Goal: Information Seeking & Learning: Learn about a topic

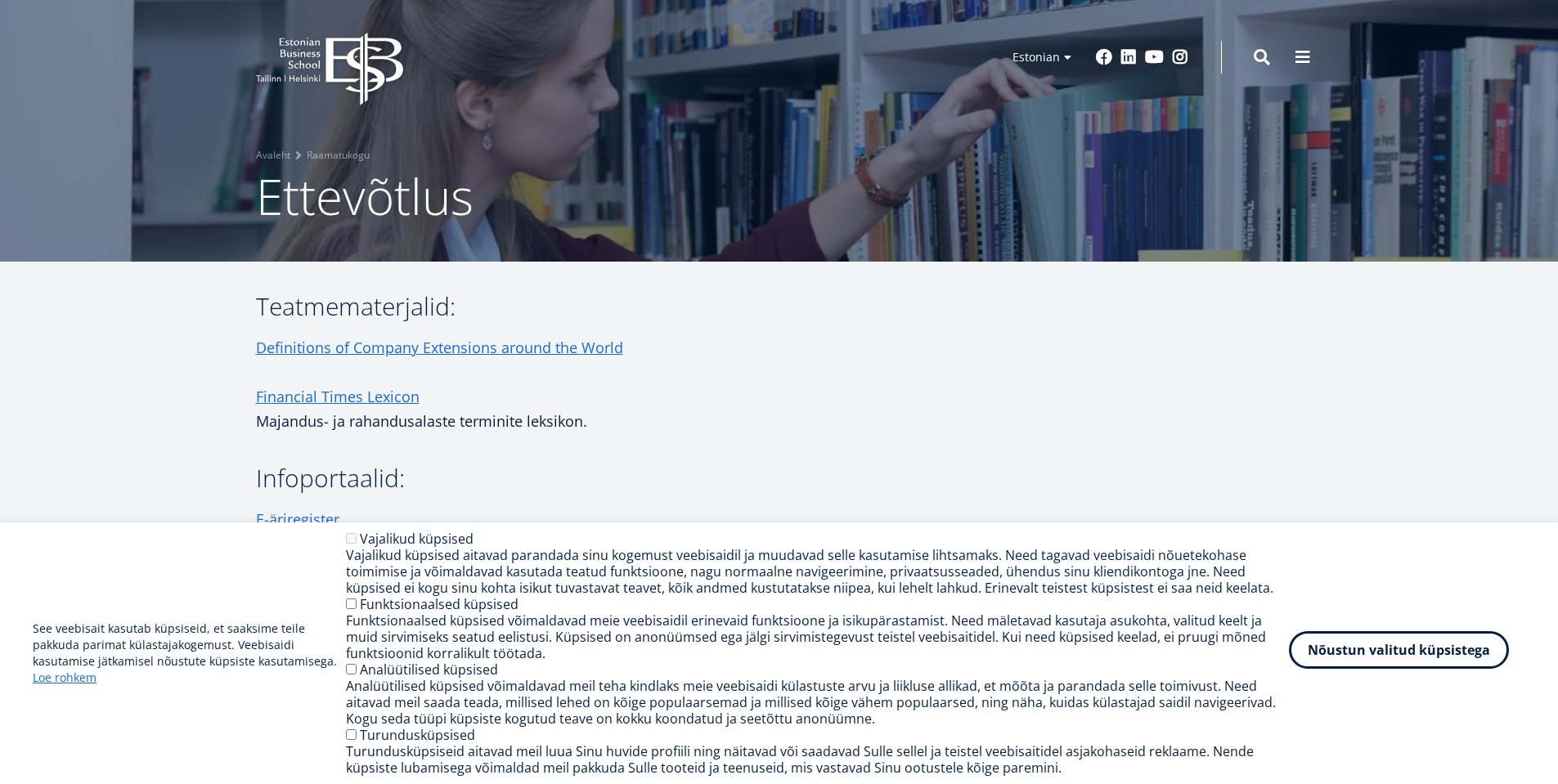
click at [1463, 654] on button "Nõustun valitud küpsistega" at bounding box center [1399, 650] width 220 height 38
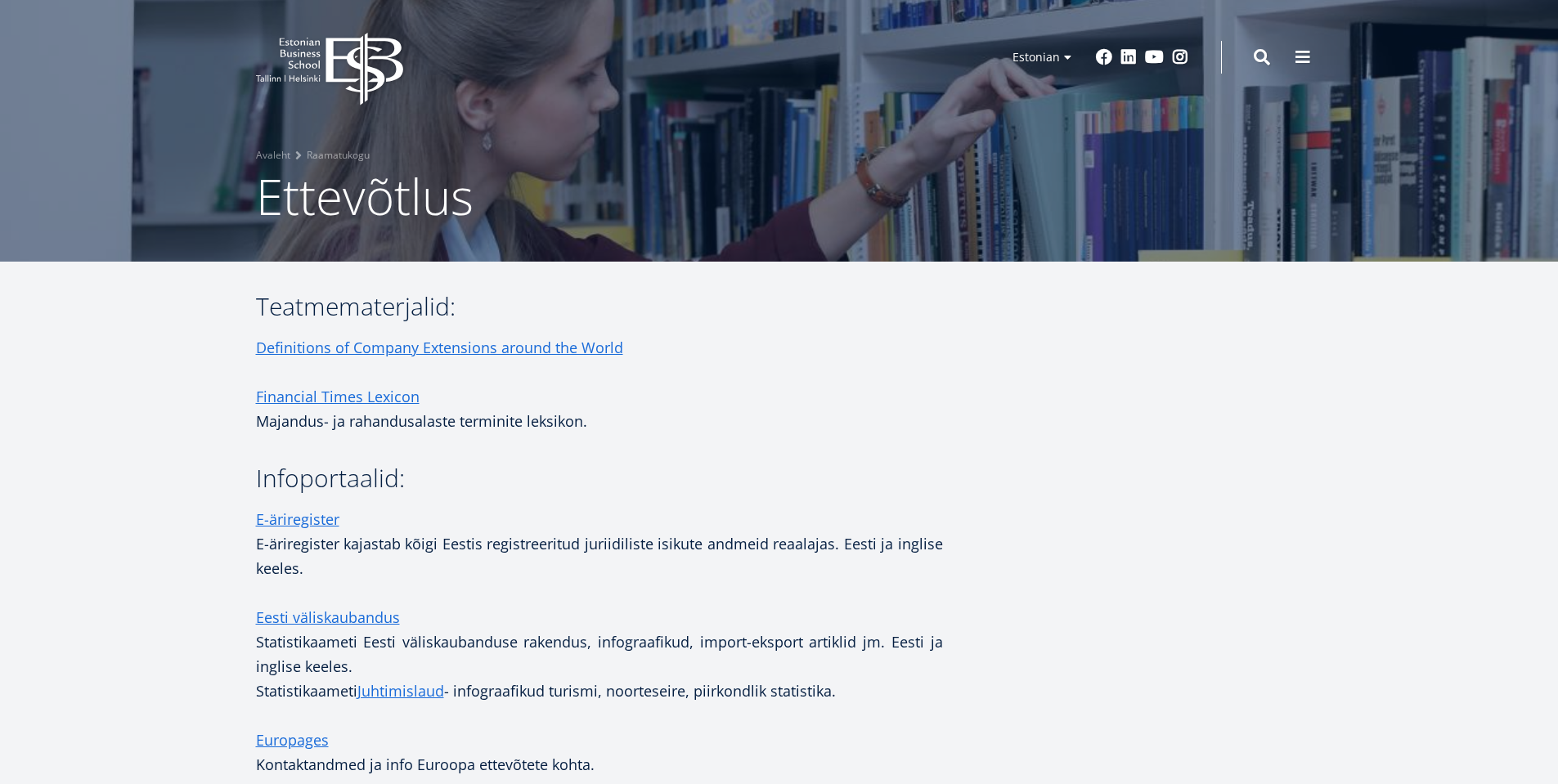
click at [811, 479] on h3 "Infoportaalid:" at bounding box center [599, 478] width 687 height 24
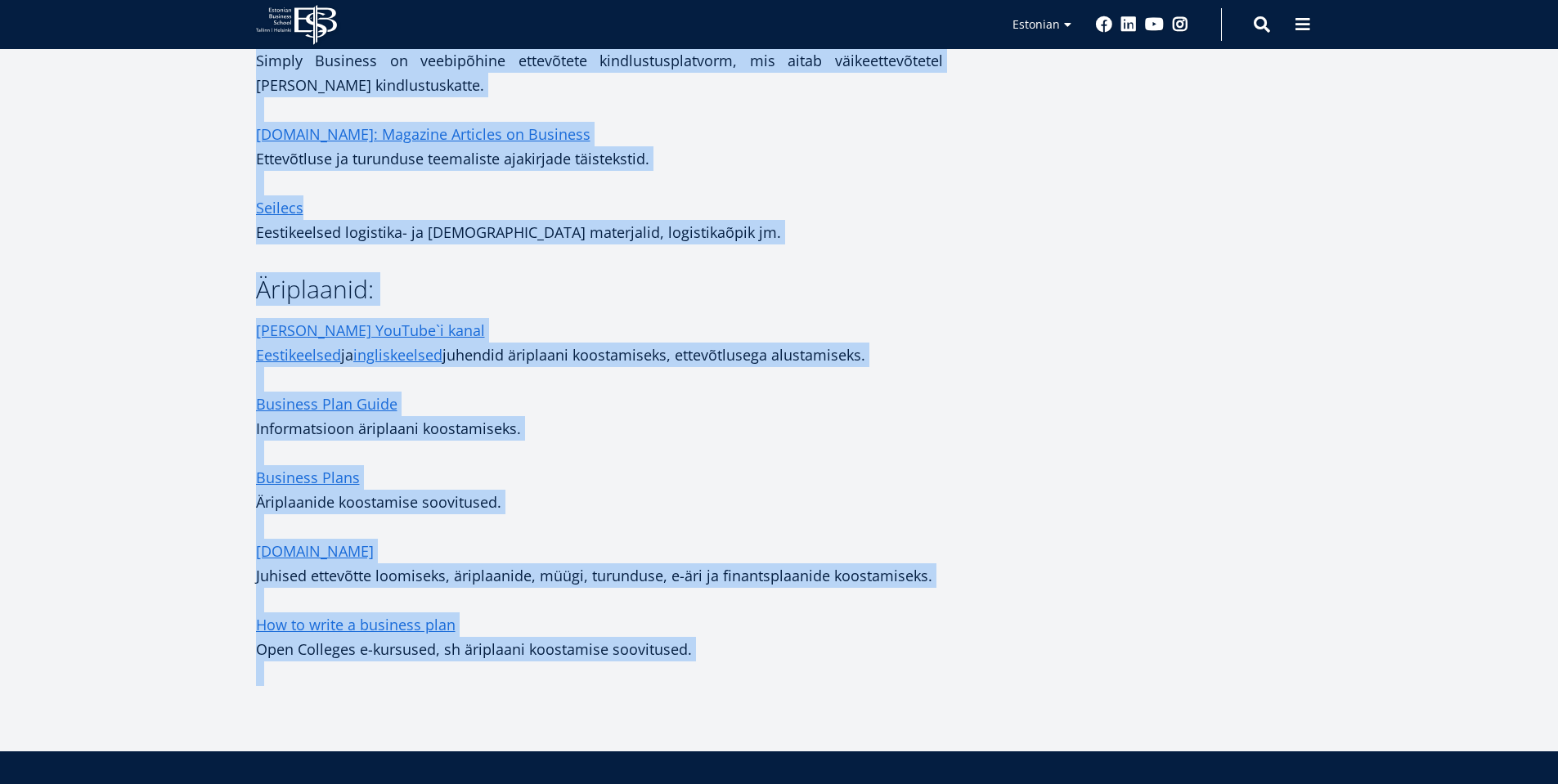
scroll to position [1428, 0]
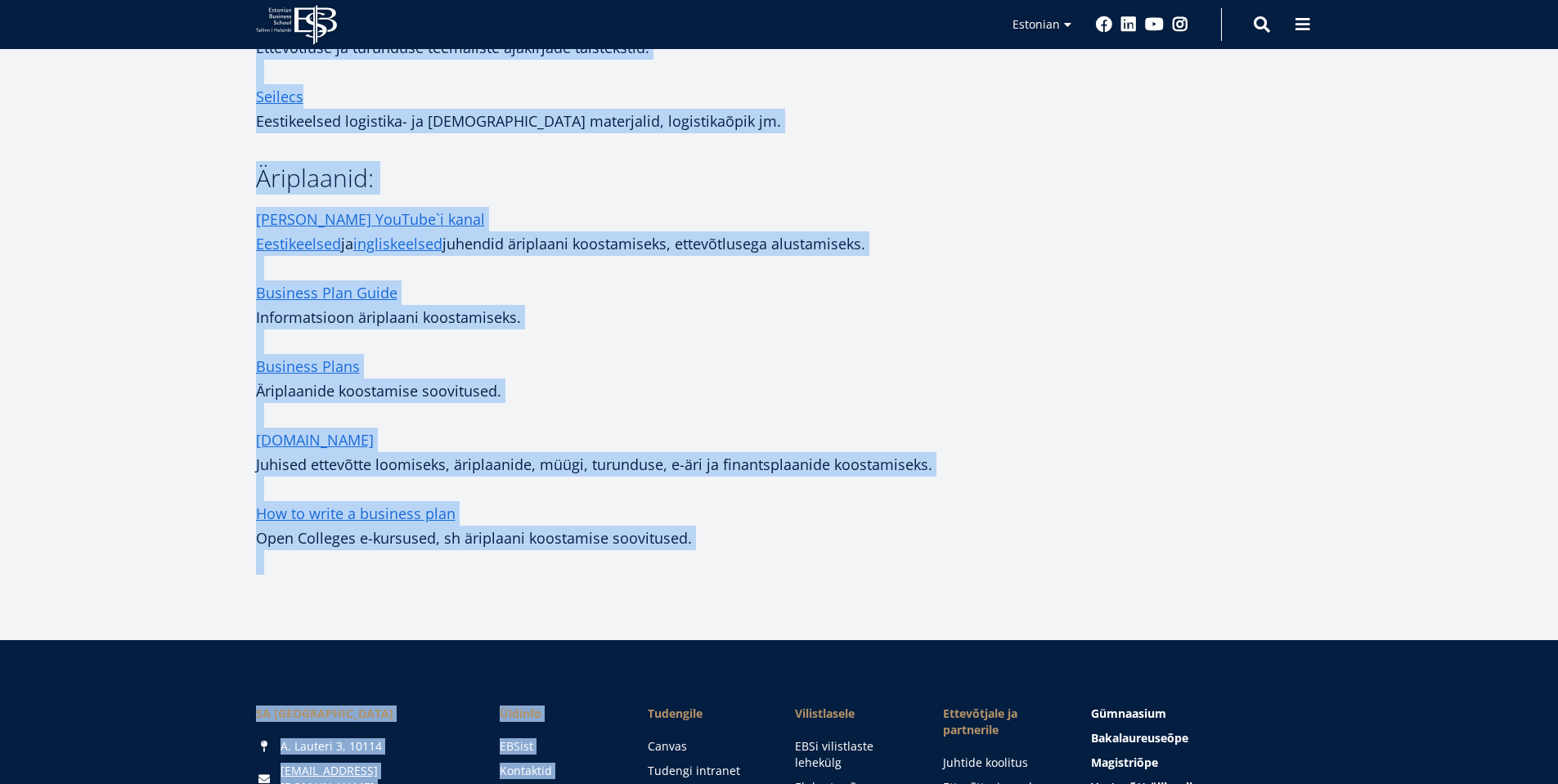
drag, startPoint x: 262, startPoint y: 304, endPoint x: 739, endPoint y: 539, distance: 531.7
copy div "Teatmematerjalid: Definitions of Company Extensions around the World Financial …"
click at [782, 401] on p "Business Plans Äriplaanide koostamise soovitused." at bounding box center [599, 378] width 687 height 49
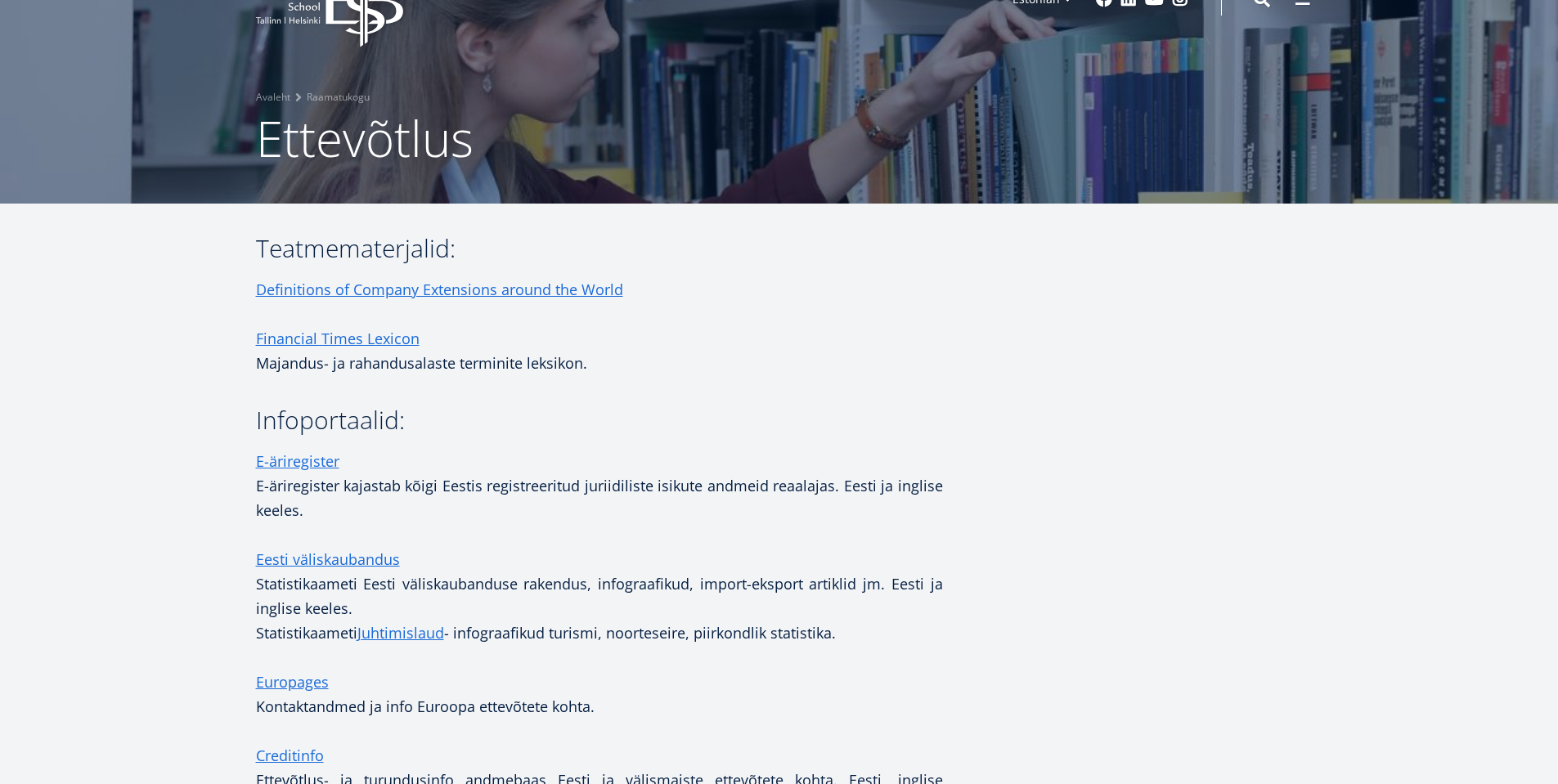
scroll to position [0, 0]
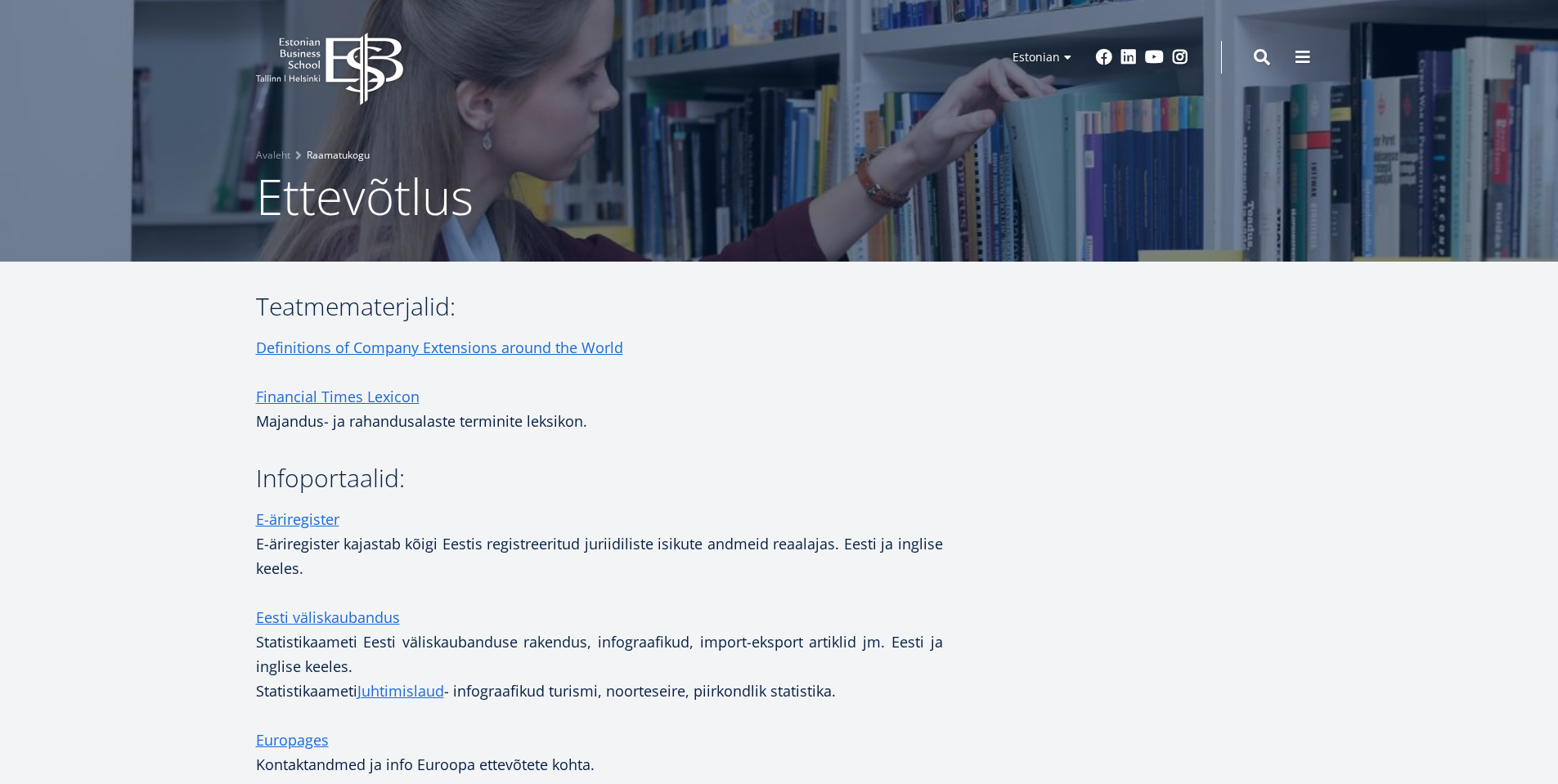
click at [355, 157] on link "Raamatukogu" at bounding box center [338, 155] width 63 height 16
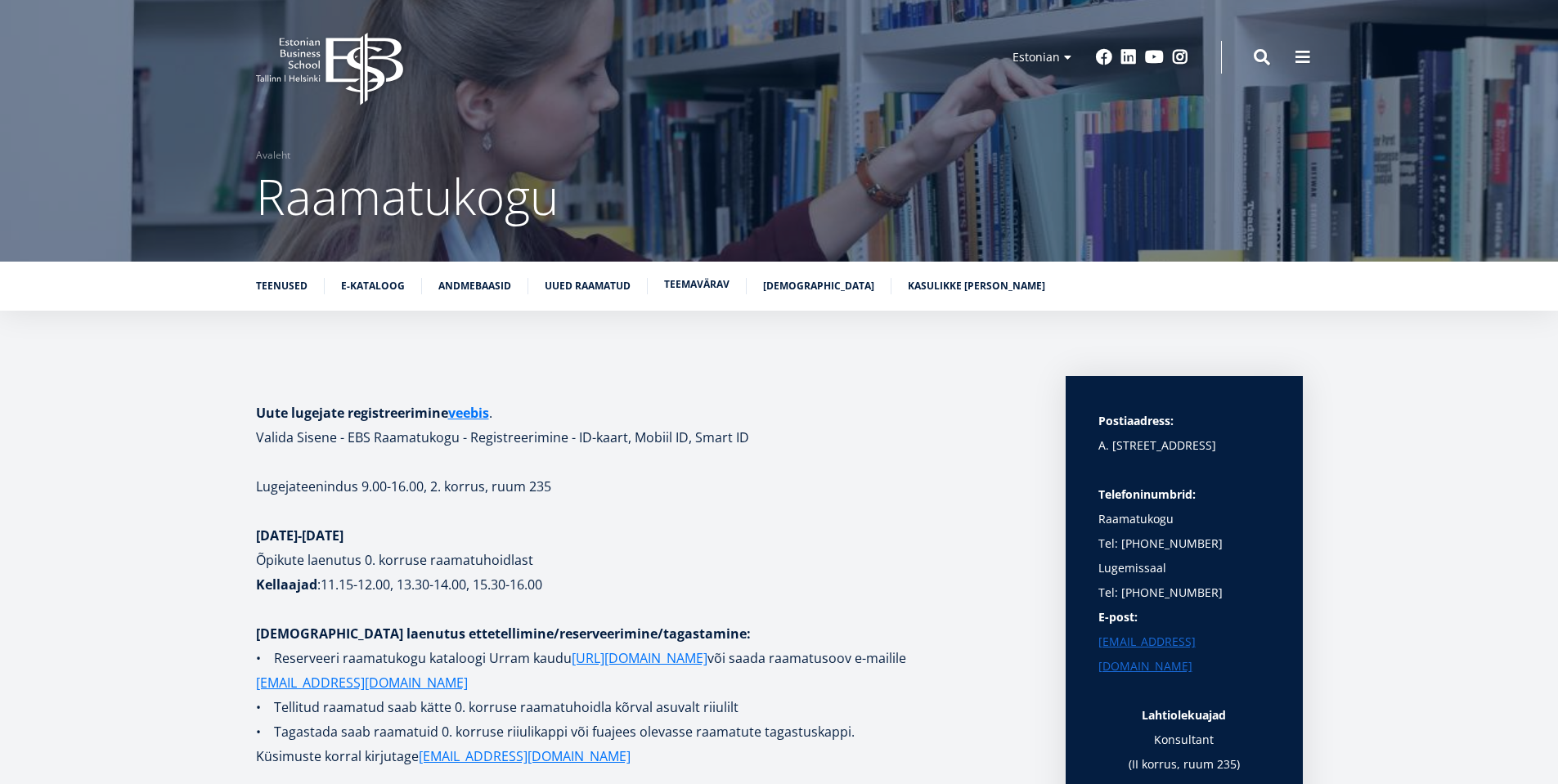
click at [684, 281] on link "Teemavärav" at bounding box center [697, 284] width 65 height 16
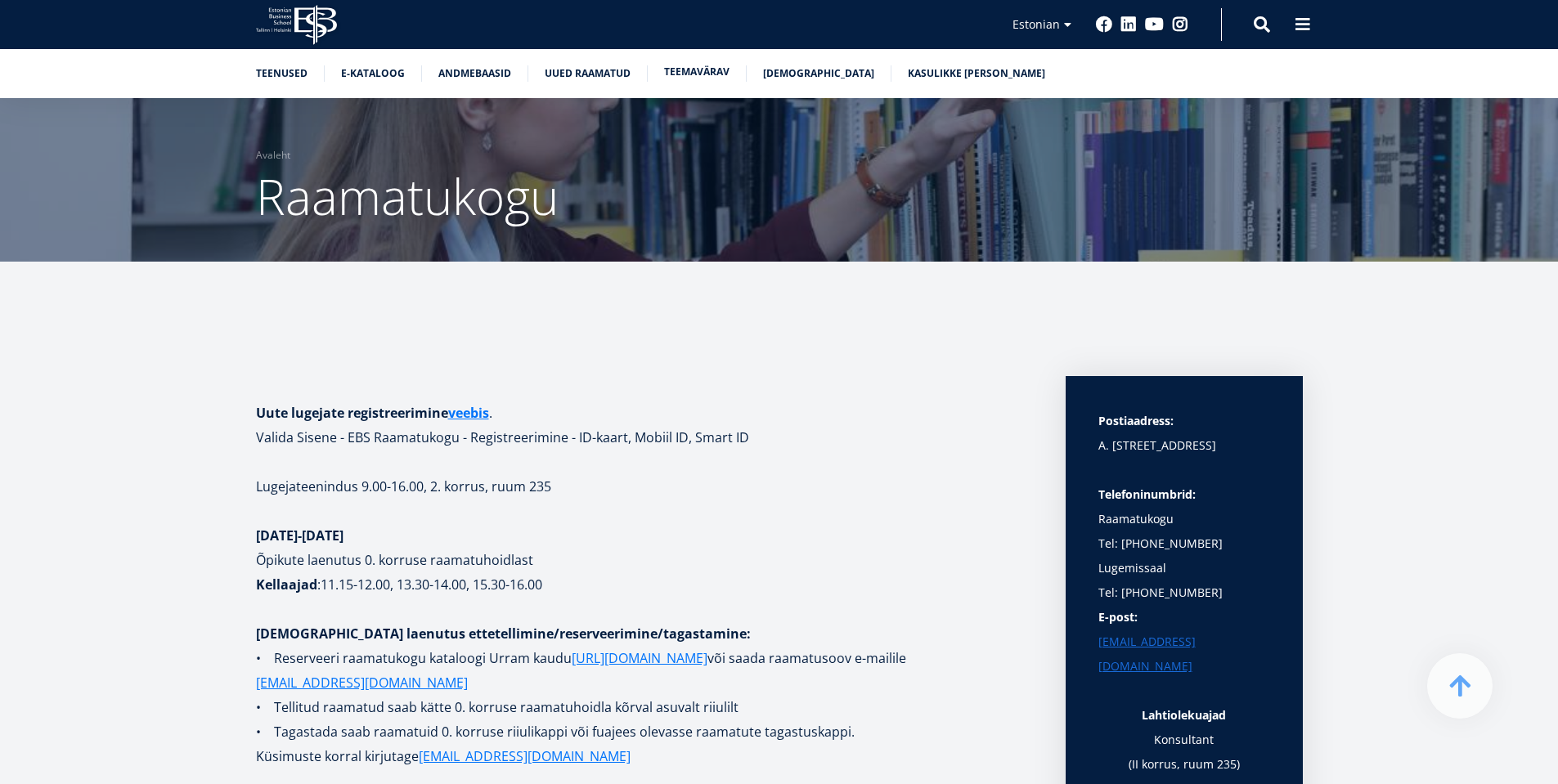
scroll to position [5291, 0]
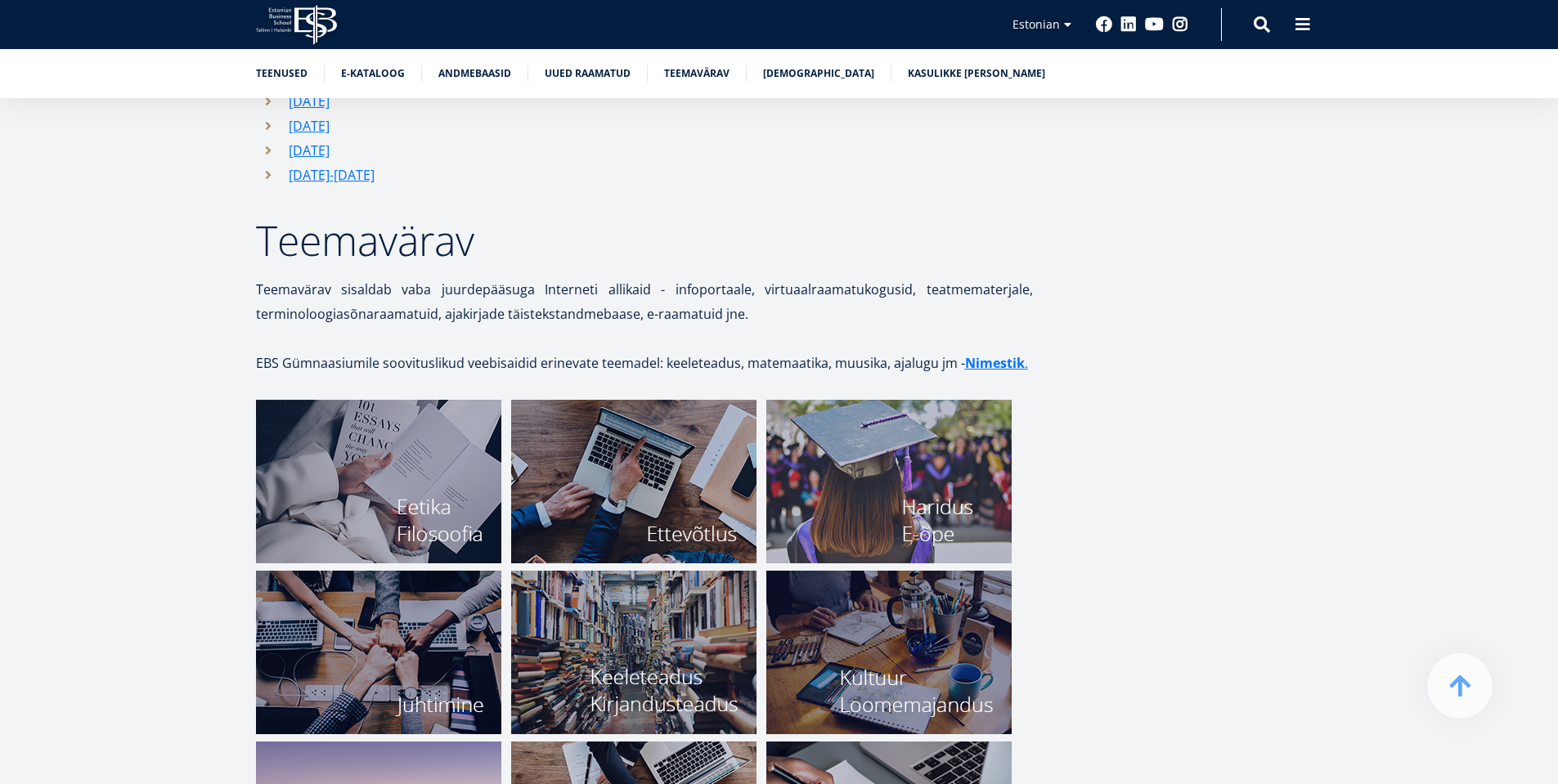
click at [880, 475] on img at bounding box center [888, 482] width 246 height 164
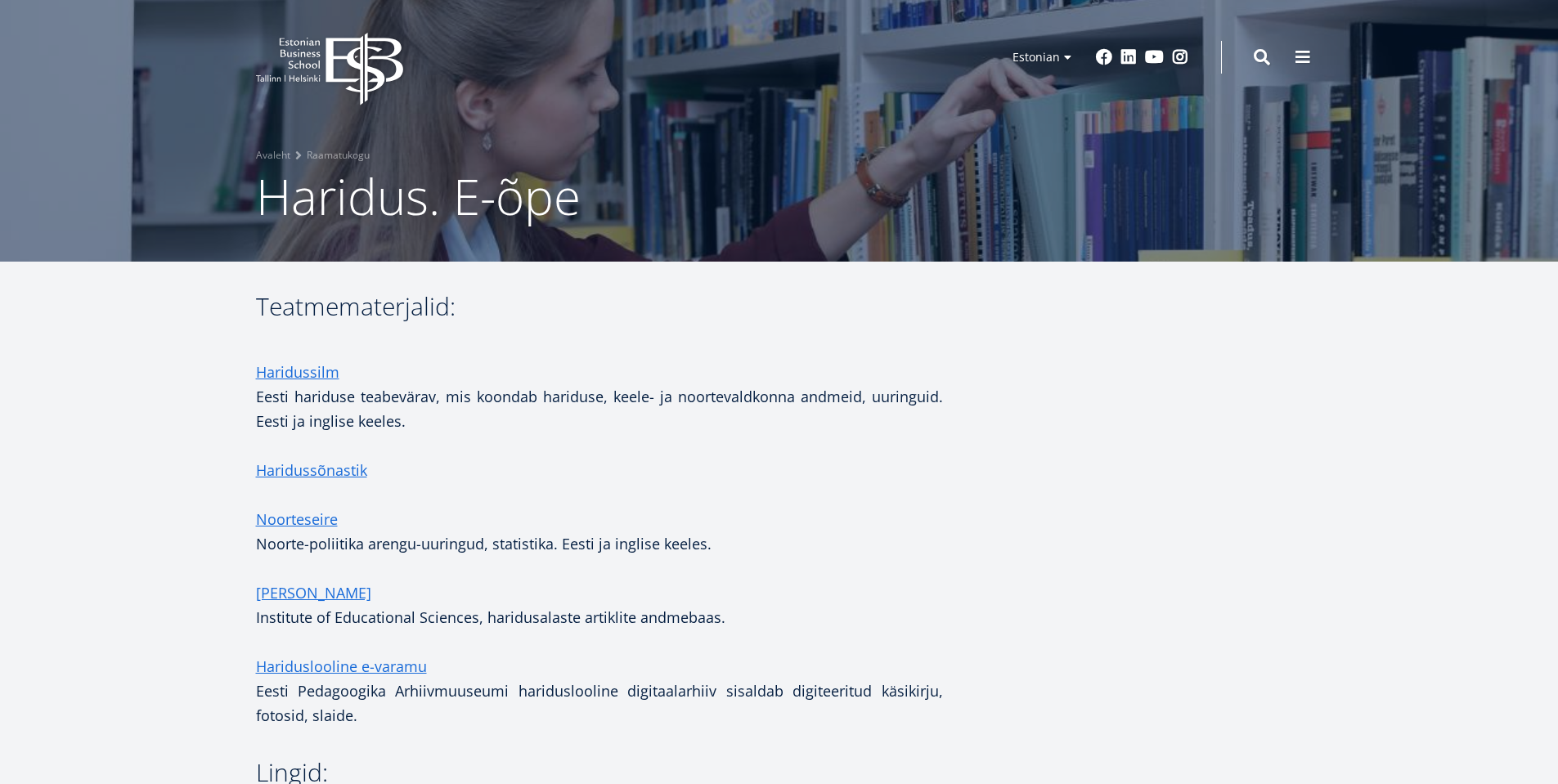
click at [481, 383] on p "Haridussilm Eesti hariduse teabevärav, mis koondab hariduse, keele- ja noorteva…" at bounding box center [599, 396] width 687 height 73
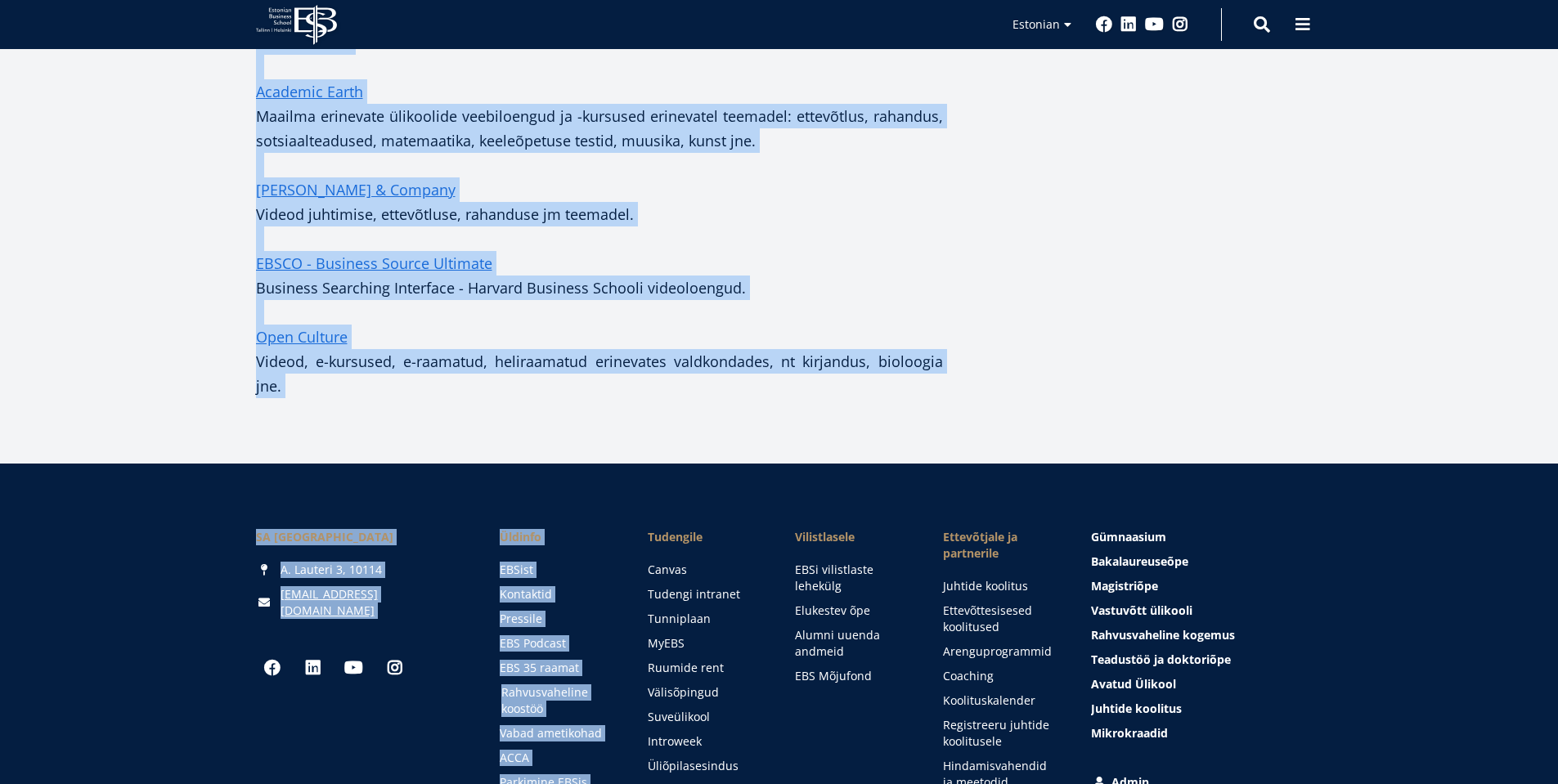
scroll to position [3102, 0]
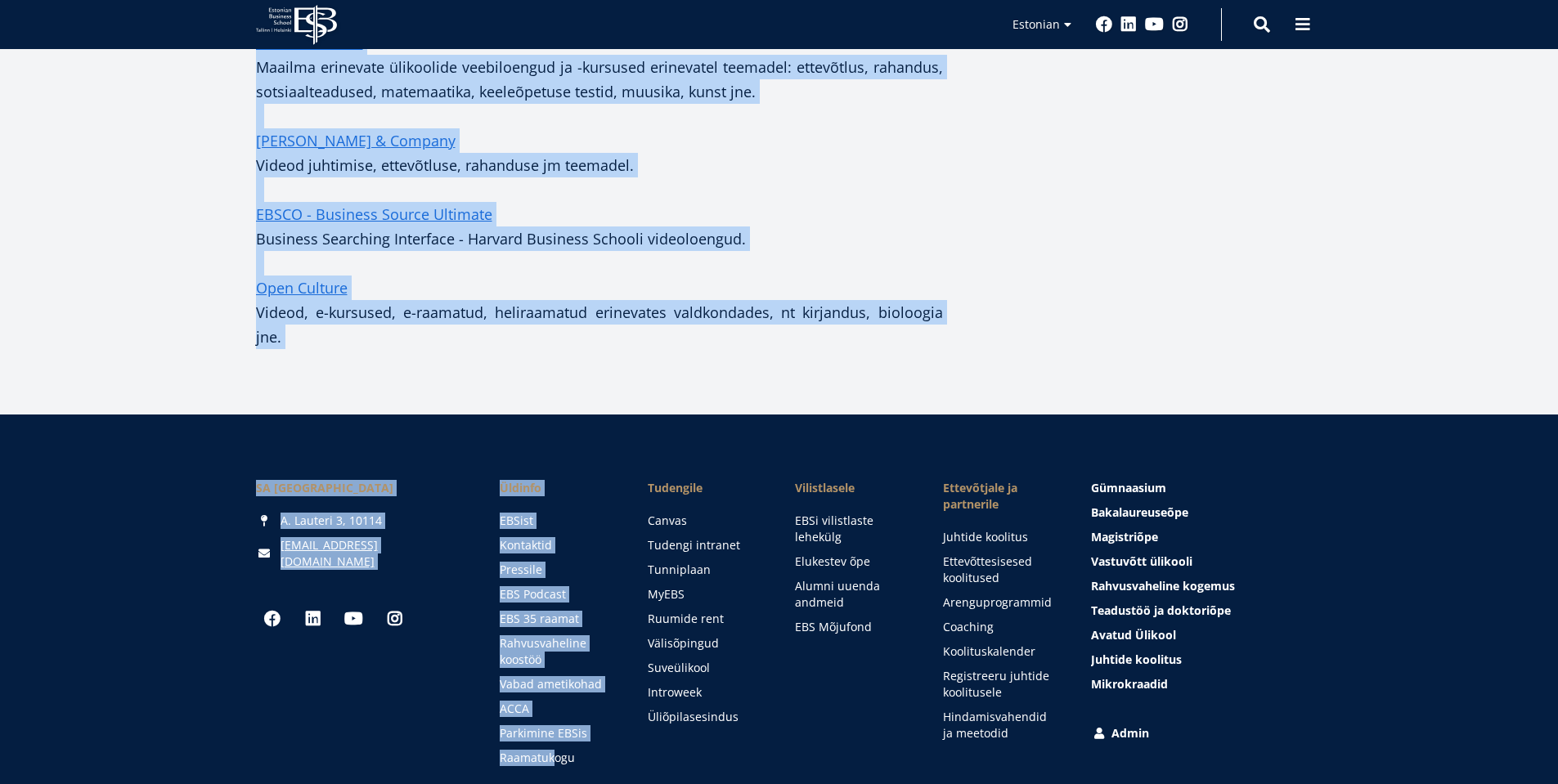
drag, startPoint x: 262, startPoint y: 306, endPoint x: 945, endPoint y: 312, distance: 683.0
copy div "Teatmematerjalid: Haridussilm Eesti hariduse teabevärav, mis koondab hariduse, …"
click at [749, 190] on p at bounding box center [599, 190] width 687 height 24
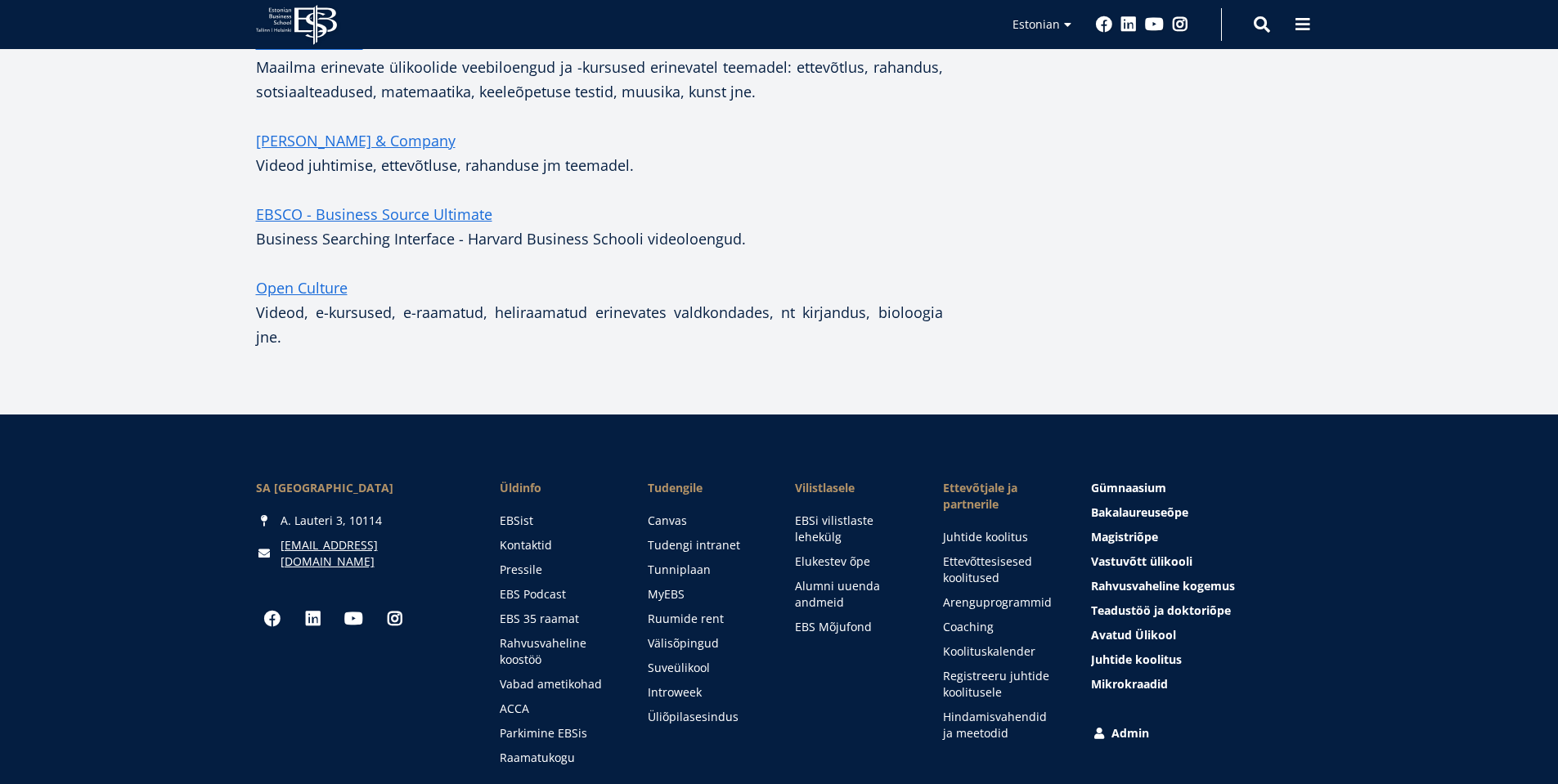
click at [620, 283] on p "Open Culture Videod, e-kursused, e-raamatud, heliraamatud erinevates valdkondad…" at bounding box center [599, 312] width 687 height 73
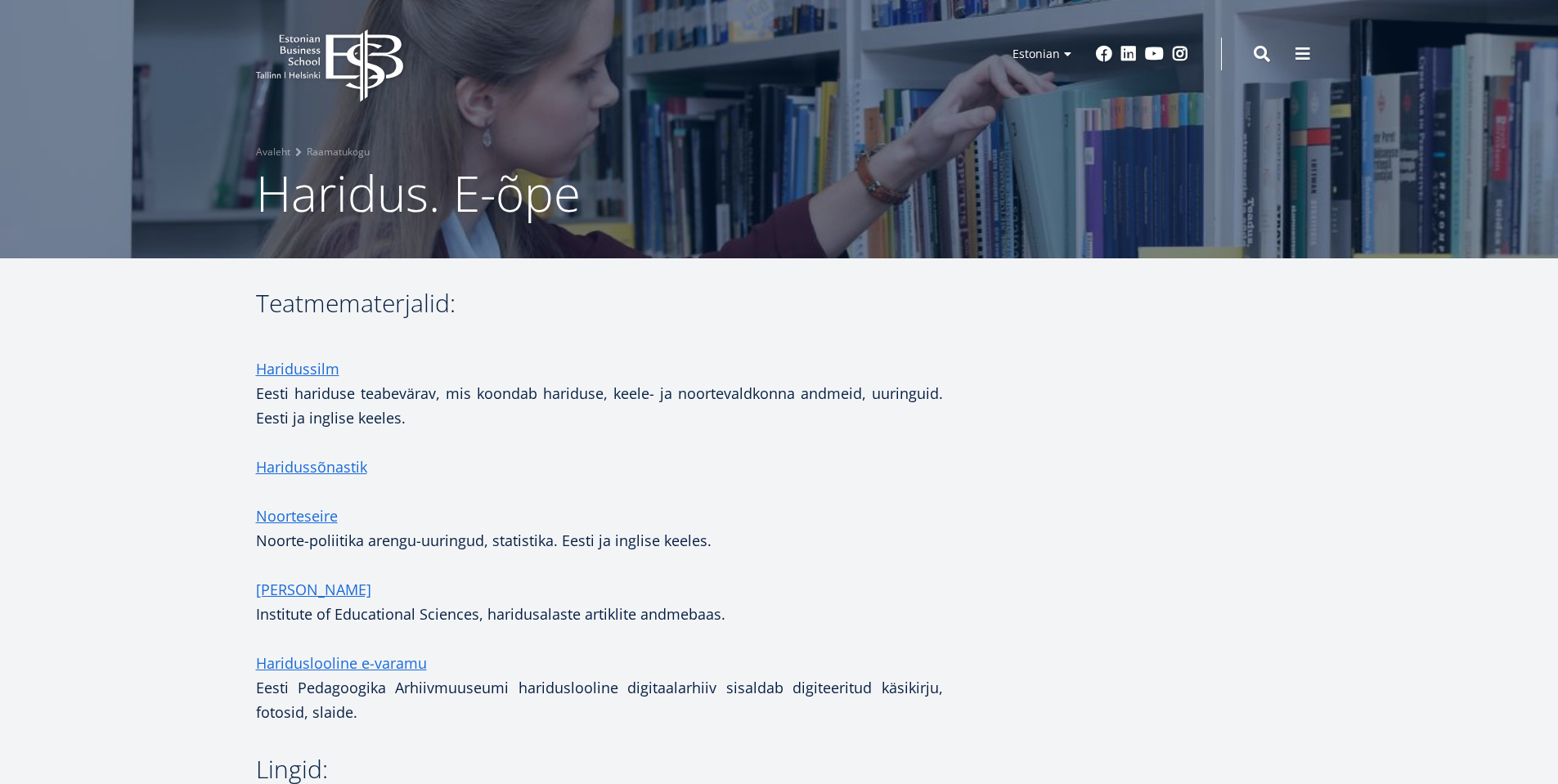
scroll to position [0, 0]
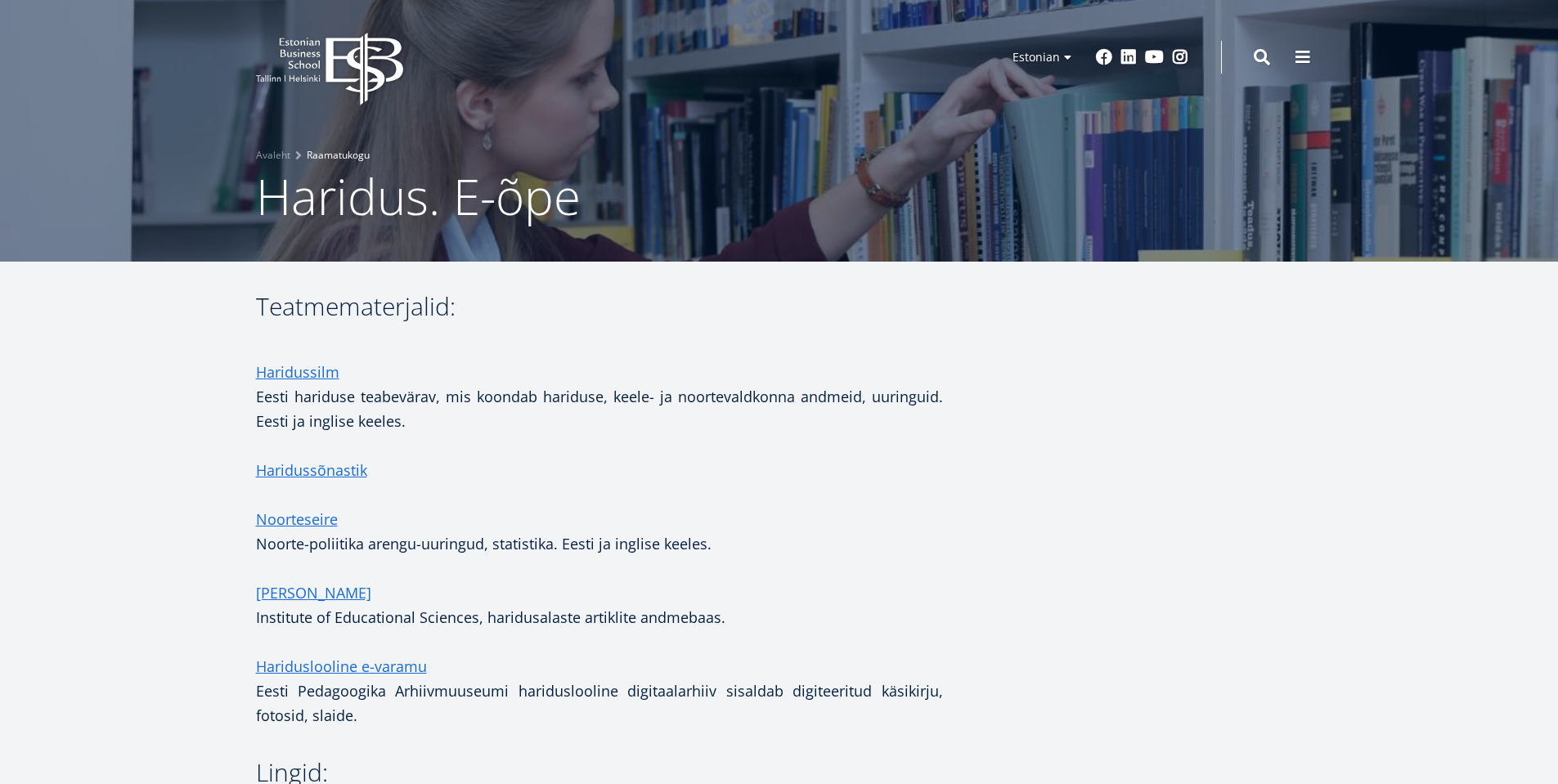
click at [346, 152] on link "Raamatukogu" at bounding box center [338, 155] width 63 height 16
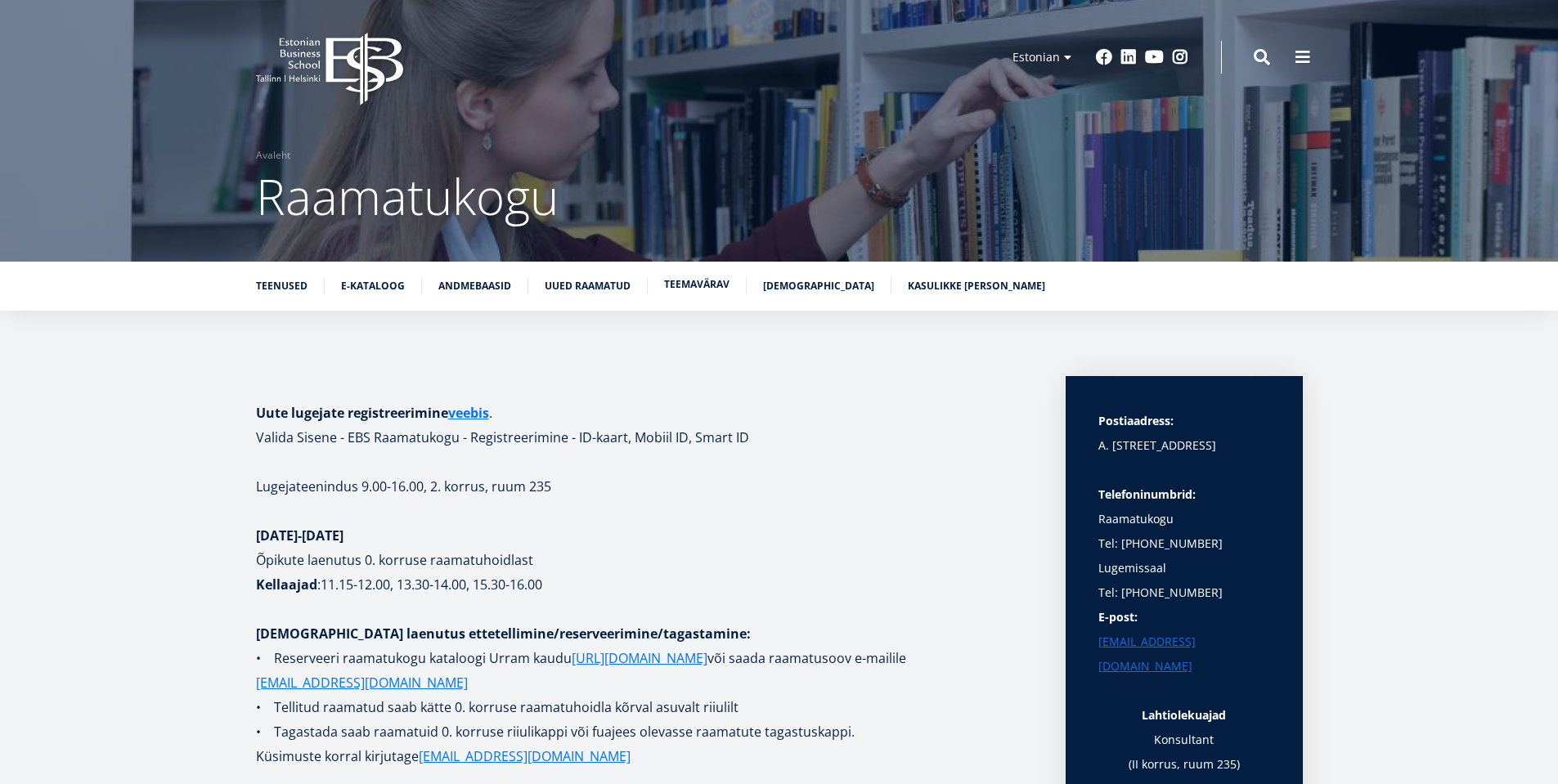
click at [697, 287] on link "Teemavärav" at bounding box center [697, 284] width 65 height 16
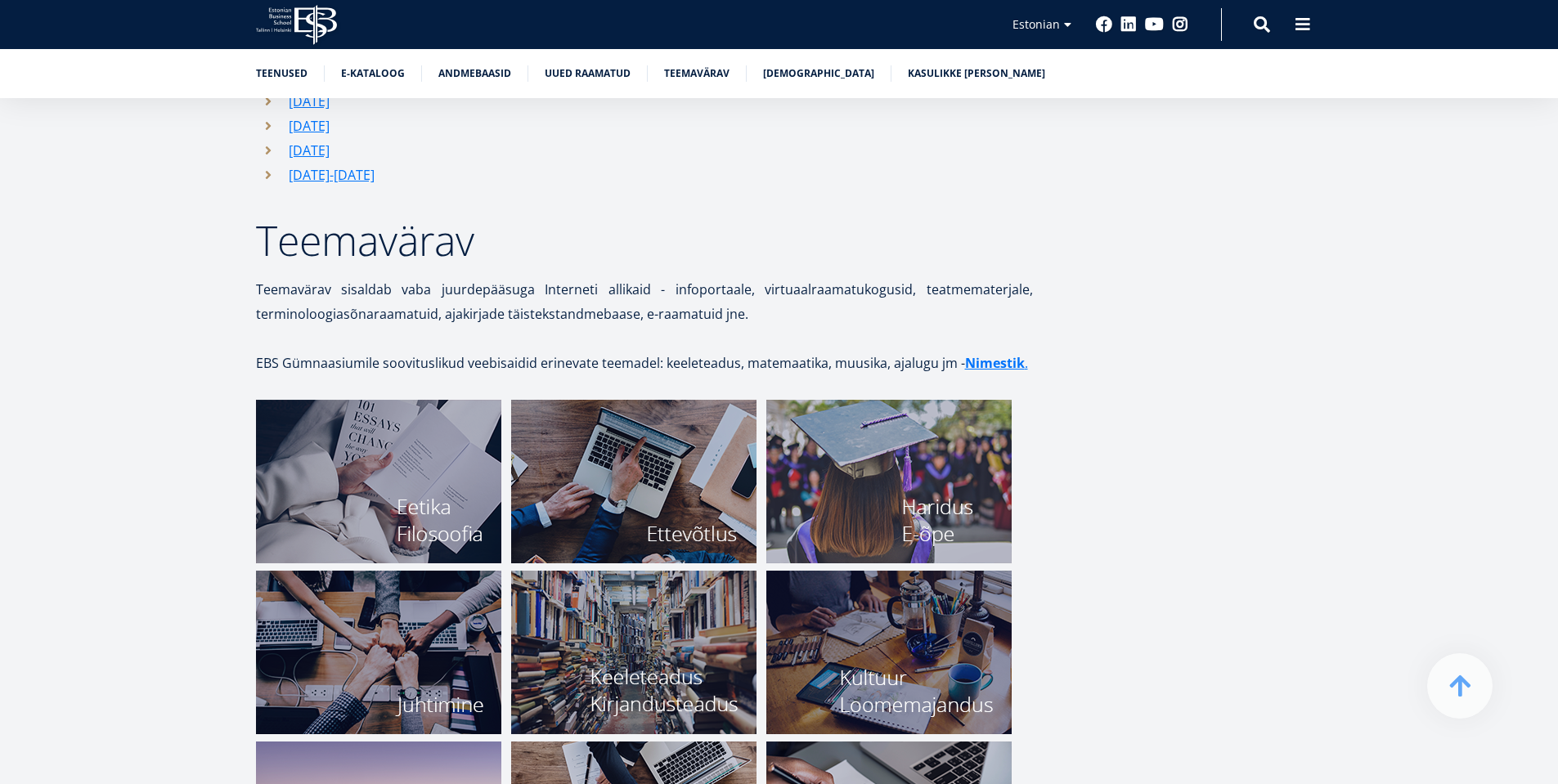
click at [431, 652] on img at bounding box center [378, 652] width 246 height 164
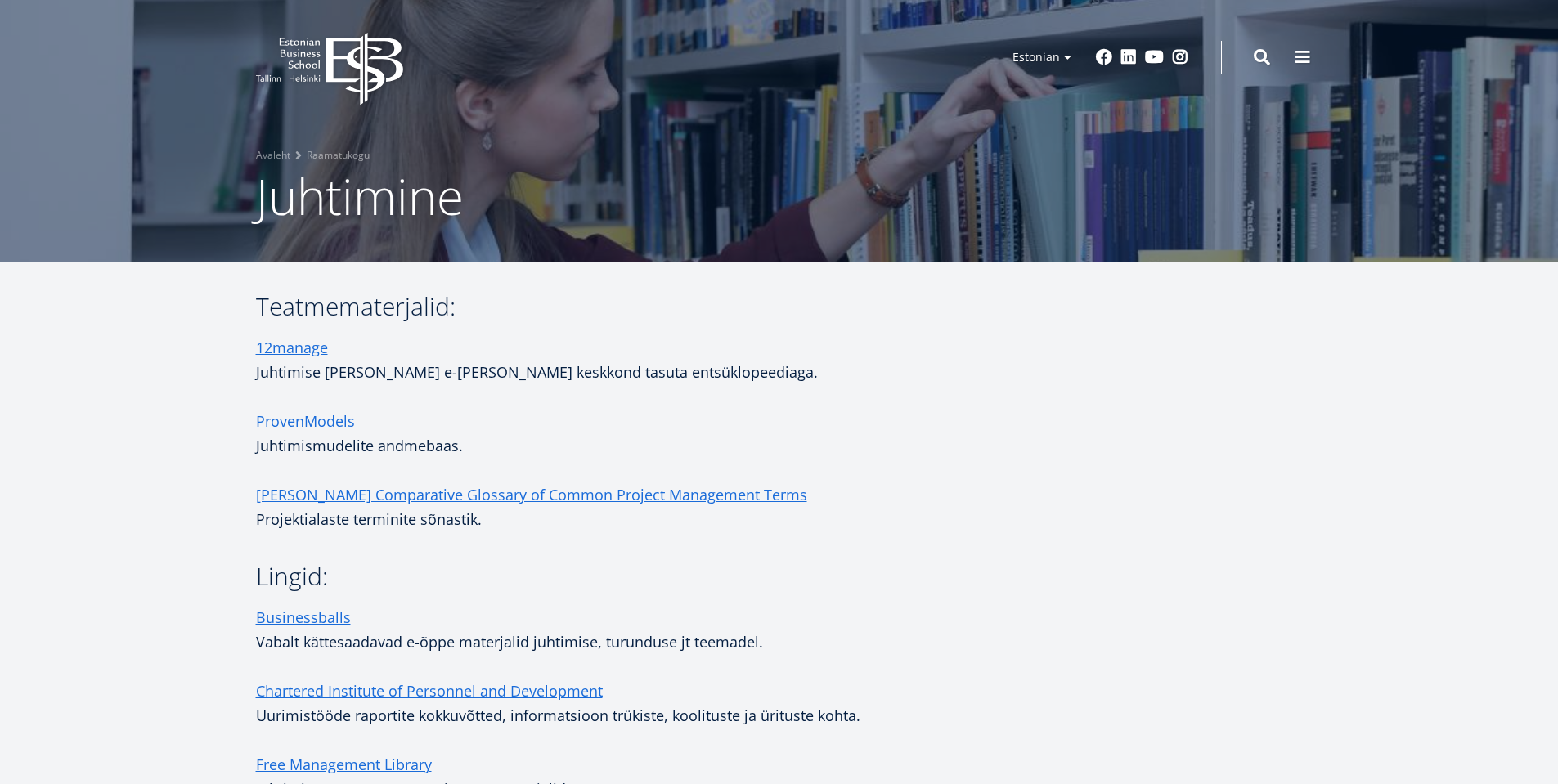
drag, startPoint x: 396, startPoint y: 296, endPoint x: 403, endPoint y: 307, distance: 13.0
click at [398, 297] on h3 "Teatmematerjalid:" at bounding box center [599, 307] width 687 height 24
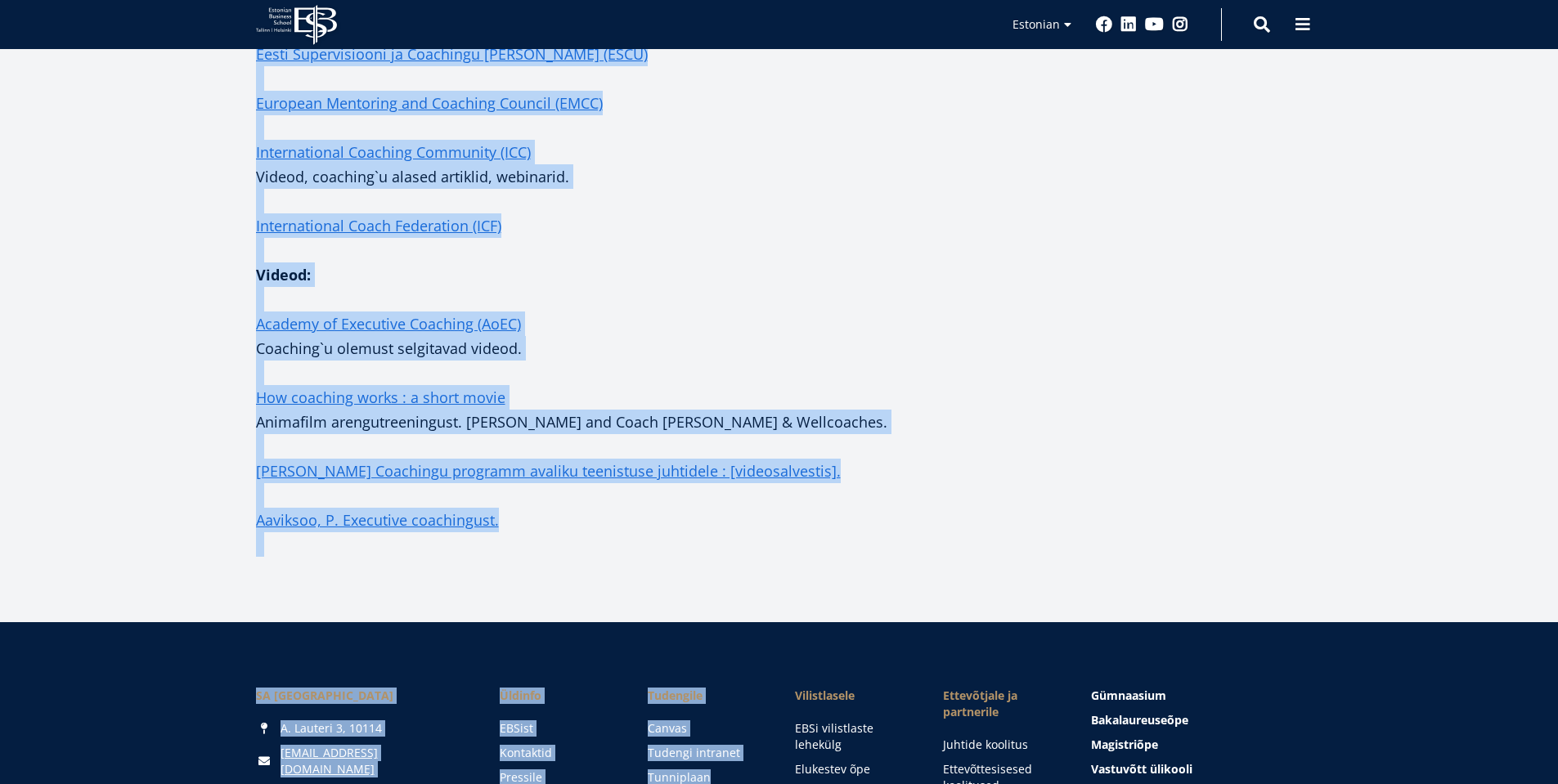
scroll to position [2797, 0]
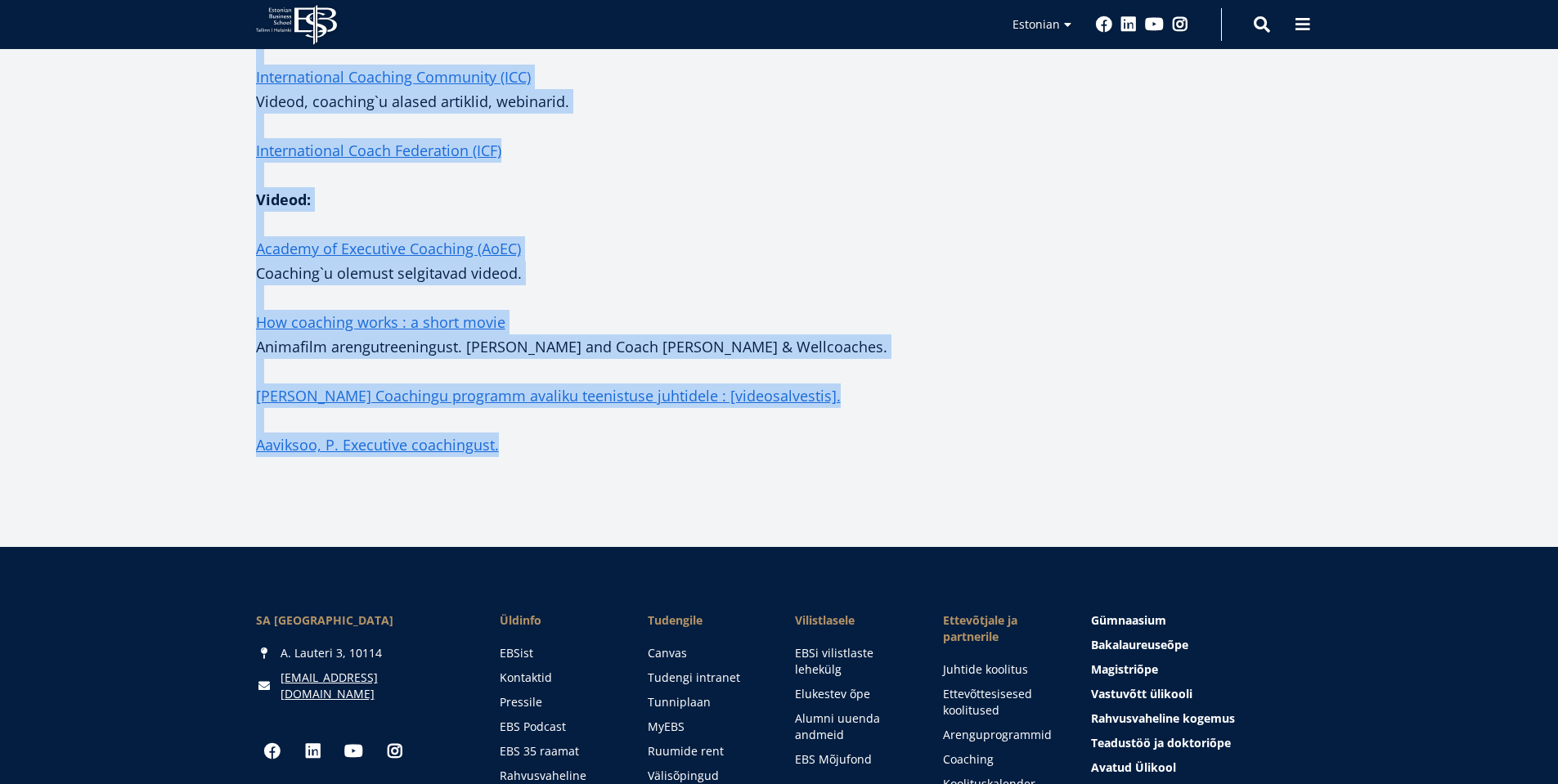
drag, startPoint x: 260, startPoint y: 305, endPoint x: 658, endPoint y: 455, distance: 425.3
copy div "Teatmematerjalid: 12manage Juhtimise alane e-õppe keskkond tasuta entsüklopeedi…"
click at [728, 284] on p "Academy of Executive Coaching (AoEC) Coaching`u olemust selgitavad videod." at bounding box center [599, 260] width 687 height 49
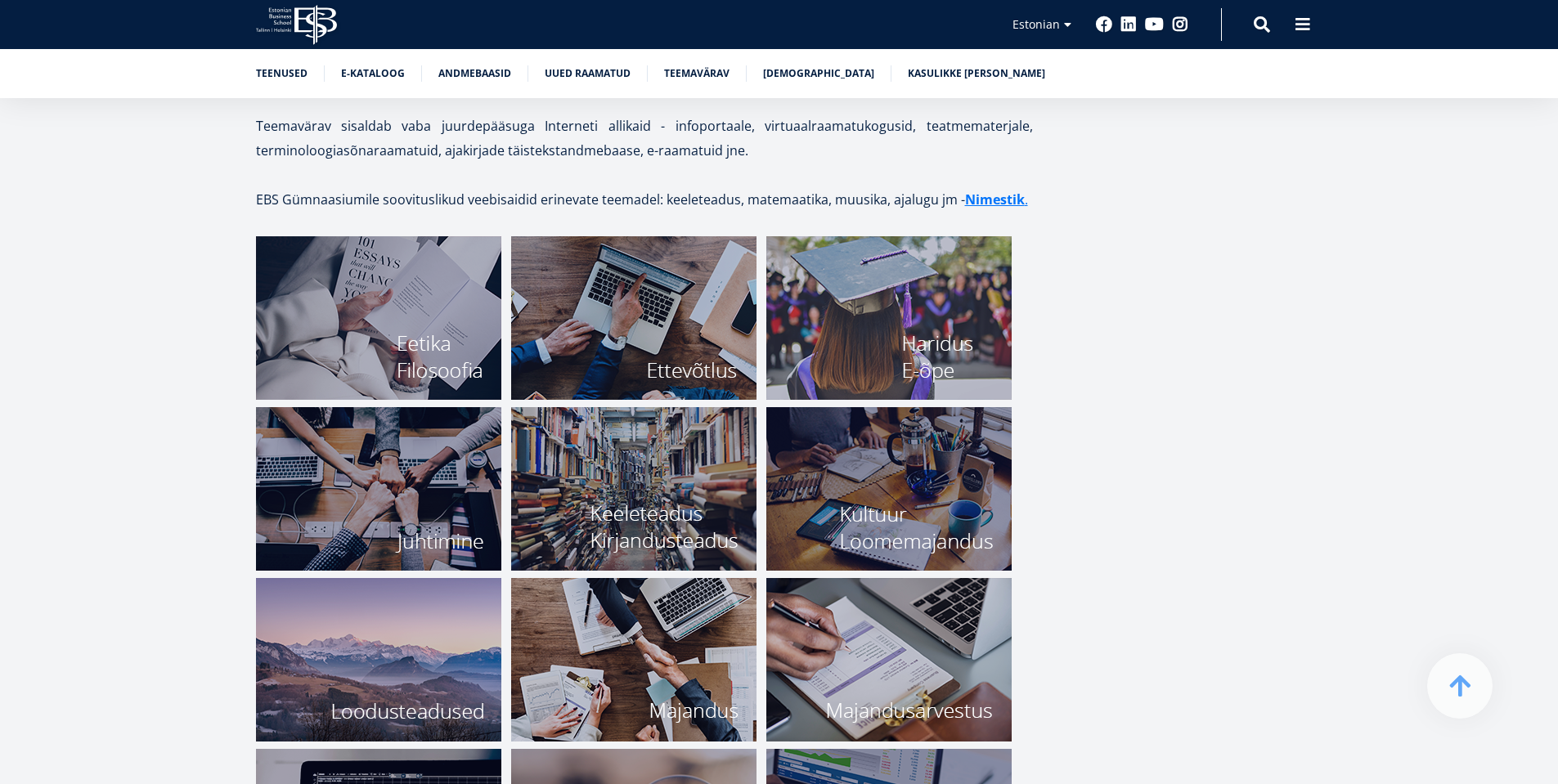
scroll to position [5535, 0]
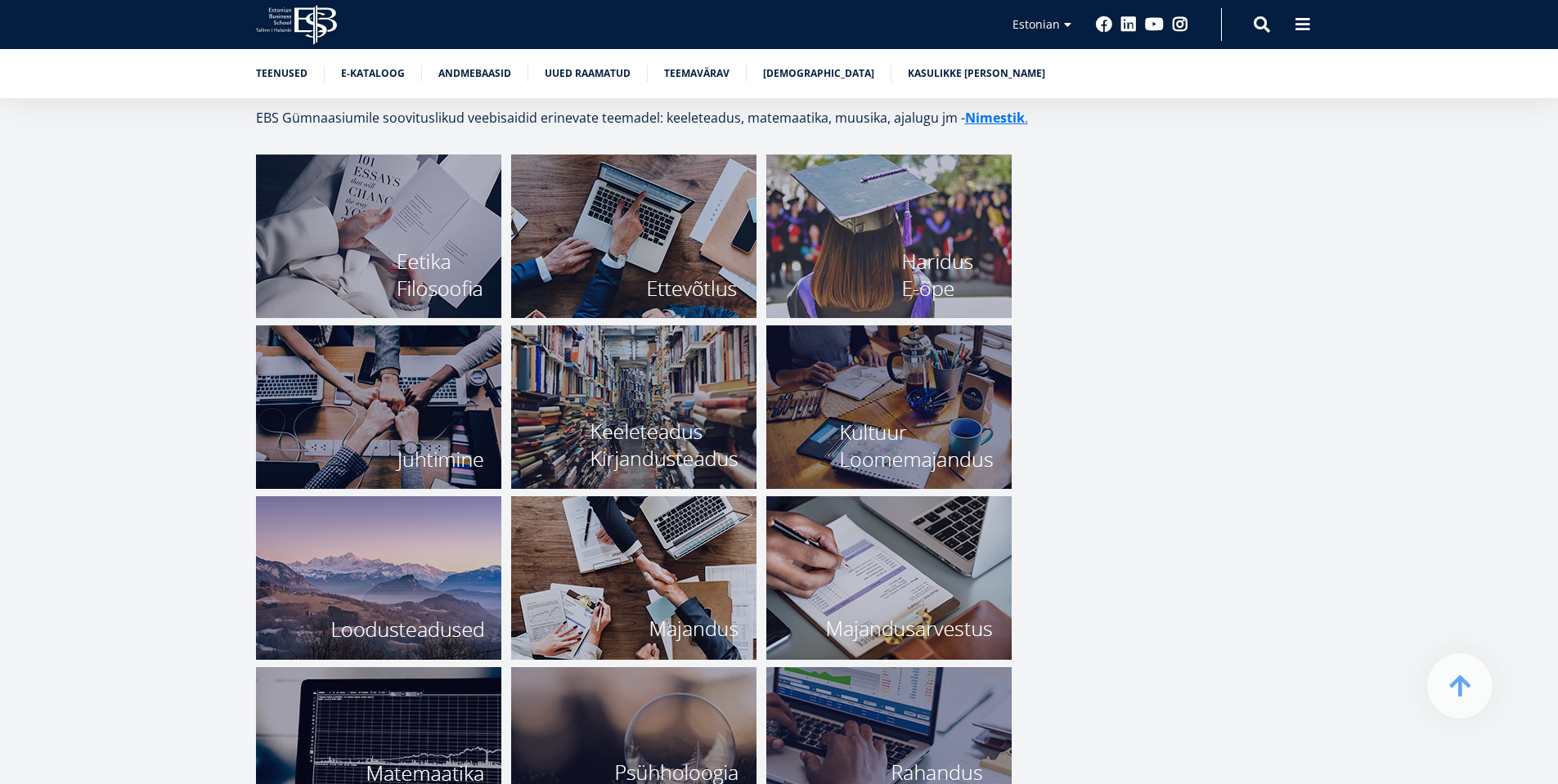
click at [694, 361] on img at bounding box center [633, 408] width 246 height 164
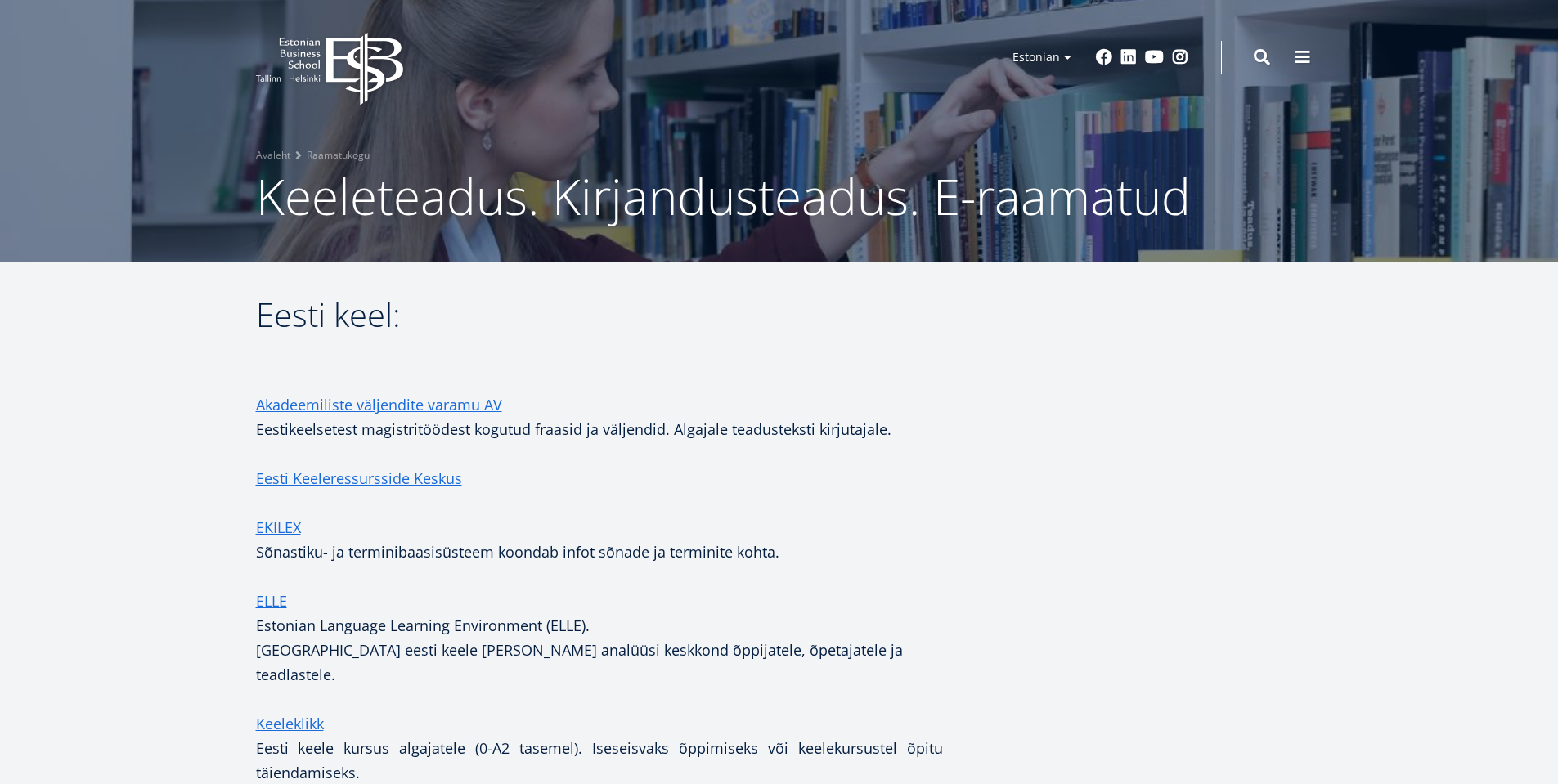
click at [678, 375] on h2 "Eesti keel:" at bounding box center [599, 335] width 687 height 82
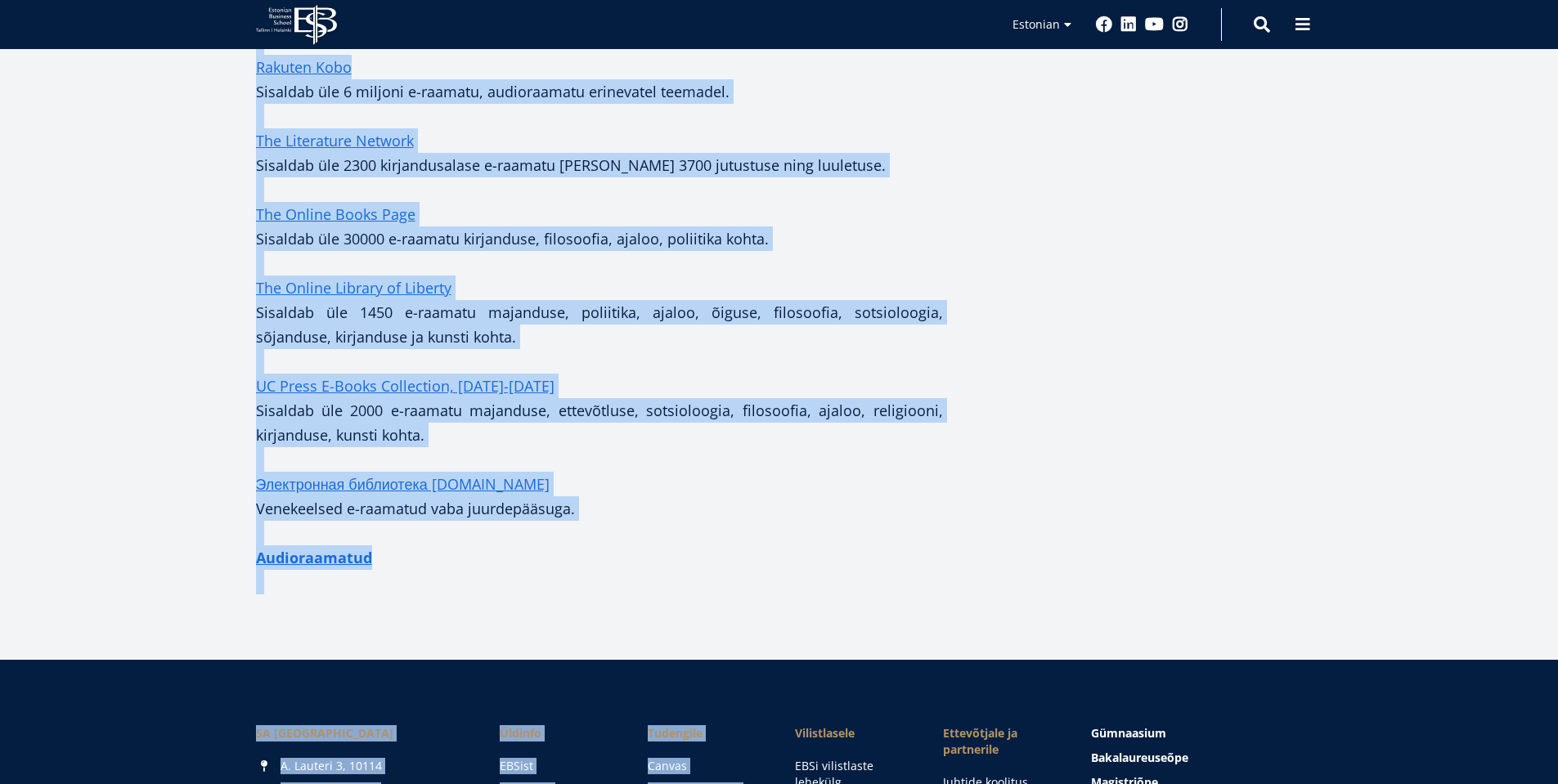
scroll to position [4386, 0]
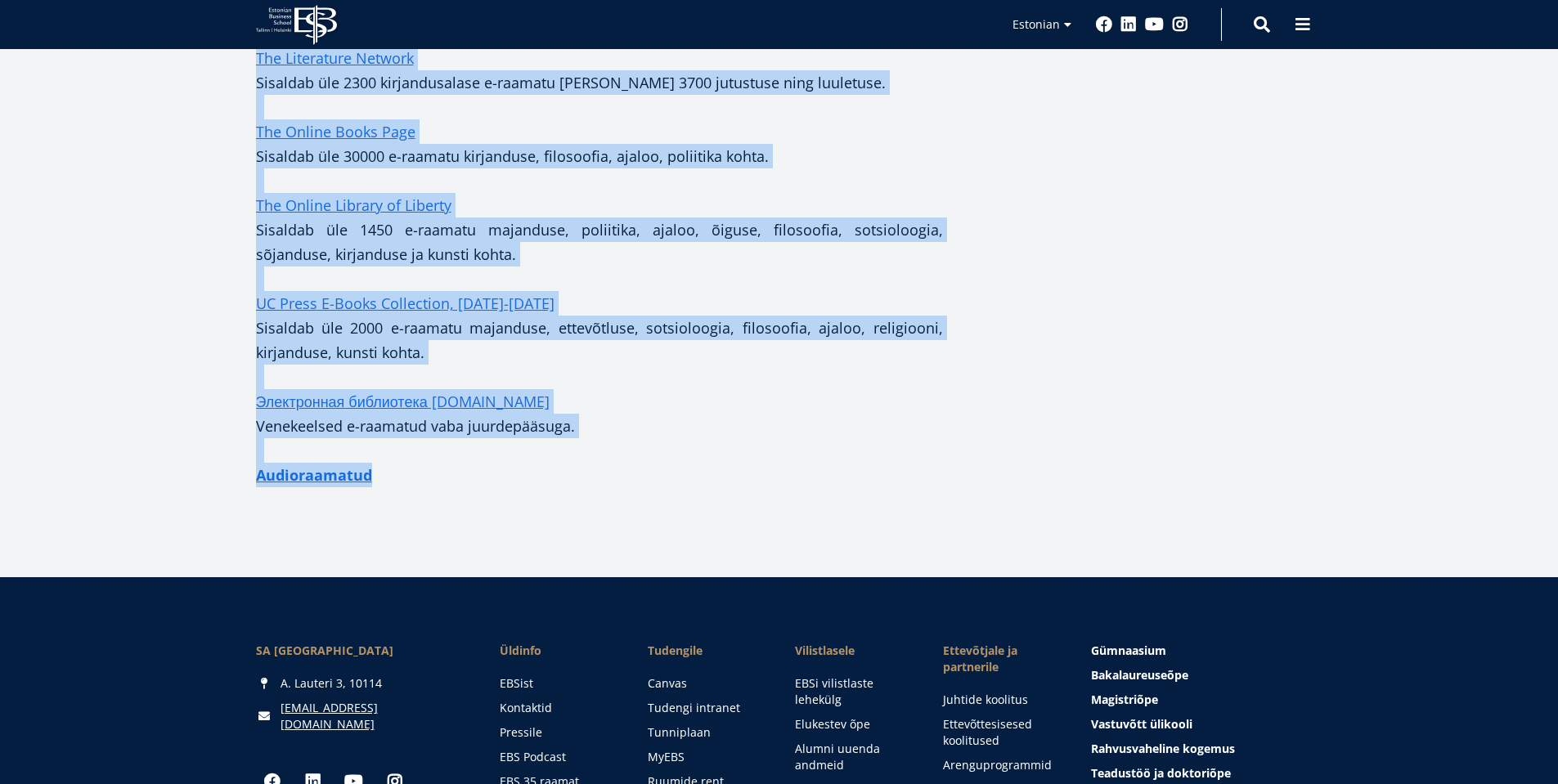
drag, startPoint x: 258, startPoint y: 312, endPoint x: 558, endPoint y: 351, distance: 302.5
copy div "Lorem ipsu: Dolorsitametc adipiscing elitse DO Eiusmodtemporin utlaboreetdolor …"
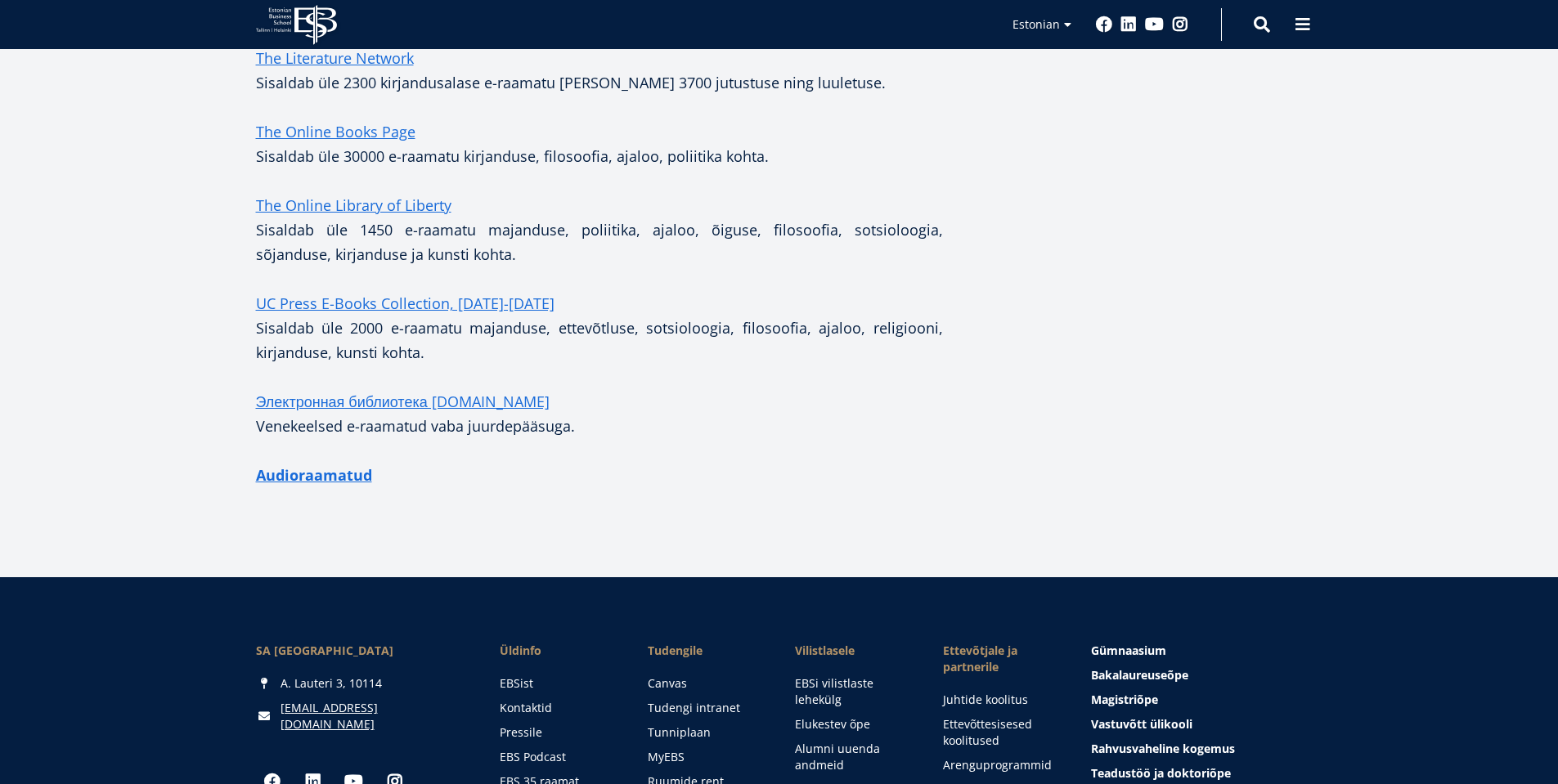
click at [749, 463] on h1 "Audioraamatud" at bounding box center [599, 475] width 687 height 24
click at [851, 463] on h1 "Audioraamatud" at bounding box center [599, 475] width 687 height 24
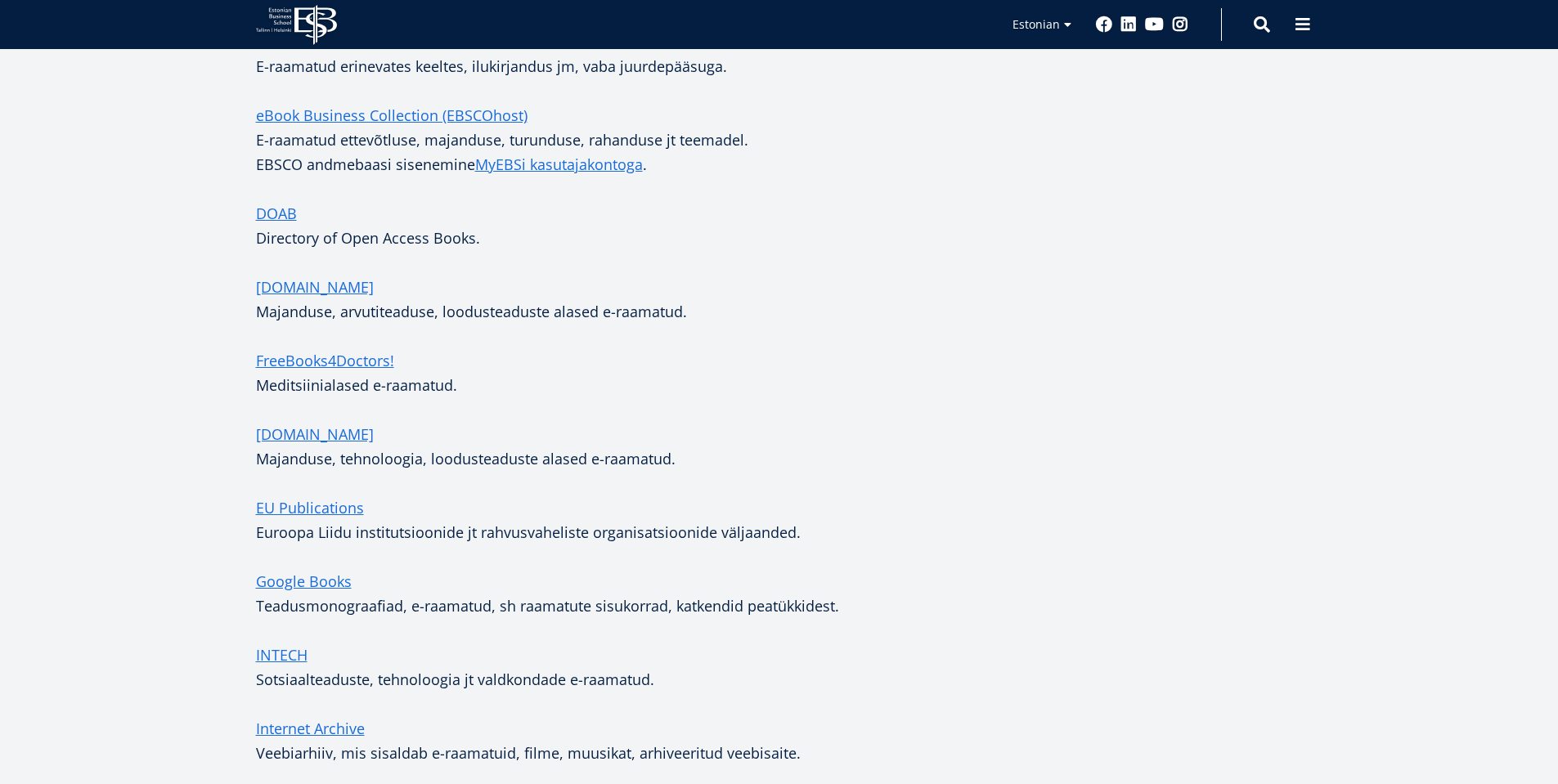
scroll to position [2424, 0]
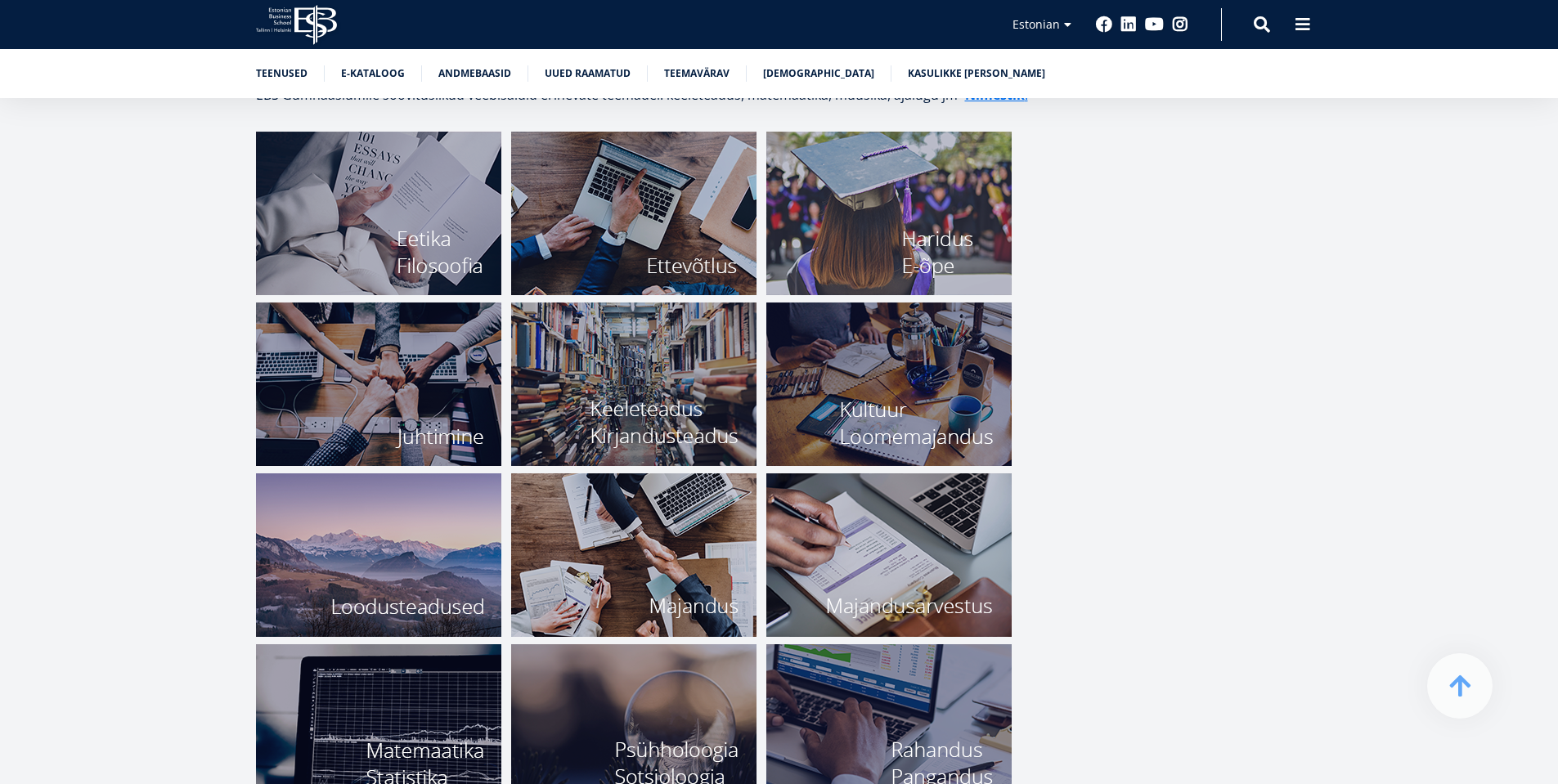
scroll to position [5535, 0]
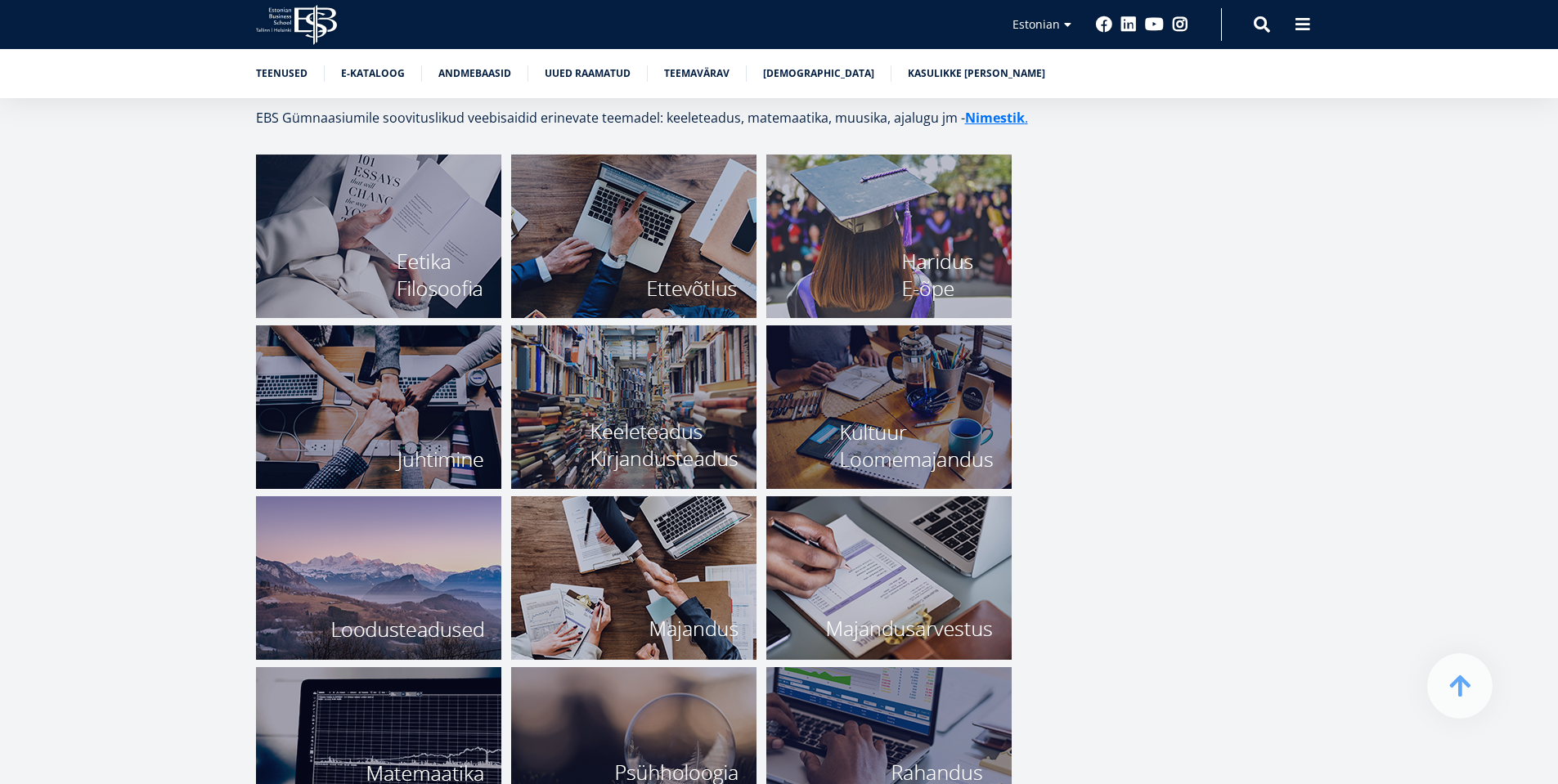
click at [907, 413] on img at bounding box center [888, 408] width 246 height 164
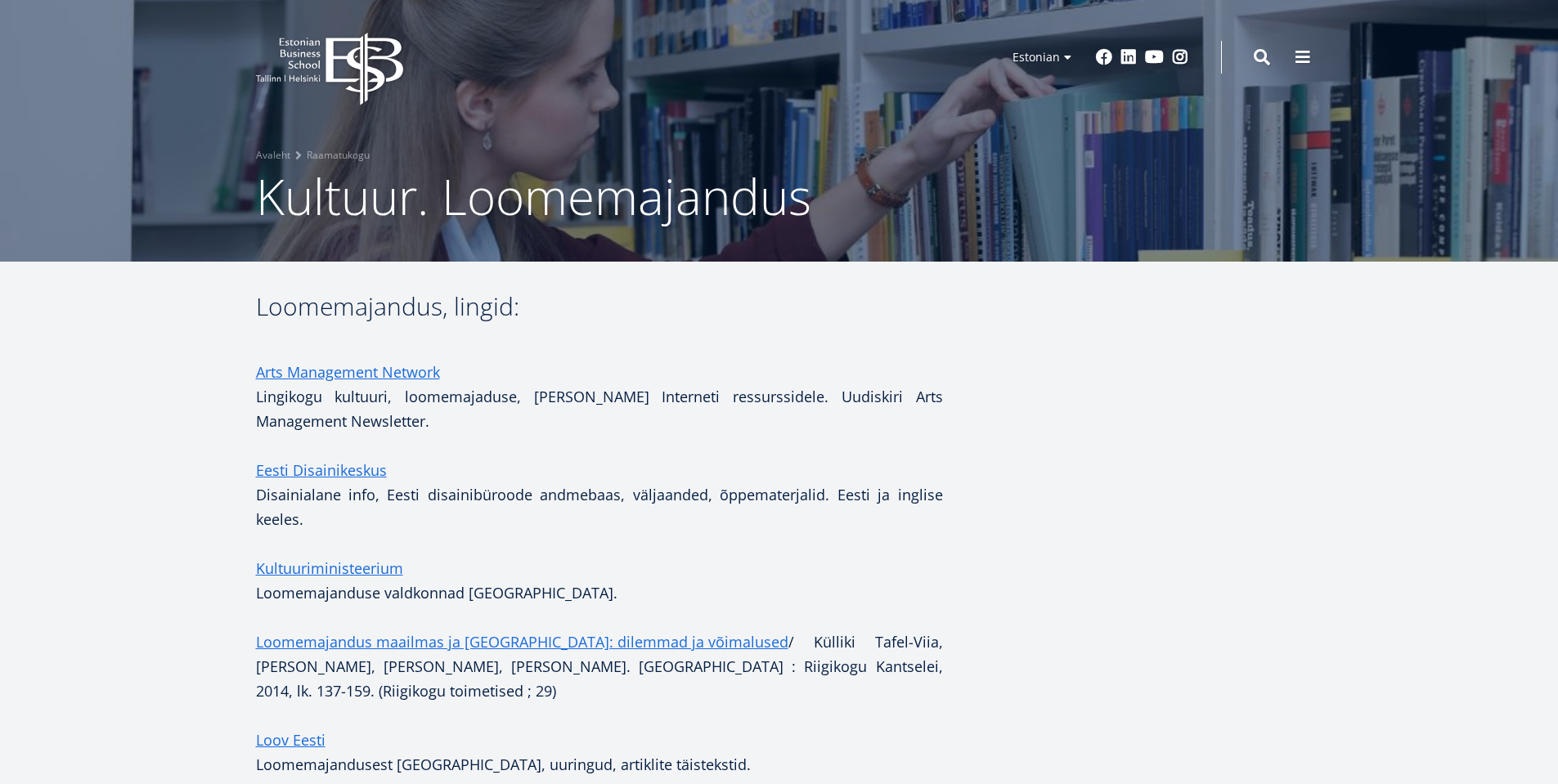
drag, startPoint x: 655, startPoint y: 308, endPoint x: 631, endPoint y: 341, distance: 40.8
click at [655, 308] on h3 "Loomemajandus, lingid:" at bounding box center [599, 319] width 687 height 49
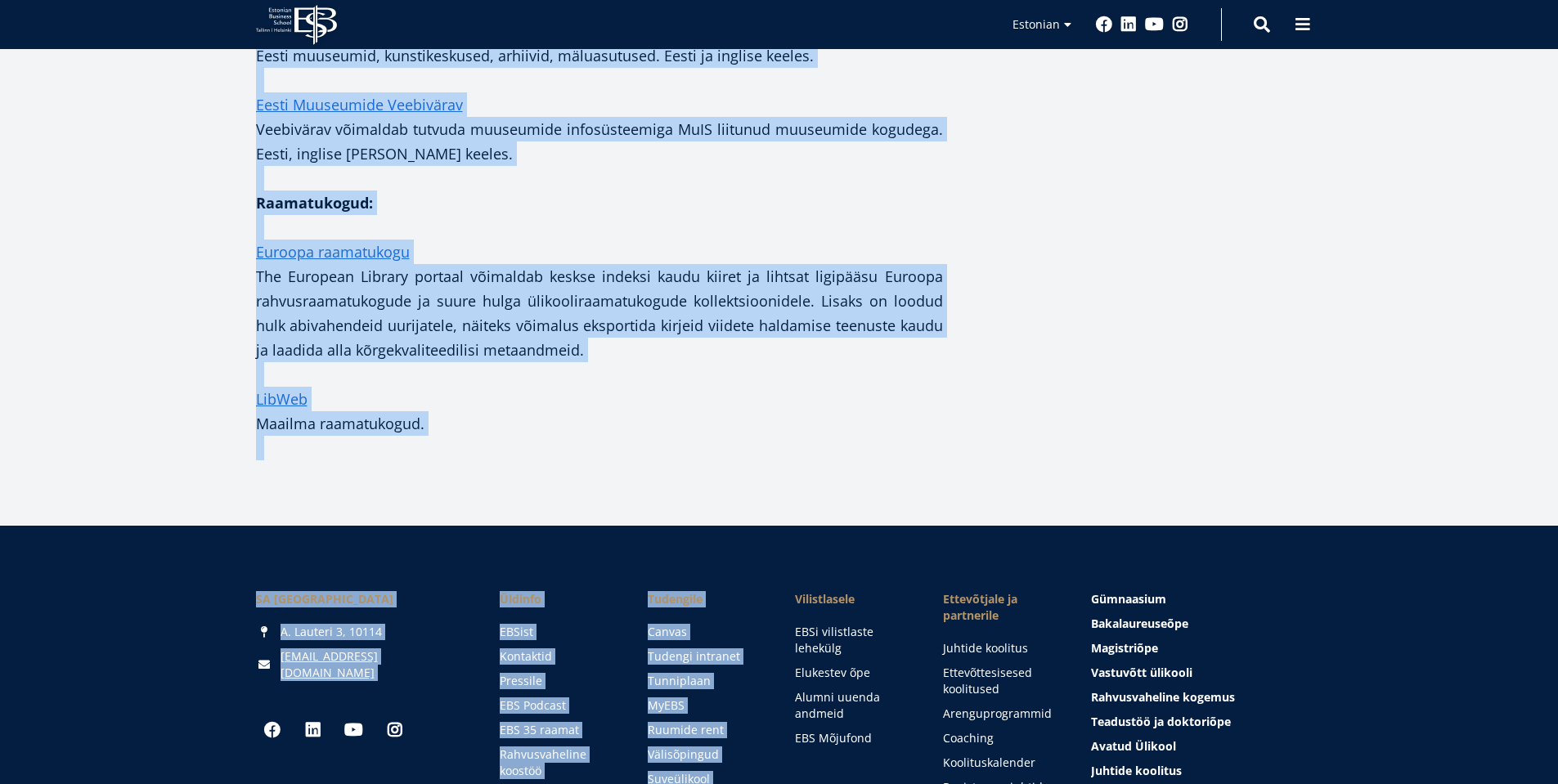
scroll to position [2141, 0]
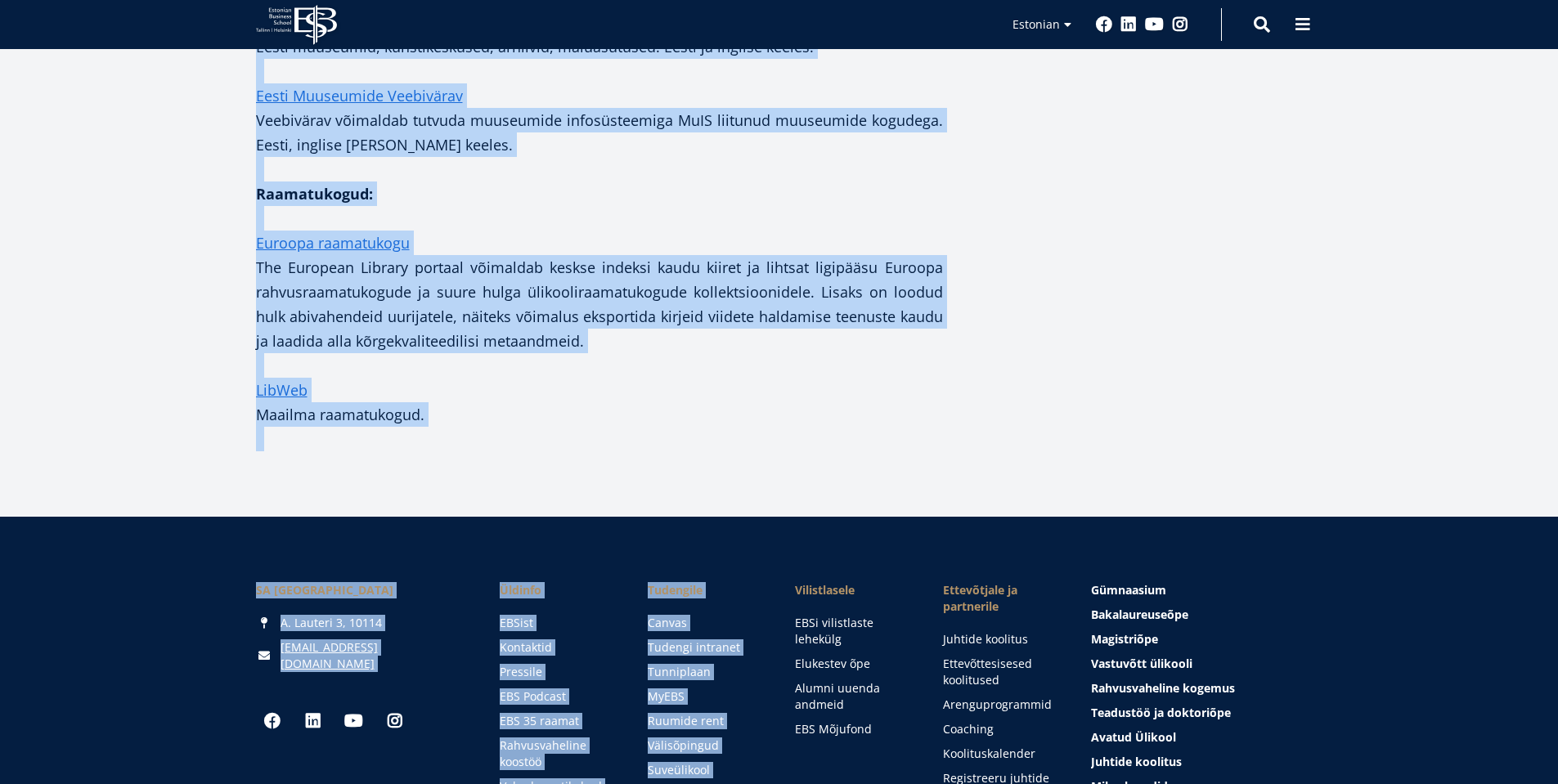
drag, startPoint x: 259, startPoint y: 307, endPoint x: 582, endPoint y: 390, distance: 333.5
copy div "Loomemajandus, lingid: Arts Management Network Lingikogu kultuuri, loomemajadus…"
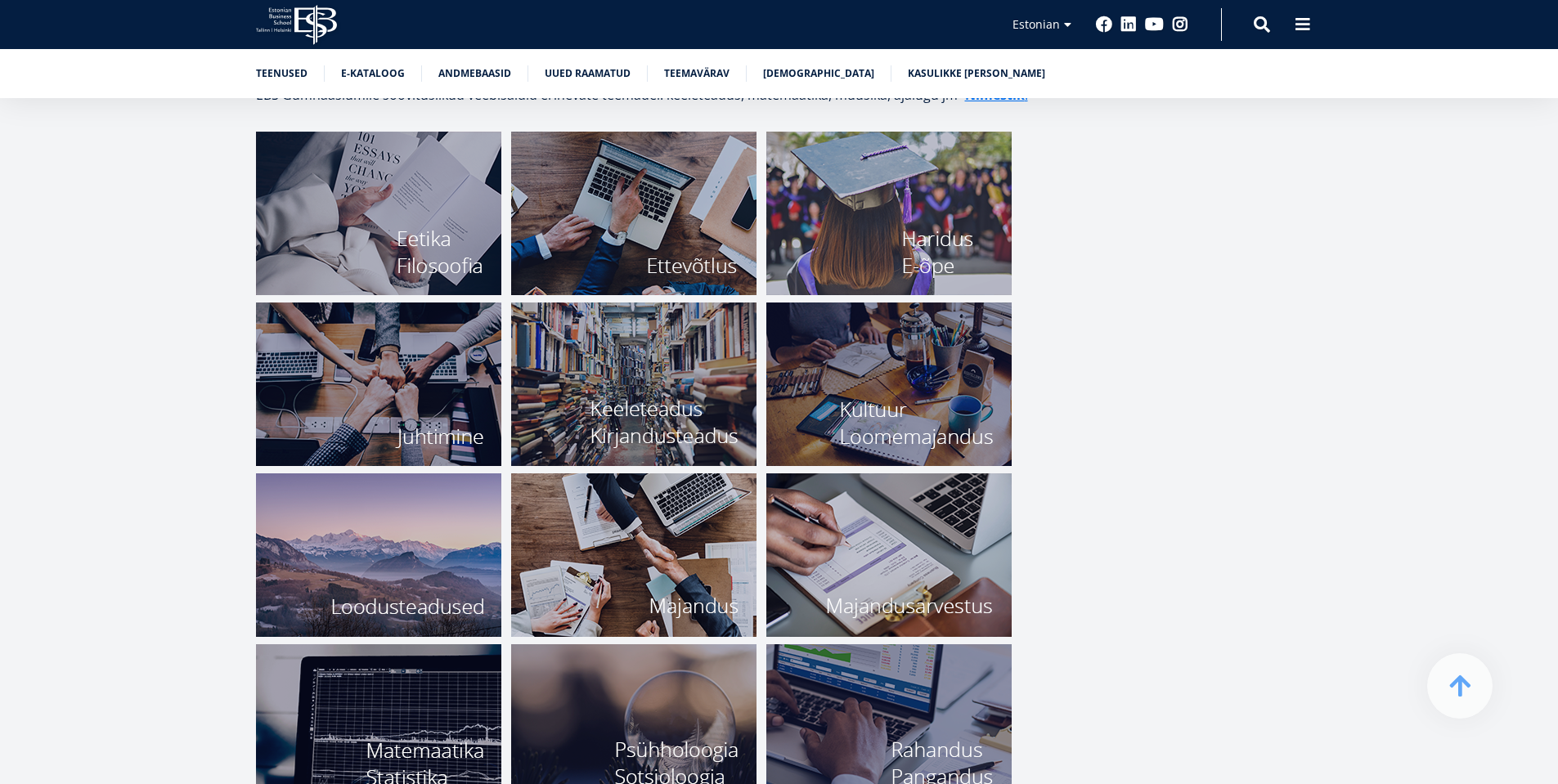
scroll to position [5535, 0]
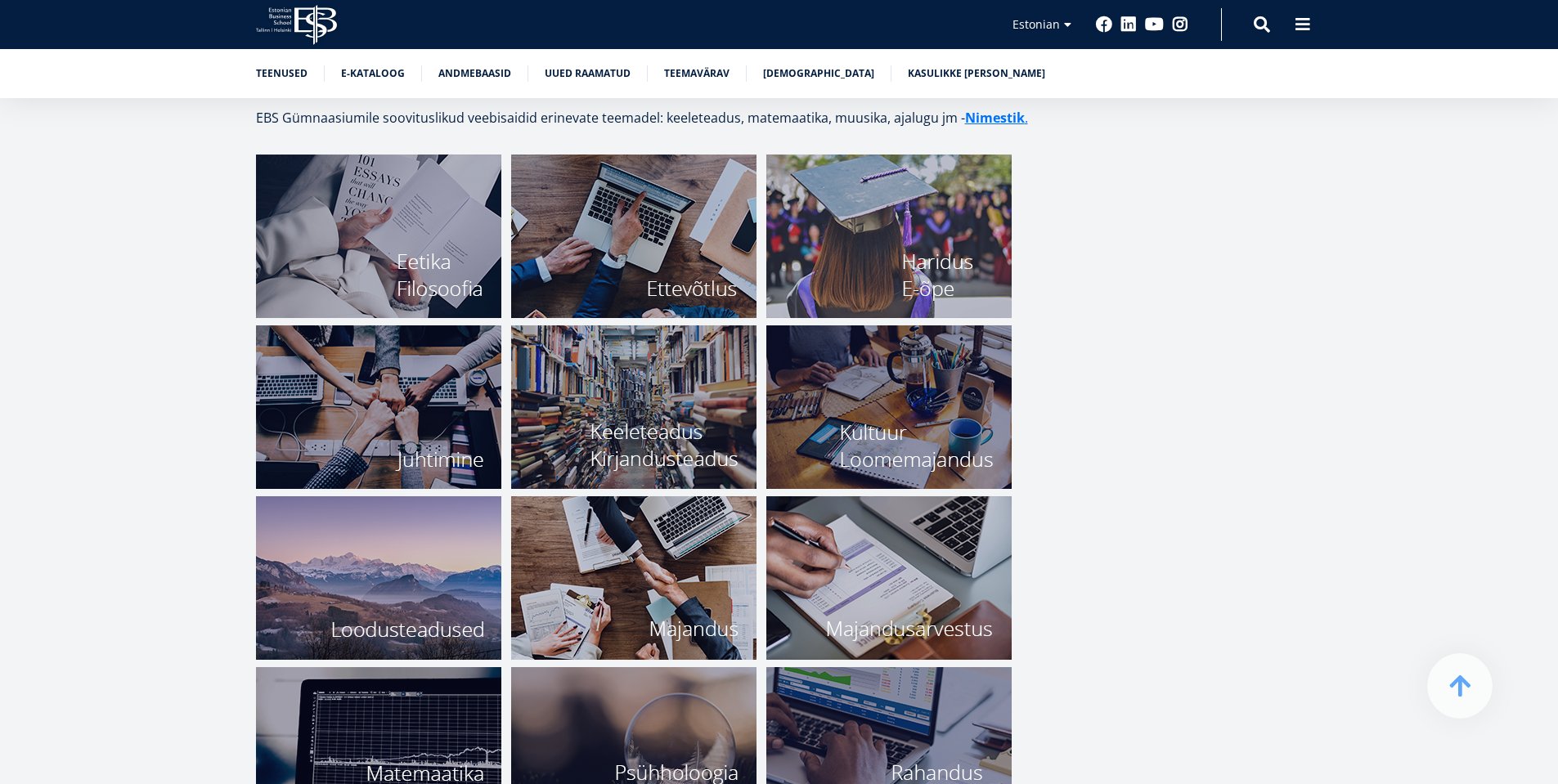
click at [378, 570] on img at bounding box center [378, 578] width 246 height 164
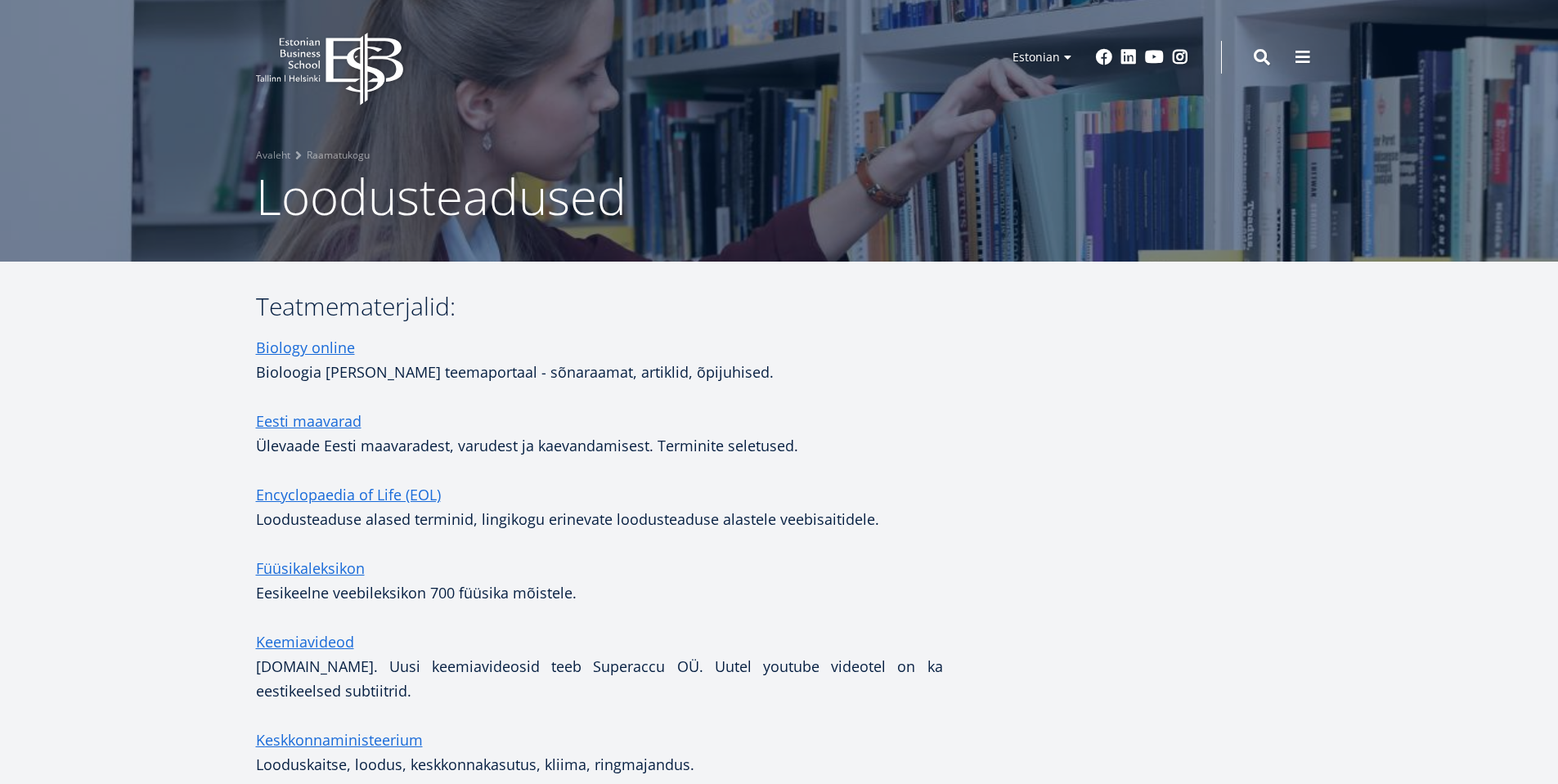
drag, startPoint x: 701, startPoint y: 344, endPoint x: 643, endPoint y: 362, distance: 60.7
click at [699, 344] on p "Biology online Bioloogia [PERSON_NAME] teemaportaal - sõnaraamat, artiklid, õpi…" at bounding box center [599, 359] width 687 height 49
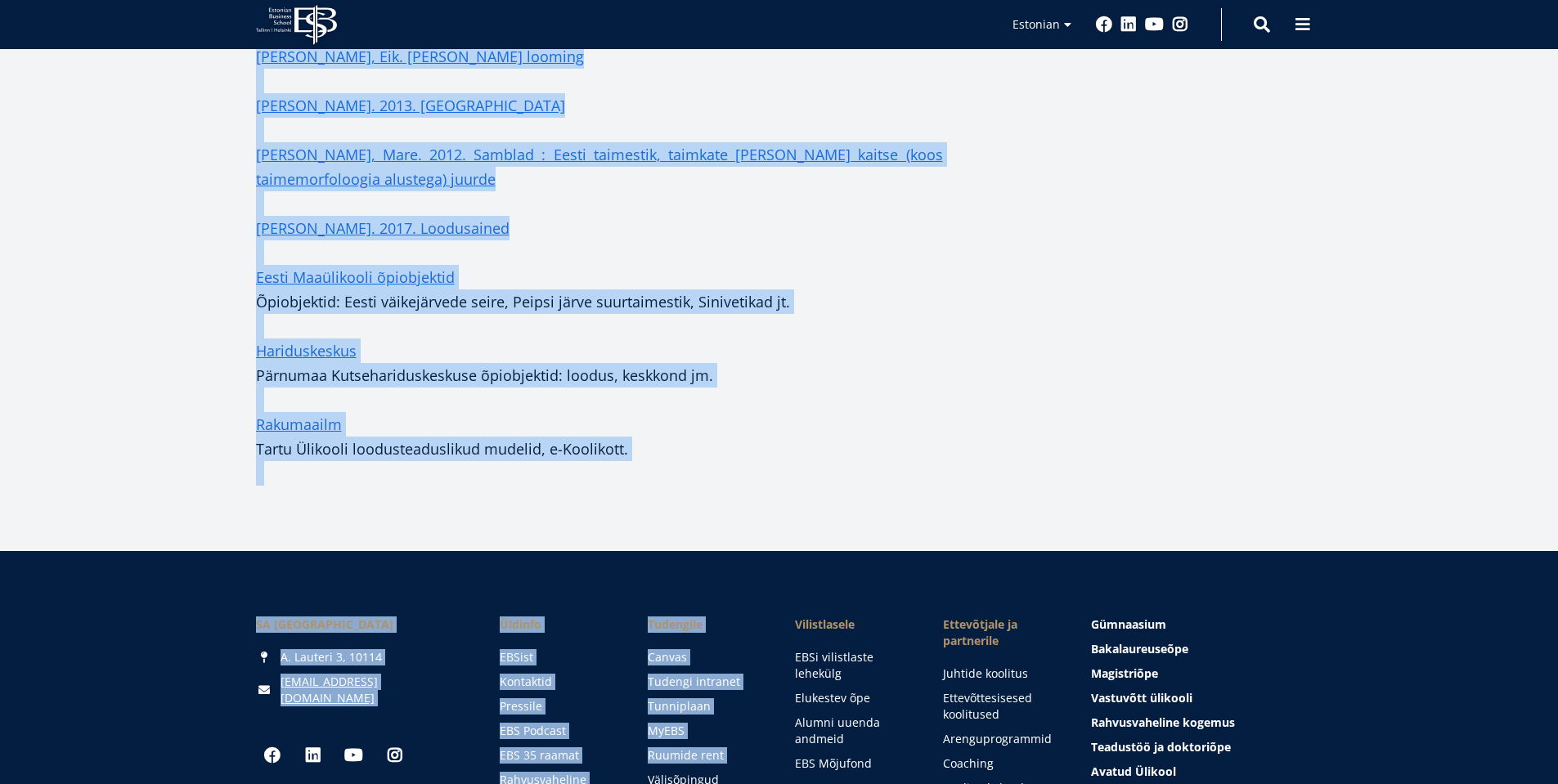
scroll to position [2129, 0]
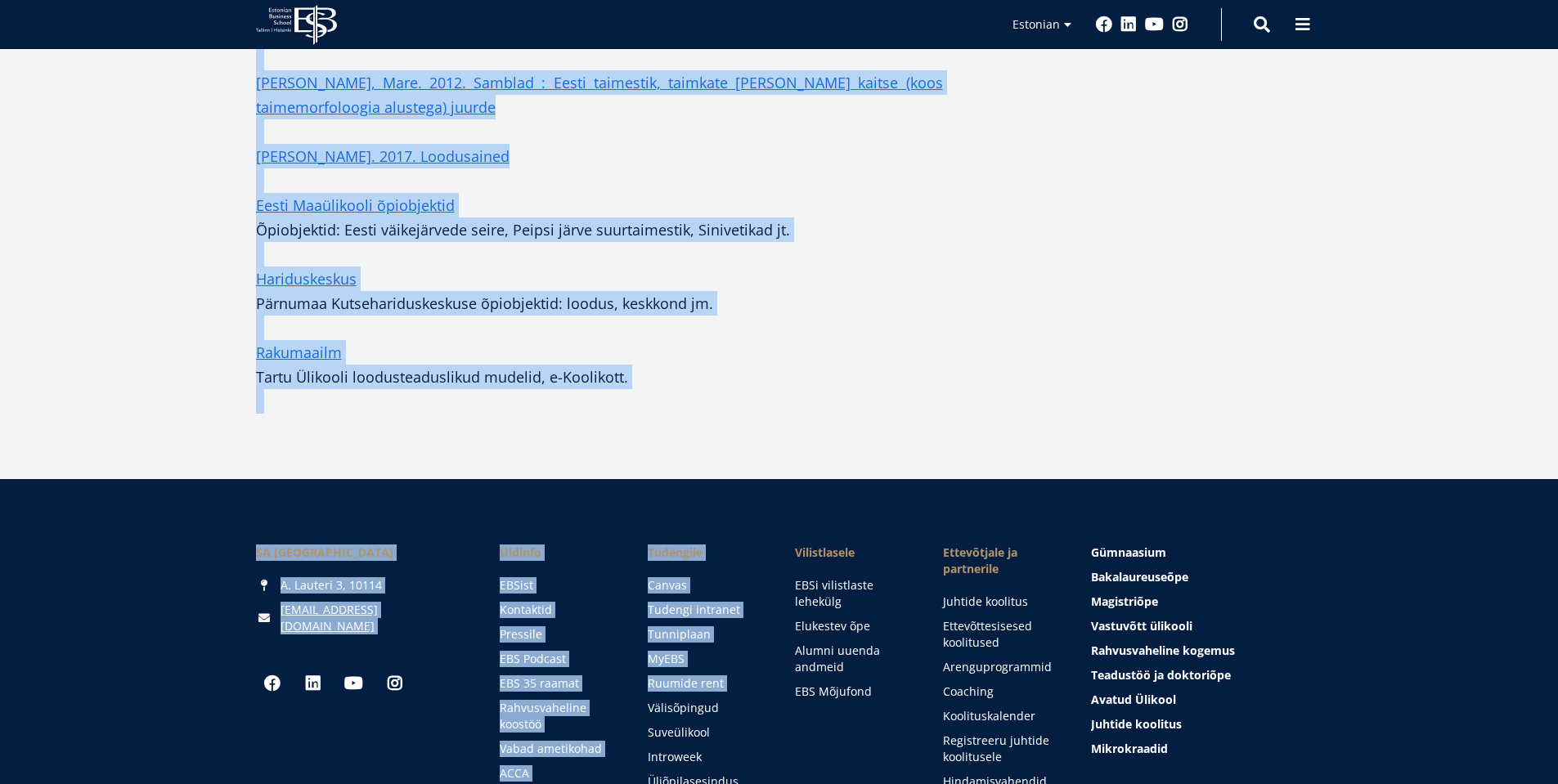
drag, startPoint x: 258, startPoint y: 304, endPoint x: 684, endPoint y: 388, distance: 434.2
copy div "Loremipsumdolors: Ametcon adipis Elitseddo eiusm temporincidi - utlaboreet, dol…"
click at [762, 375] on p "Rakumaailm Tartu Ülikooli loodusteaduslikud mudelid, e-Koolikott." at bounding box center [599, 376] width 687 height 73
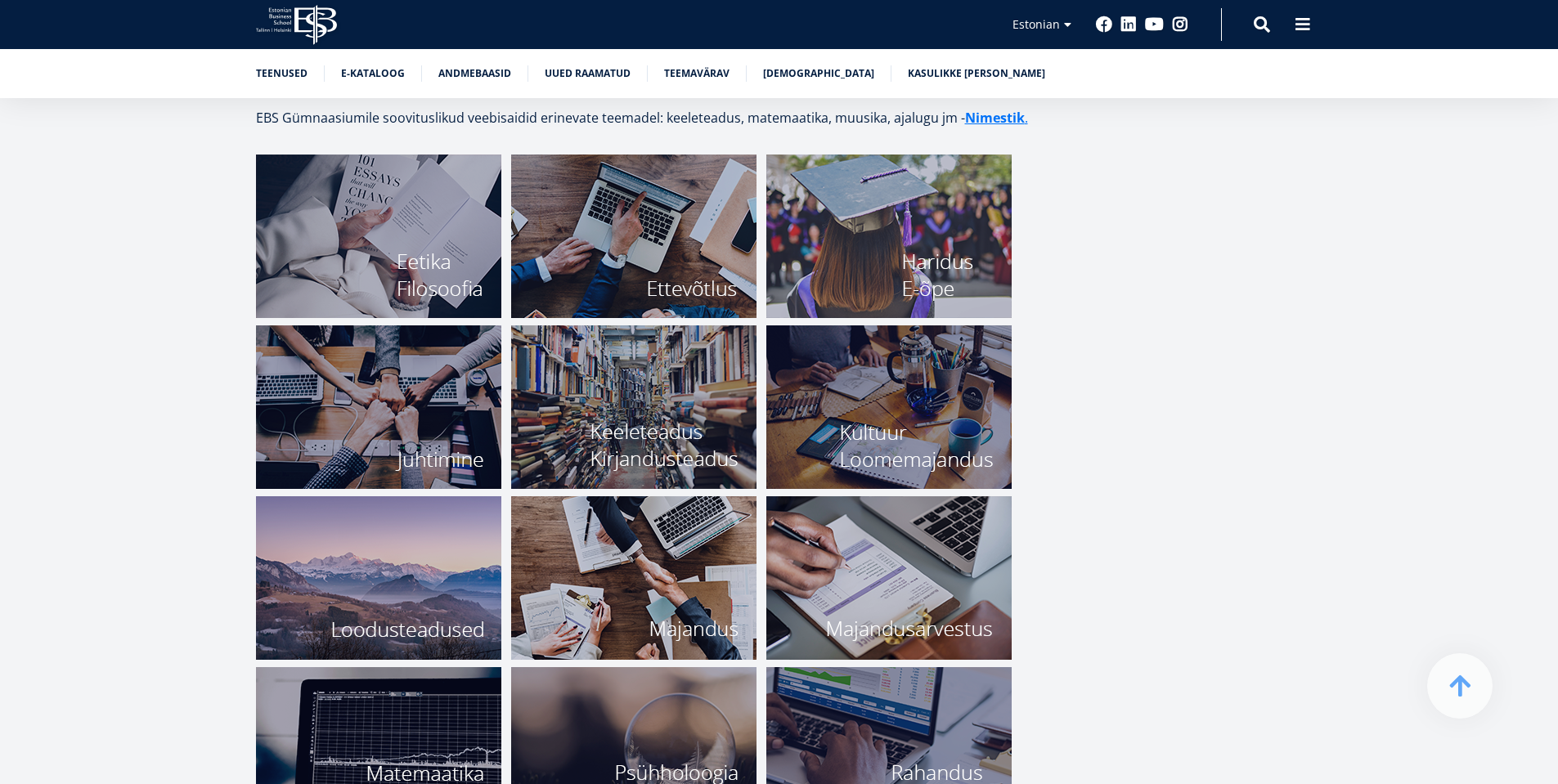
click at [679, 579] on img at bounding box center [633, 578] width 246 height 164
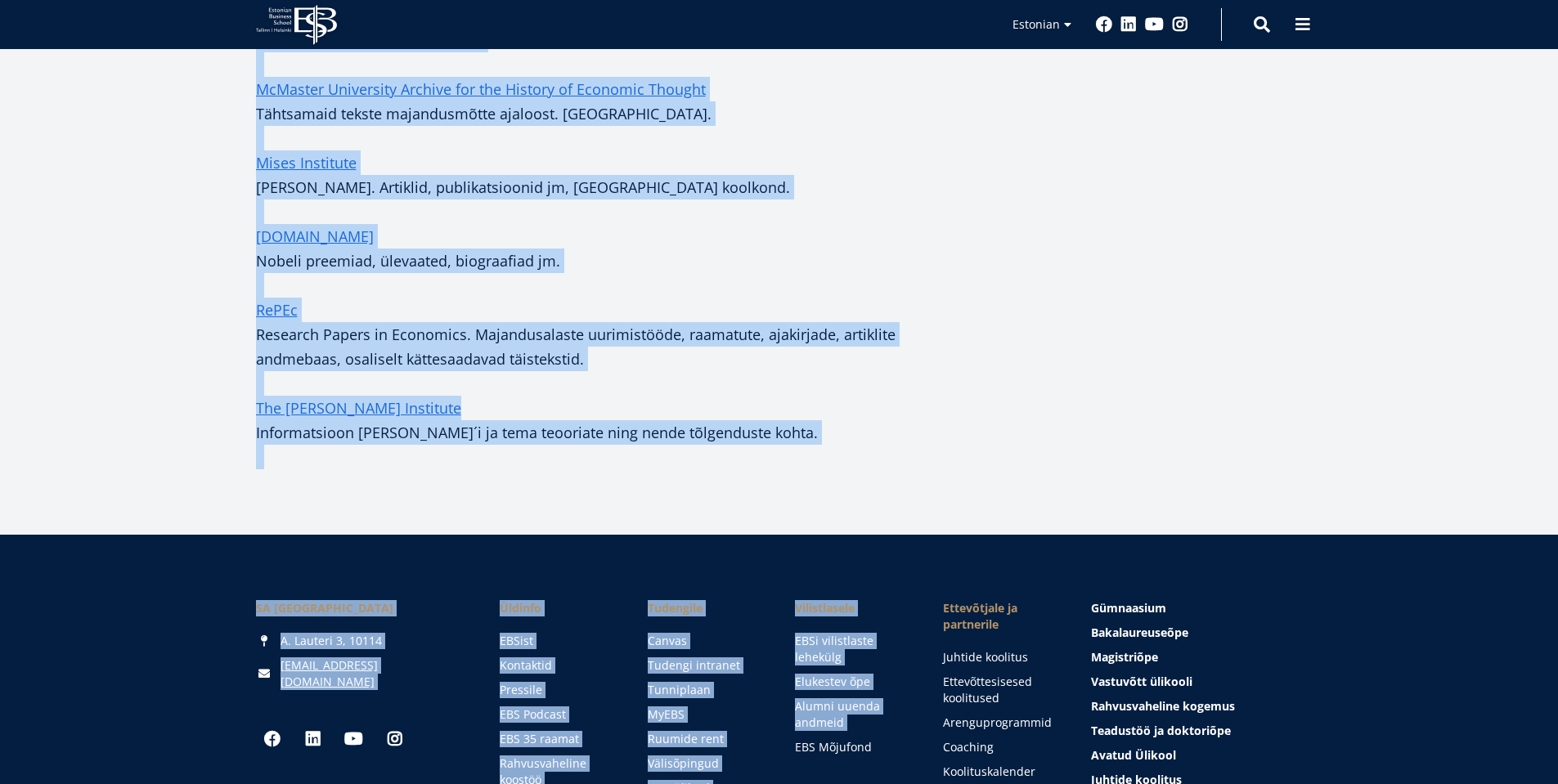
scroll to position [1283, 0]
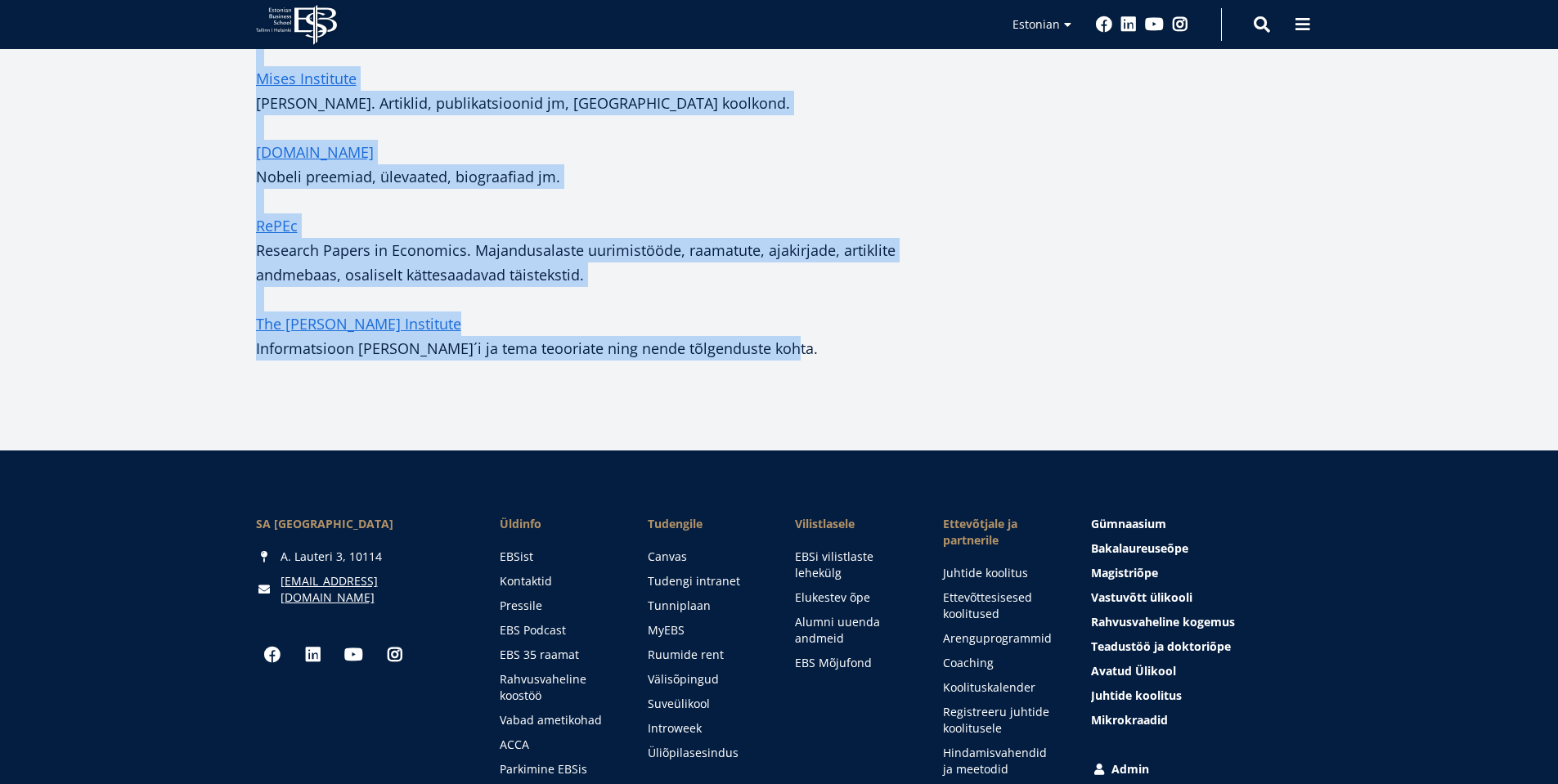
drag, startPoint x: 259, startPoint y: 314, endPoint x: 787, endPoint y: 325, distance: 528.1
copy div "Teatmeteosed: AmosWeb ECONOMIC gloss*ARAMA Majandusterminite seletav sõnaraamat…"
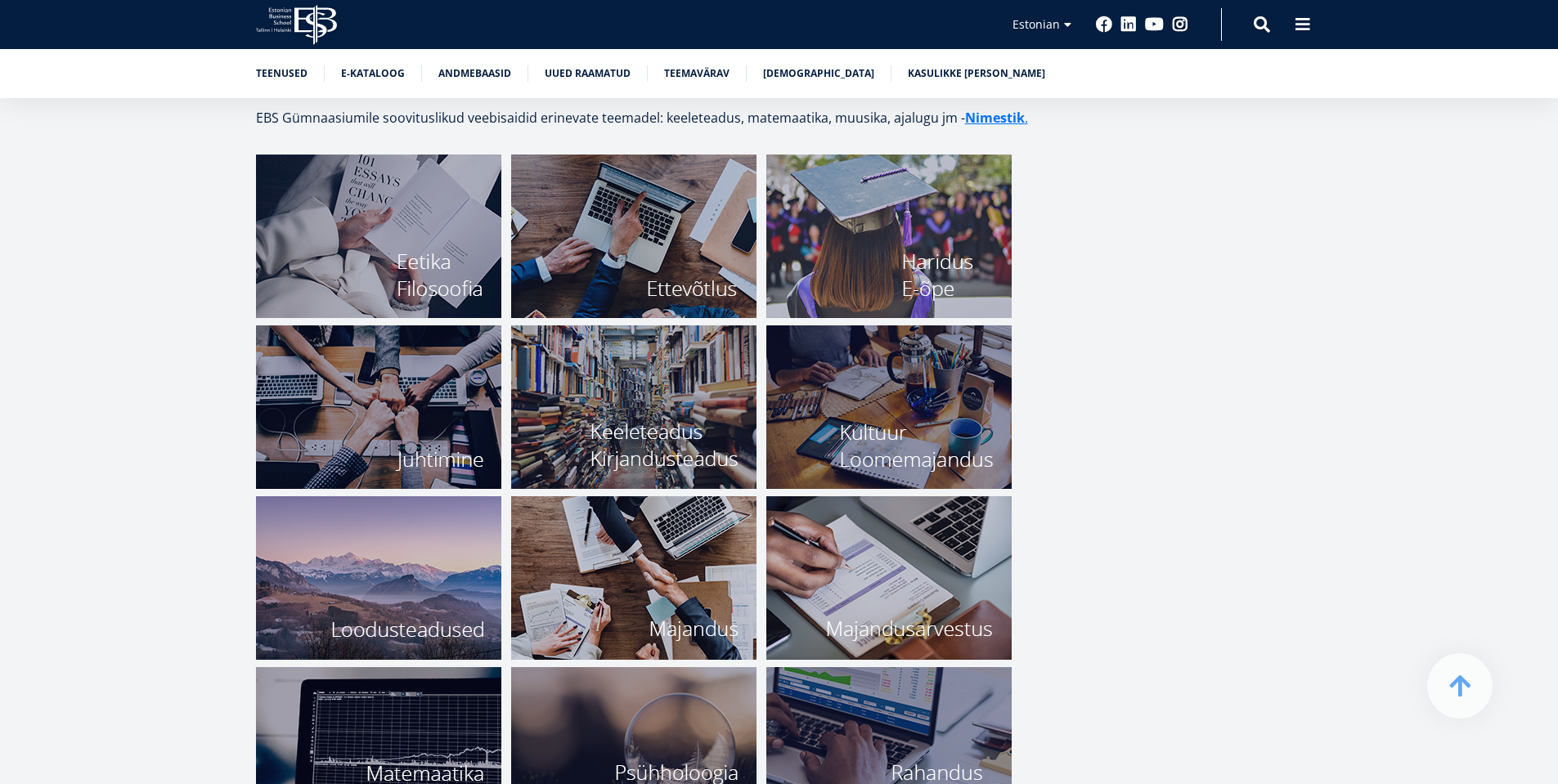
click at [906, 568] on img at bounding box center [888, 578] width 246 height 164
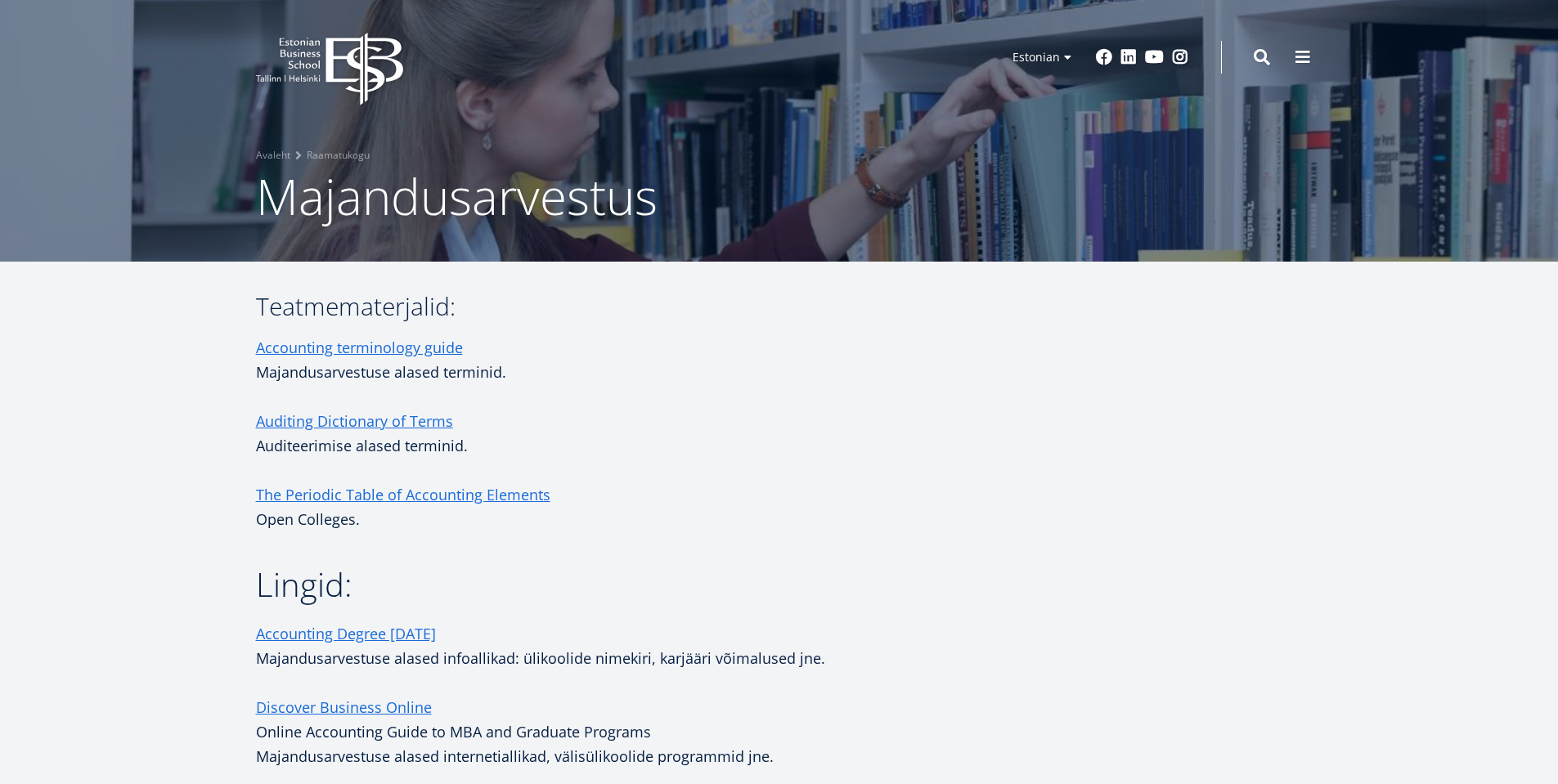
click at [552, 383] on p "Majandusarvestuse alased terminid." at bounding box center [599, 372] width 687 height 24
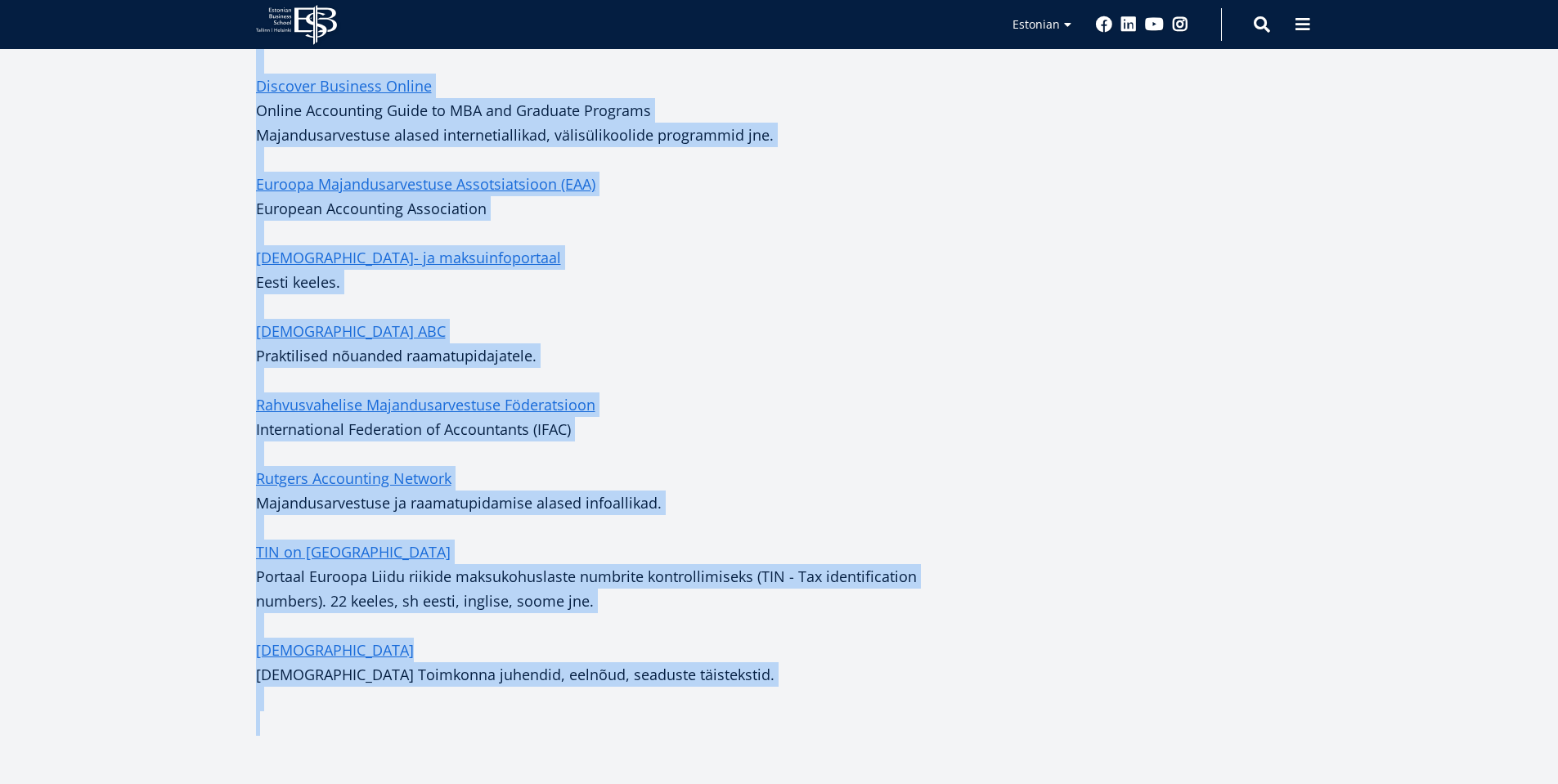
scroll to position [688, 0]
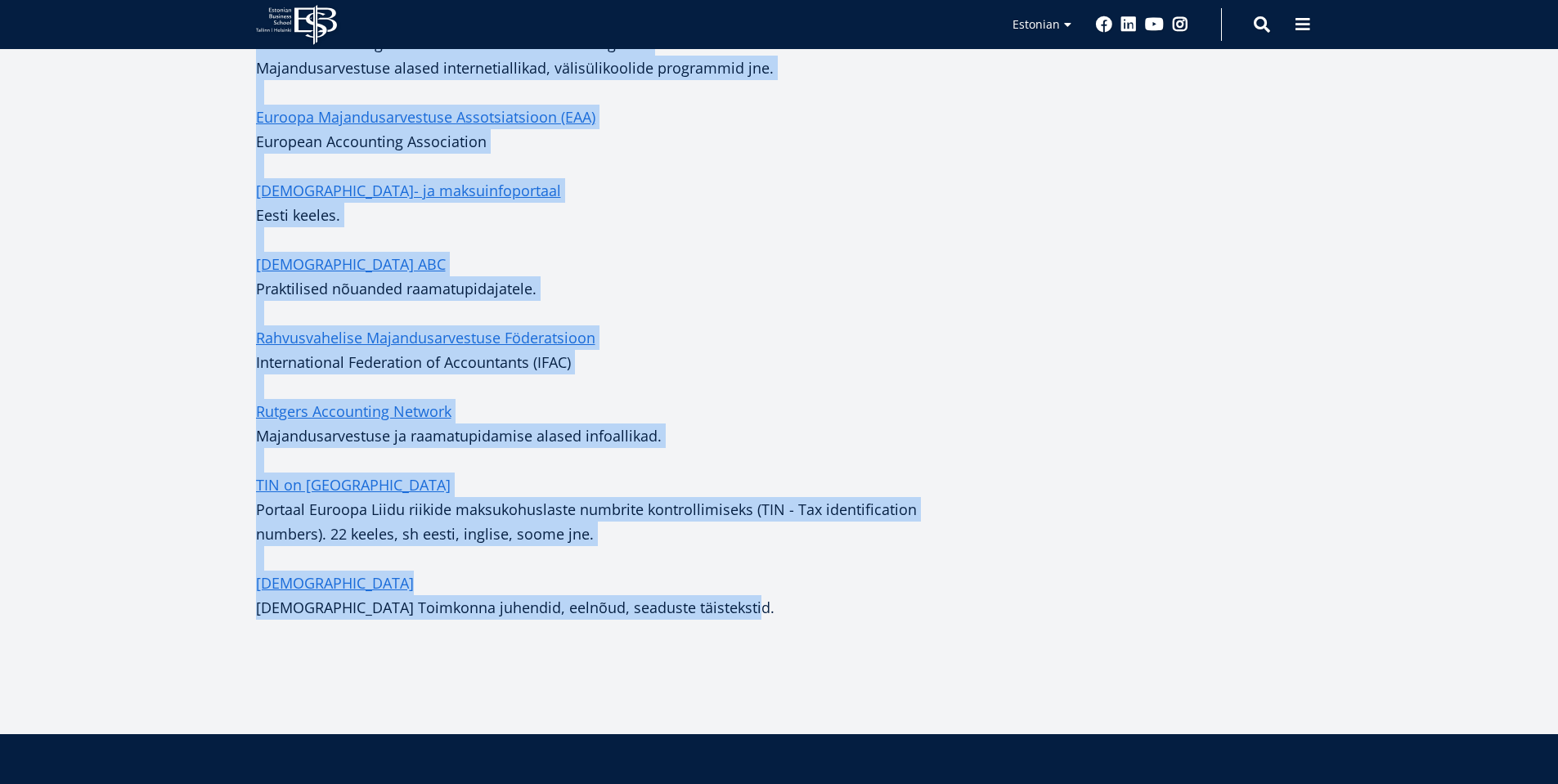
drag, startPoint x: 261, startPoint y: 304, endPoint x: 769, endPoint y: 602, distance: 589.0
click at [769, 602] on div "Teatmematerjalid: Accounting terminology guide Majandusarvestuse alased termini…" at bounding box center [599, 138] width 687 height 1063
copy div "Loremipsumdolors: Ametconsec adipiscinge seddo Eiusmodtemporinci utlabo etdolor…"
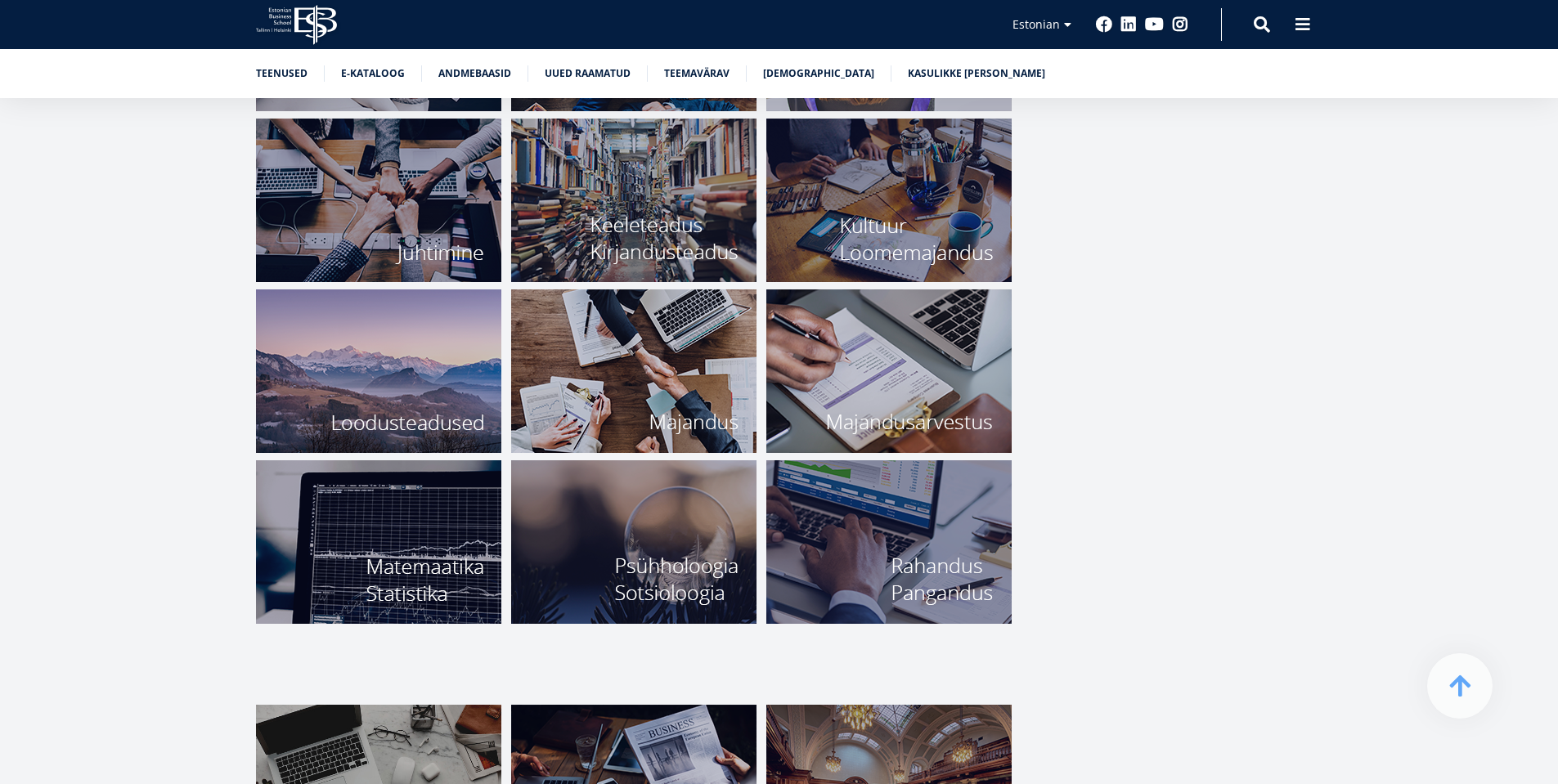
scroll to position [5781, 0]
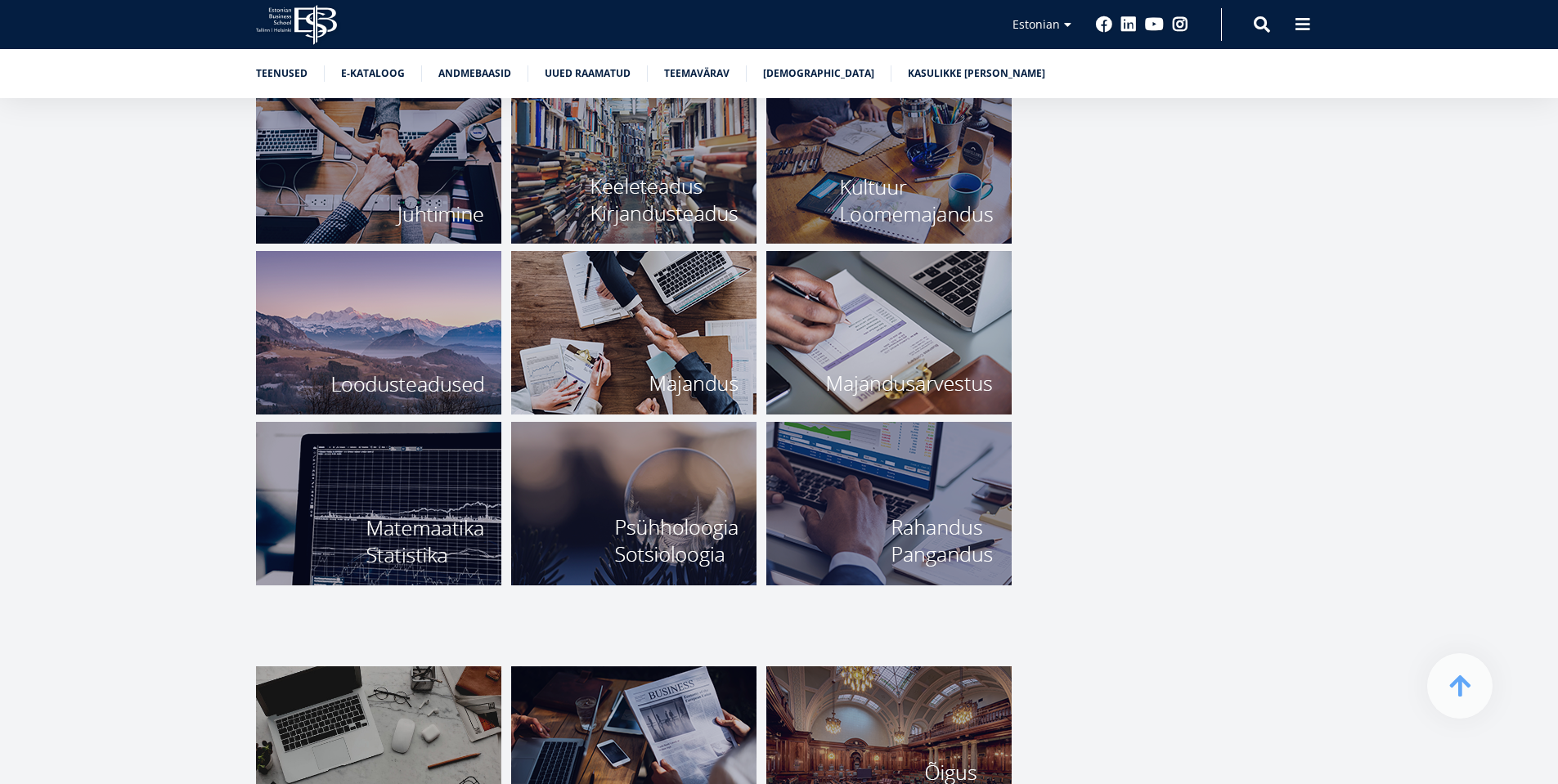
click at [382, 487] on img at bounding box center [378, 504] width 246 height 164
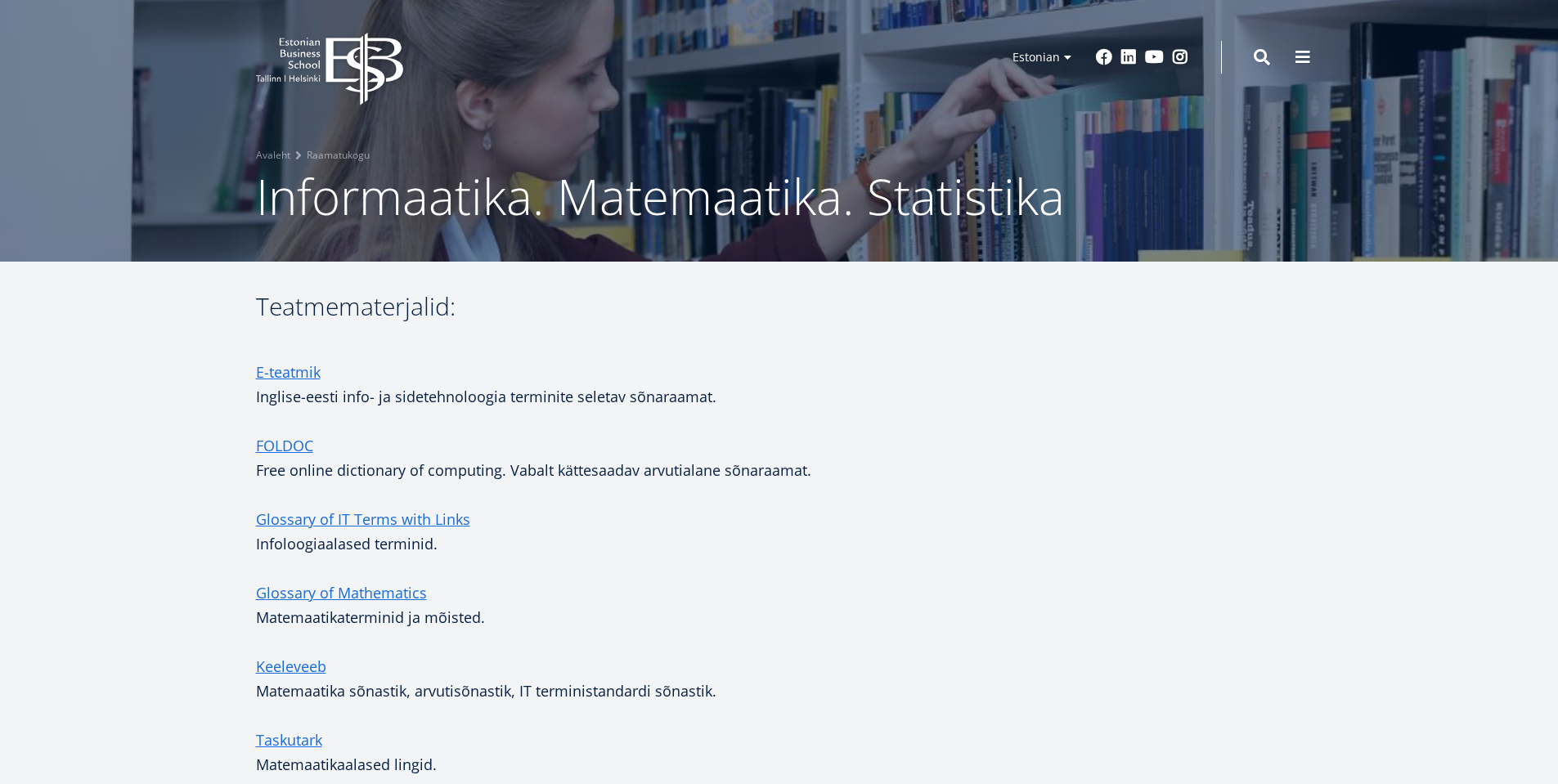
click at [636, 395] on p "E-teatmik Inglise-eesti info- ja sidetehnoloogia terminite seletav sõnaraamat." at bounding box center [599, 384] width 687 height 49
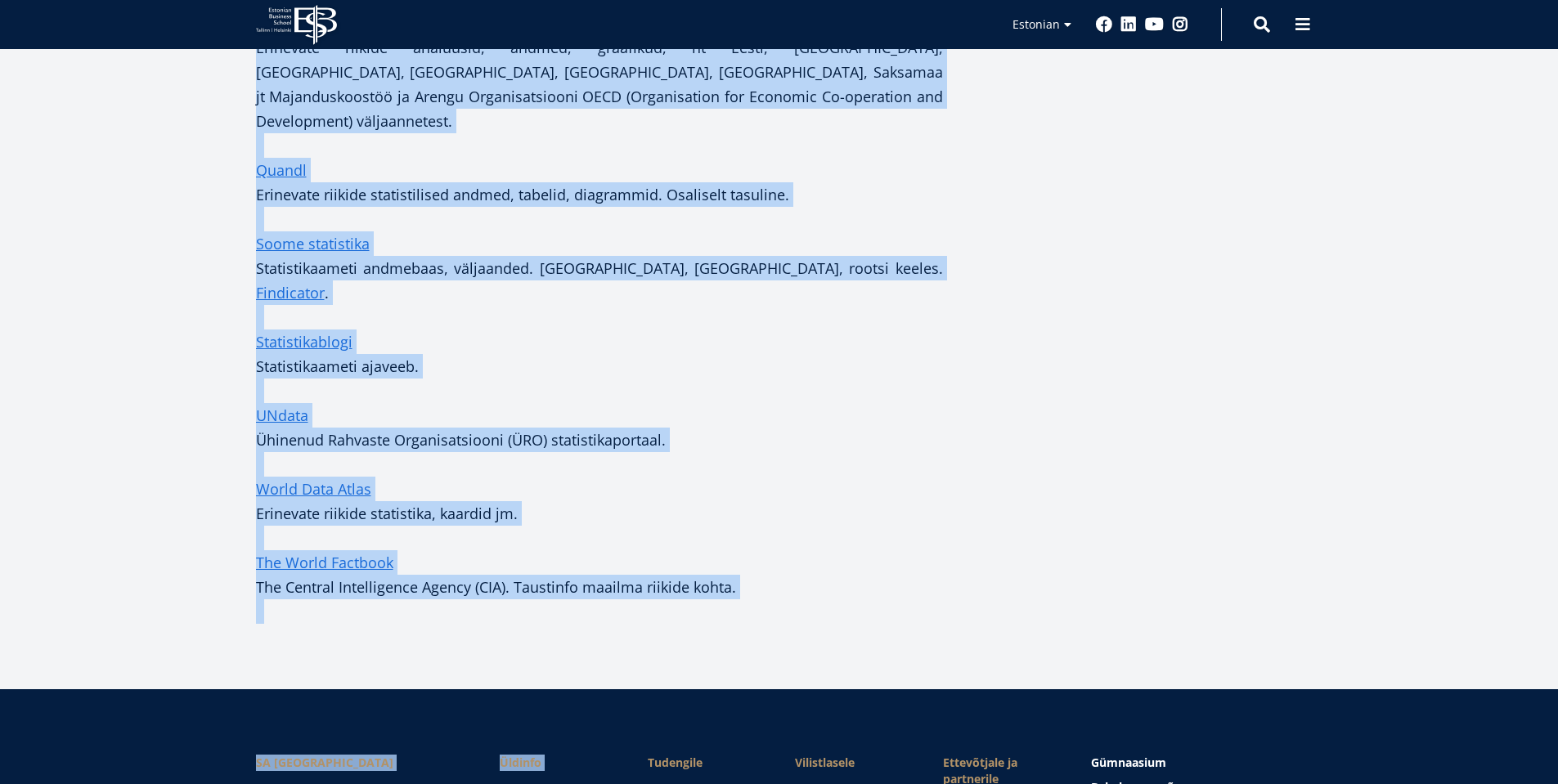
scroll to position [2620, 0]
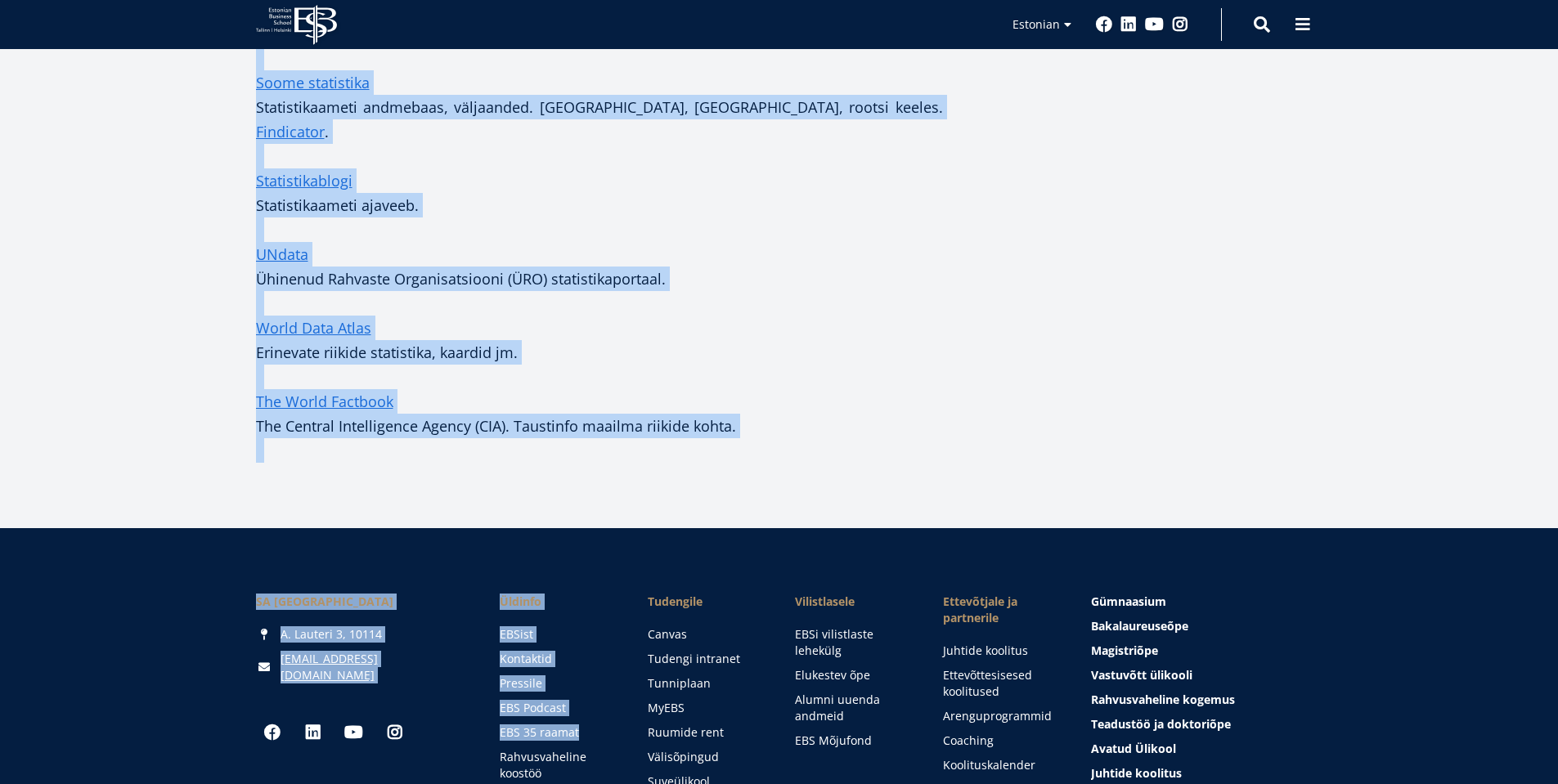
drag, startPoint x: 259, startPoint y: 301, endPoint x: 732, endPoint y: 302, distance: 473.0
copy div "Teatmematerjalid: E-teatmik Inglise-eesti info- ja sidetehnoloogia terminite se…"
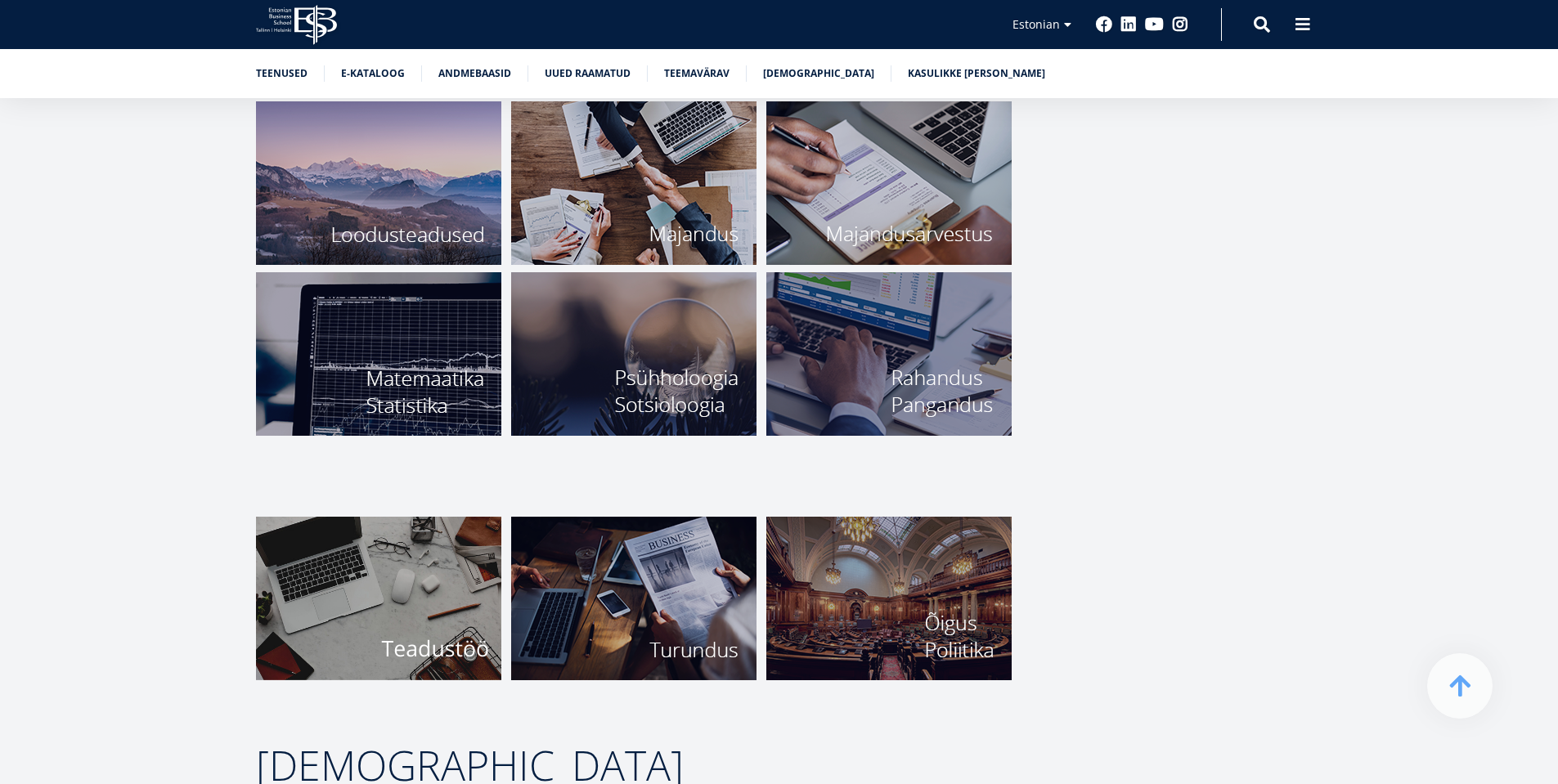
scroll to position [5945, 0]
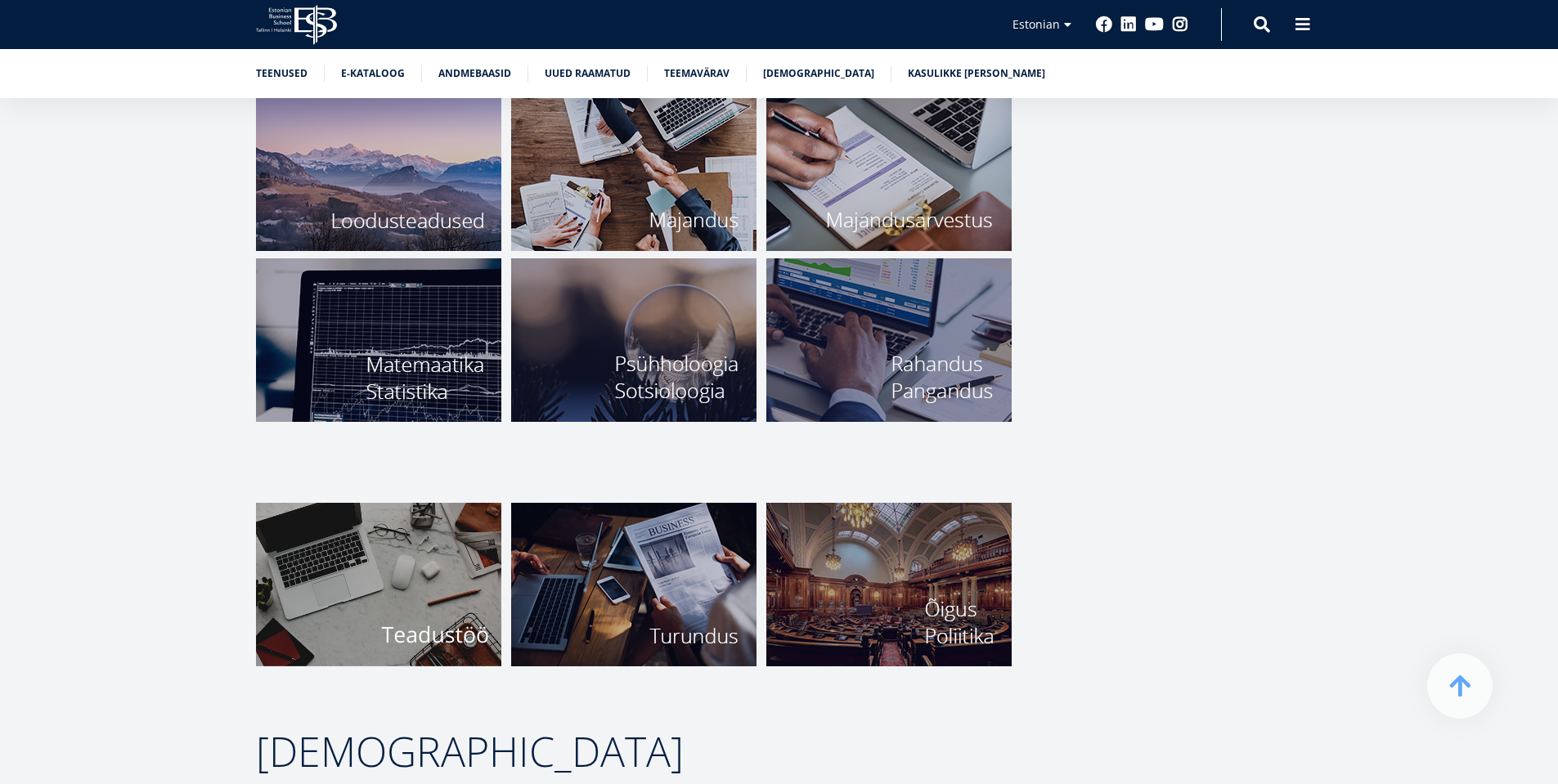
click at [695, 353] on img at bounding box center [633, 340] width 246 height 164
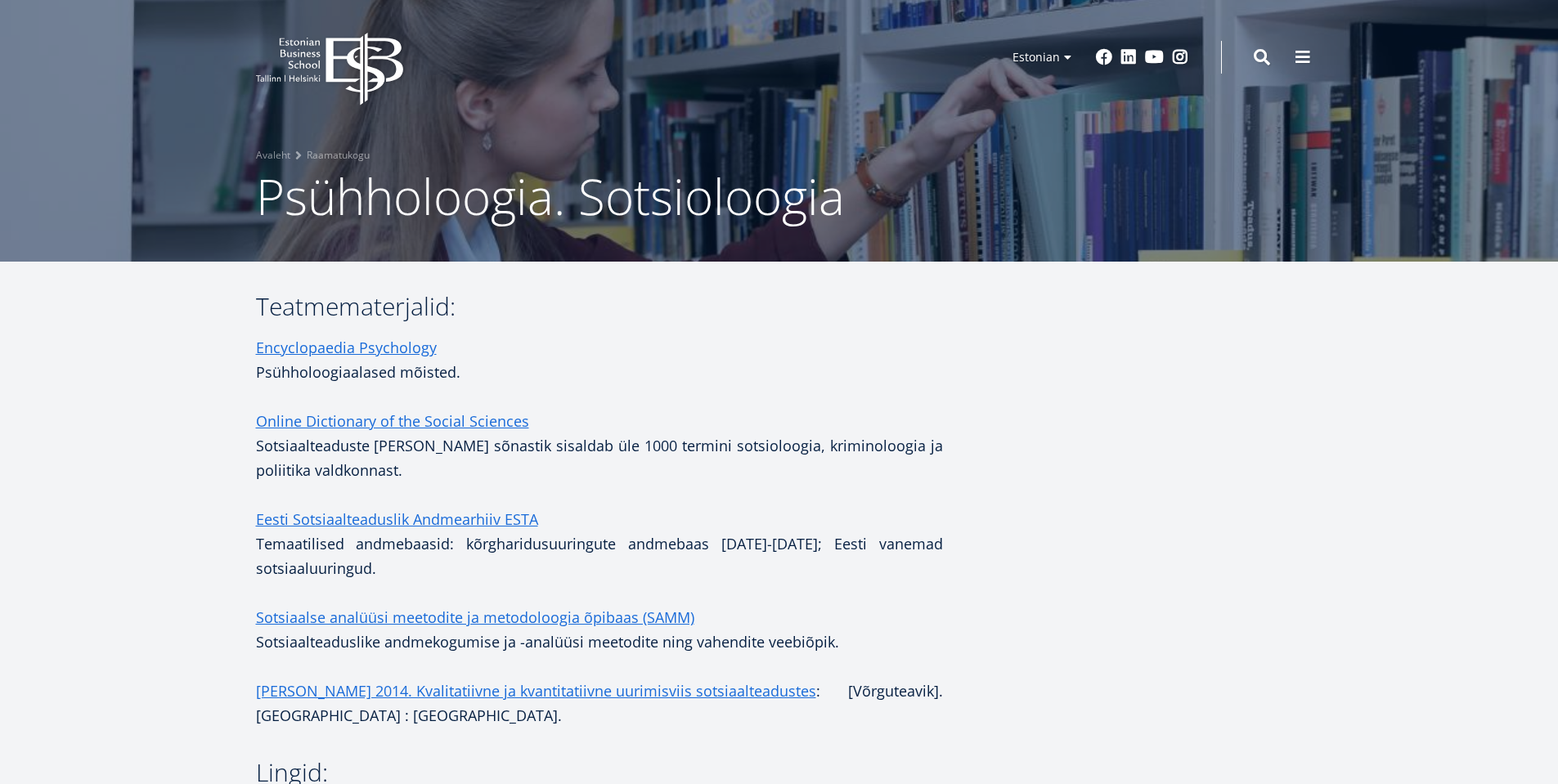
click at [828, 355] on p "Encyclopaedia Psychology Psühholoogiaalased mõisted." at bounding box center [599, 359] width 687 height 49
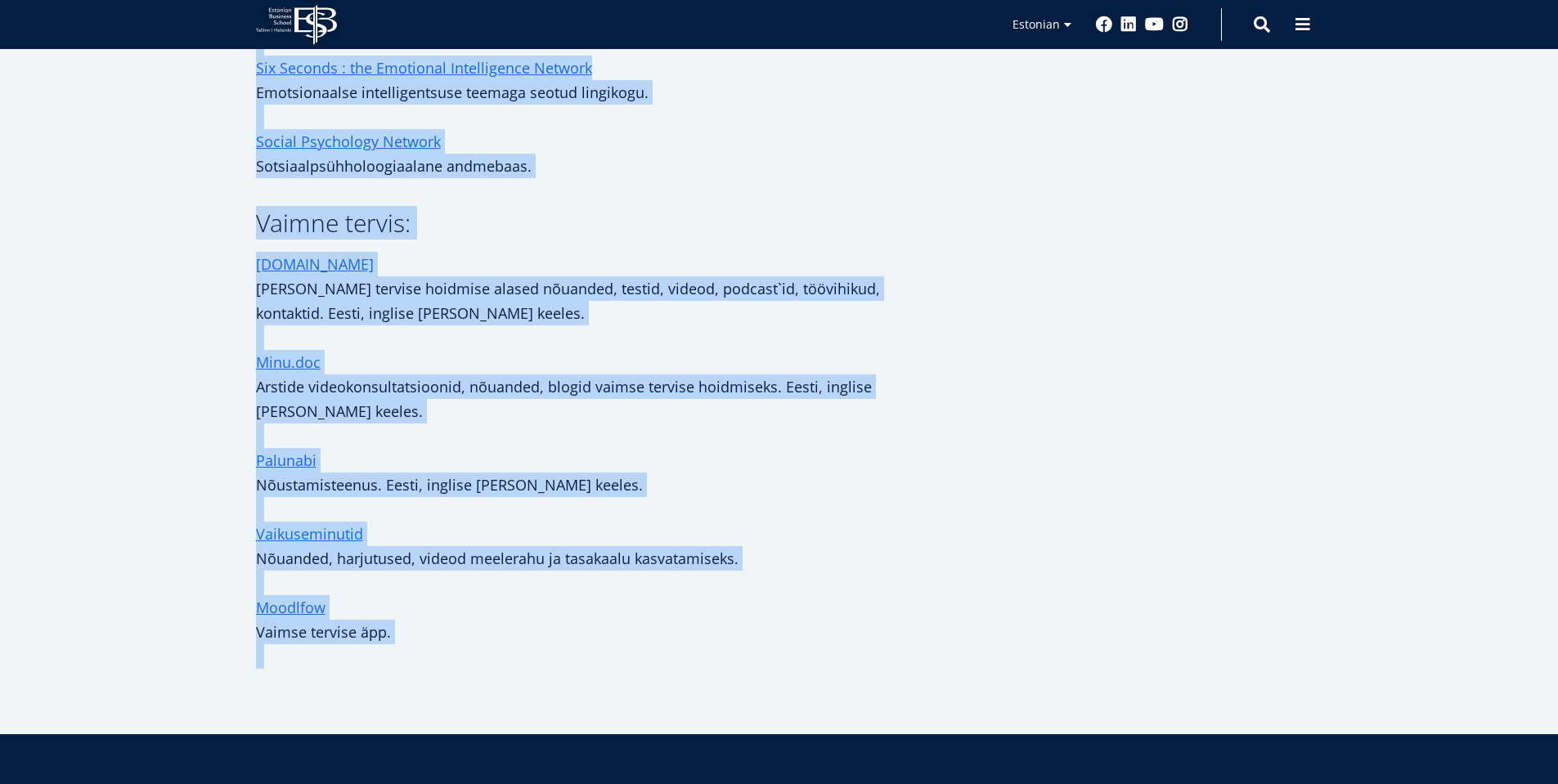
scroll to position [1314, 0]
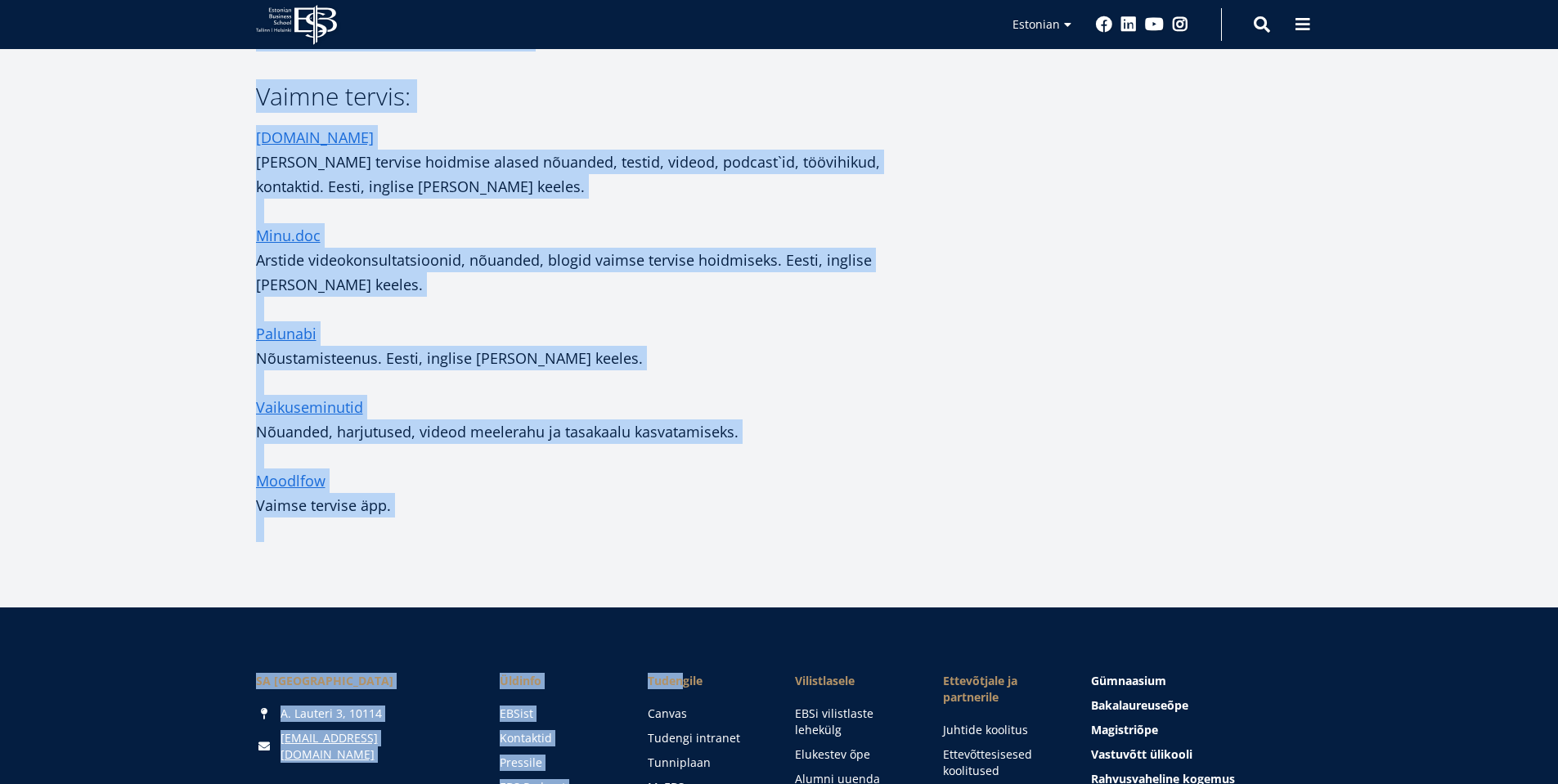
drag, startPoint x: 258, startPoint y: 304, endPoint x: 620, endPoint y: 482, distance: 403.4
copy div "Teatmematerjalid: Encyclopaedia Psychology Psühholoogiaalased mõisted. Online D…"
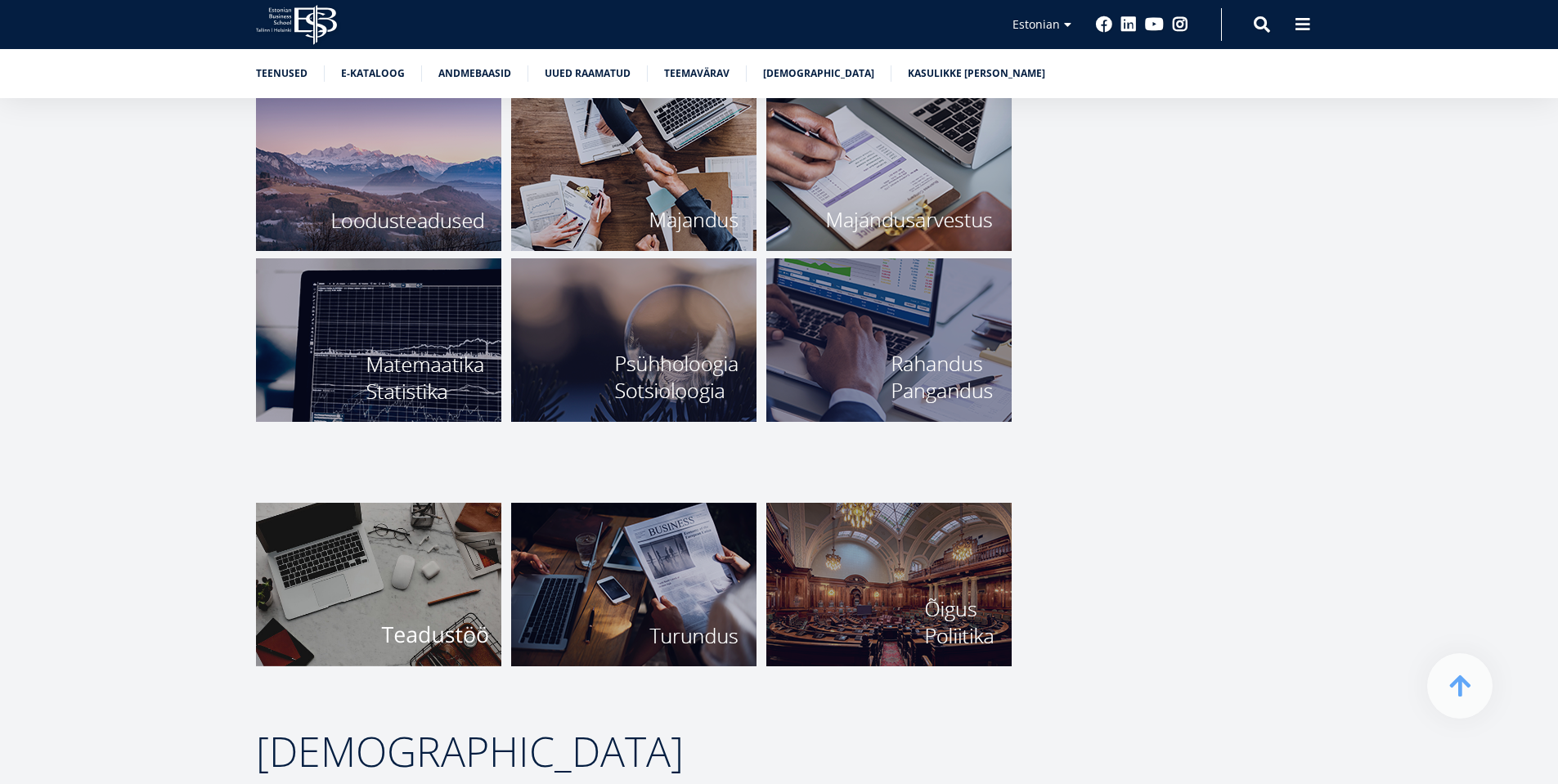
click at [946, 340] on img at bounding box center [888, 340] width 246 height 164
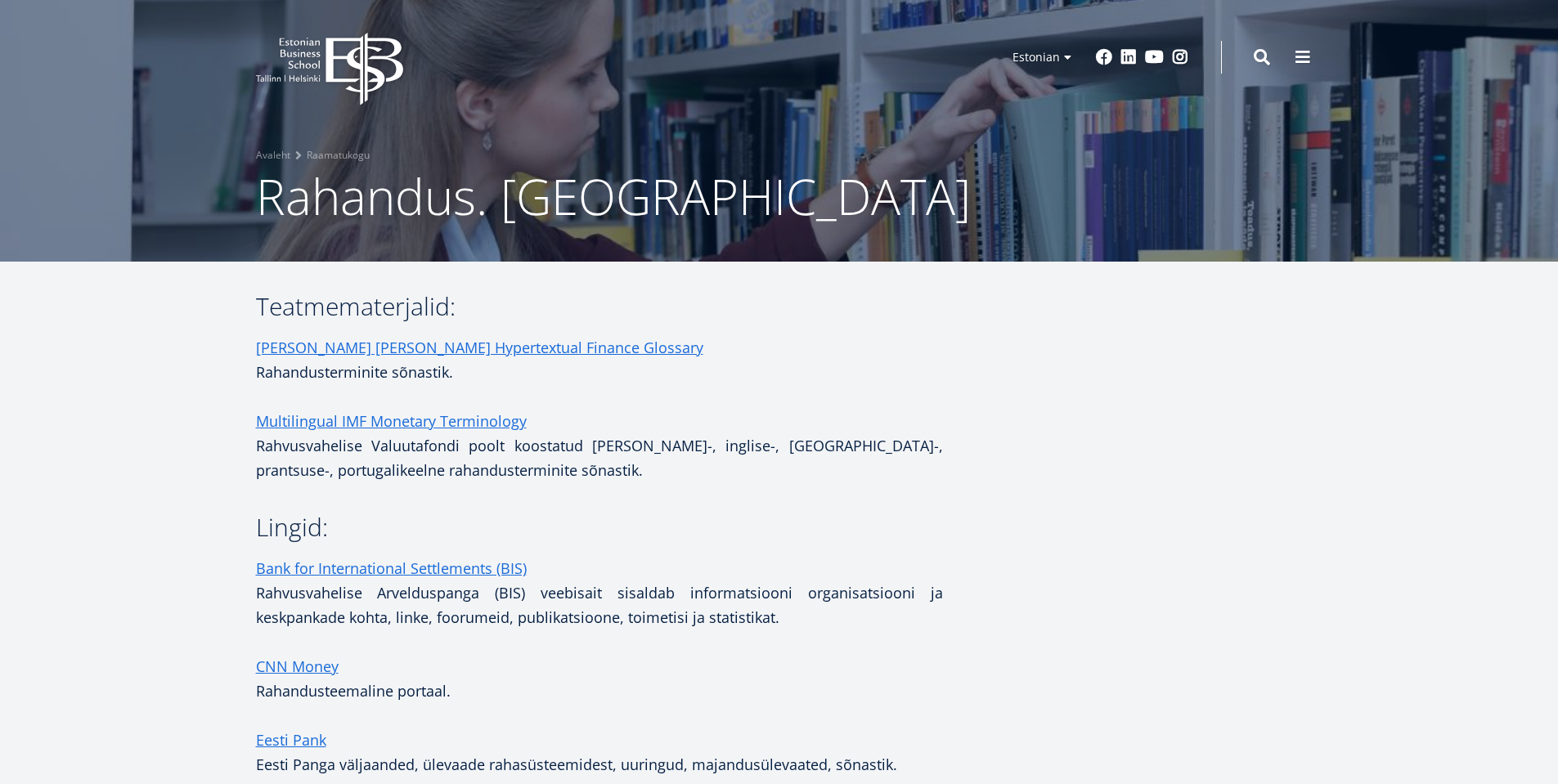
drag, startPoint x: 472, startPoint y: 297, endPoint x: 293, endPoint y: 327, distance: 181.5
click at [472, 297] on h3 "Teatmematerjalid:" at bounding box center [599, 307] width 687 height 24
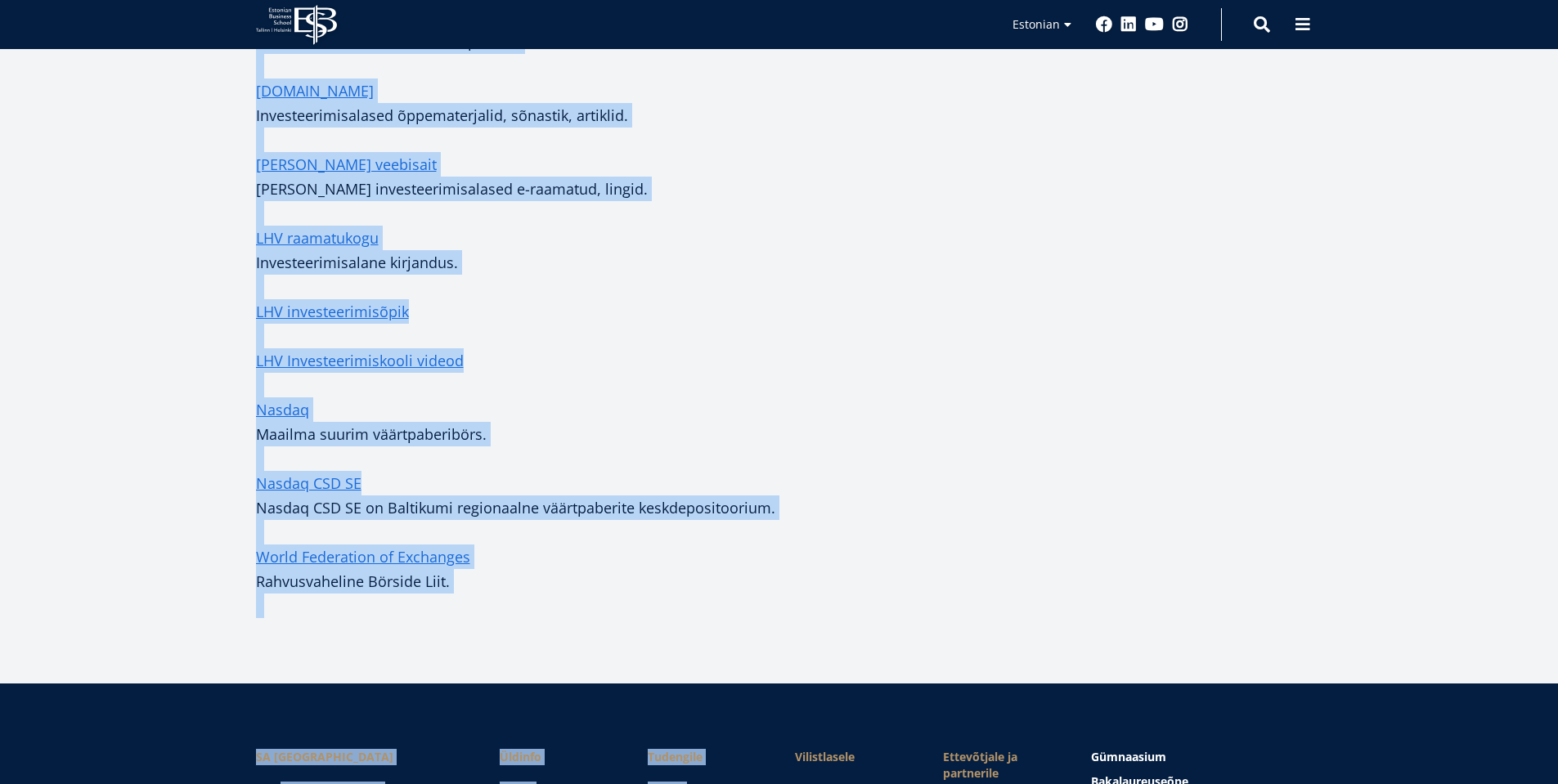
scroll to position [1393, 0]
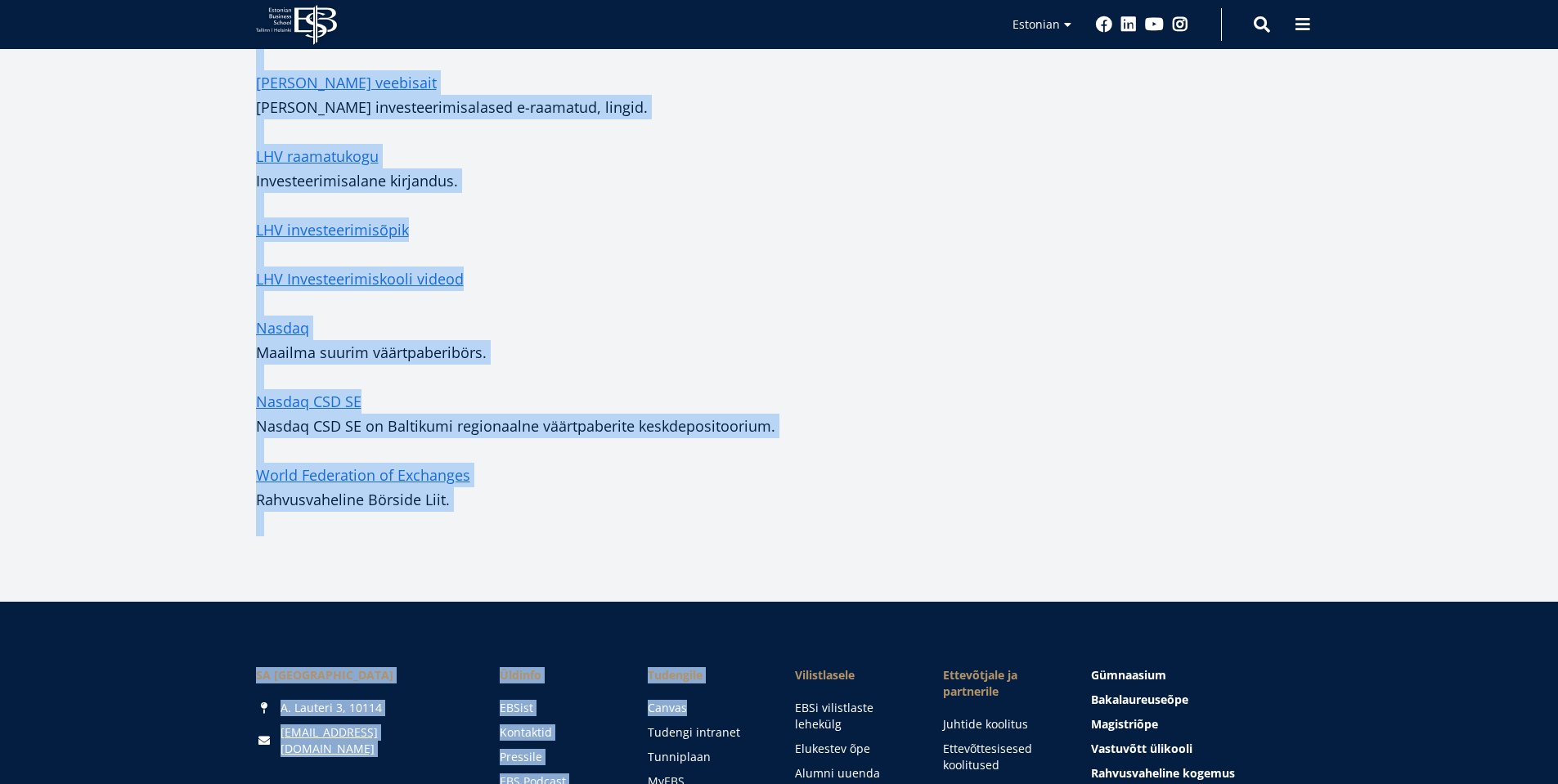
drag, startPoint x: 258, startPoint y: 302, endPoint x: 638, endPoint y: 480, distance: 419.6
copy div "Teatmematerjalid: Campbell R. Harvey’s Hypertextual Finance Glossary Rahanduste…"
click at [836, 364] on p at bounding box center [599, 376] width 687 height 24
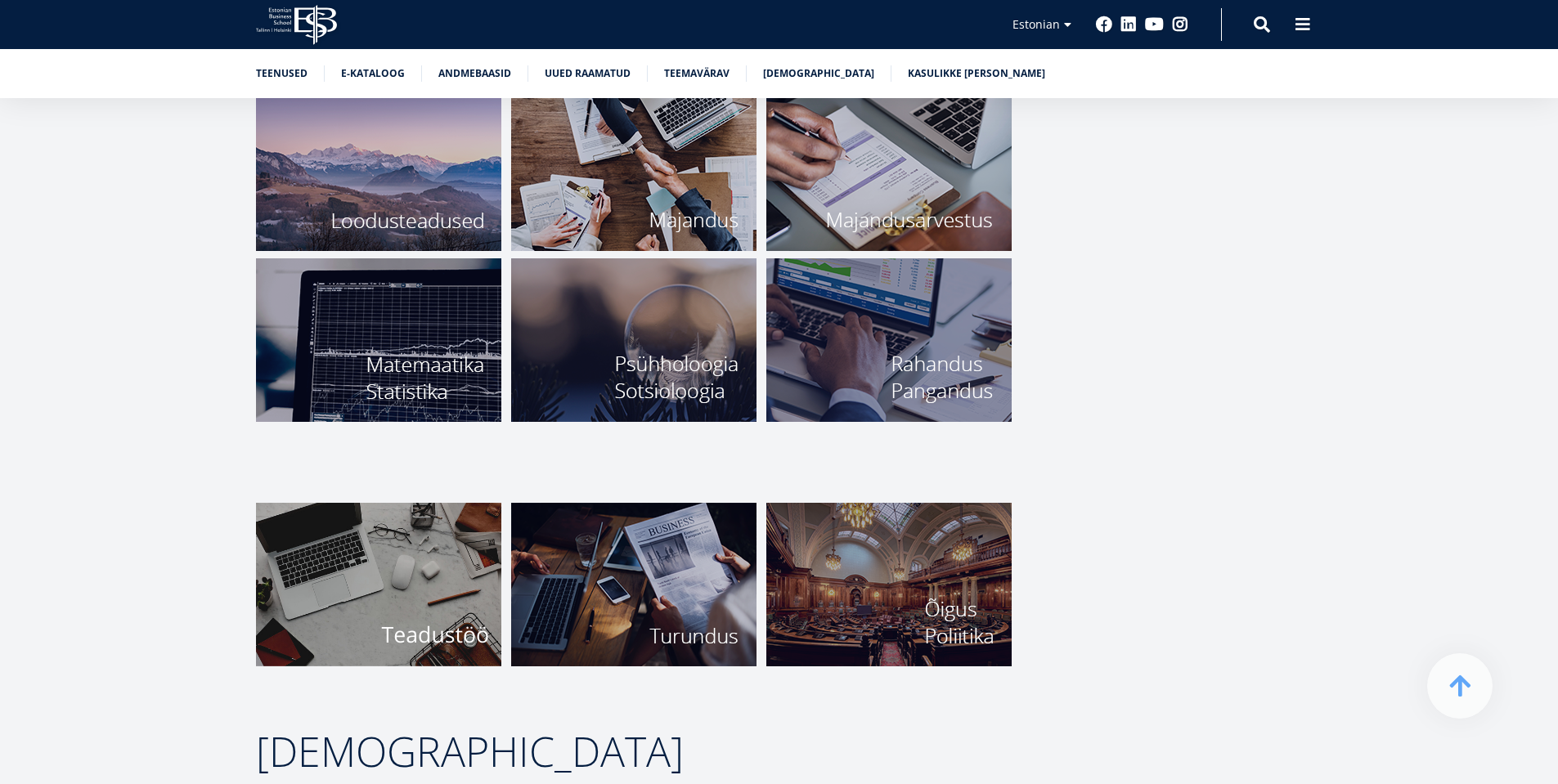
click at [402, 551] on img at bounding box center [378, 585] width 246 height 164
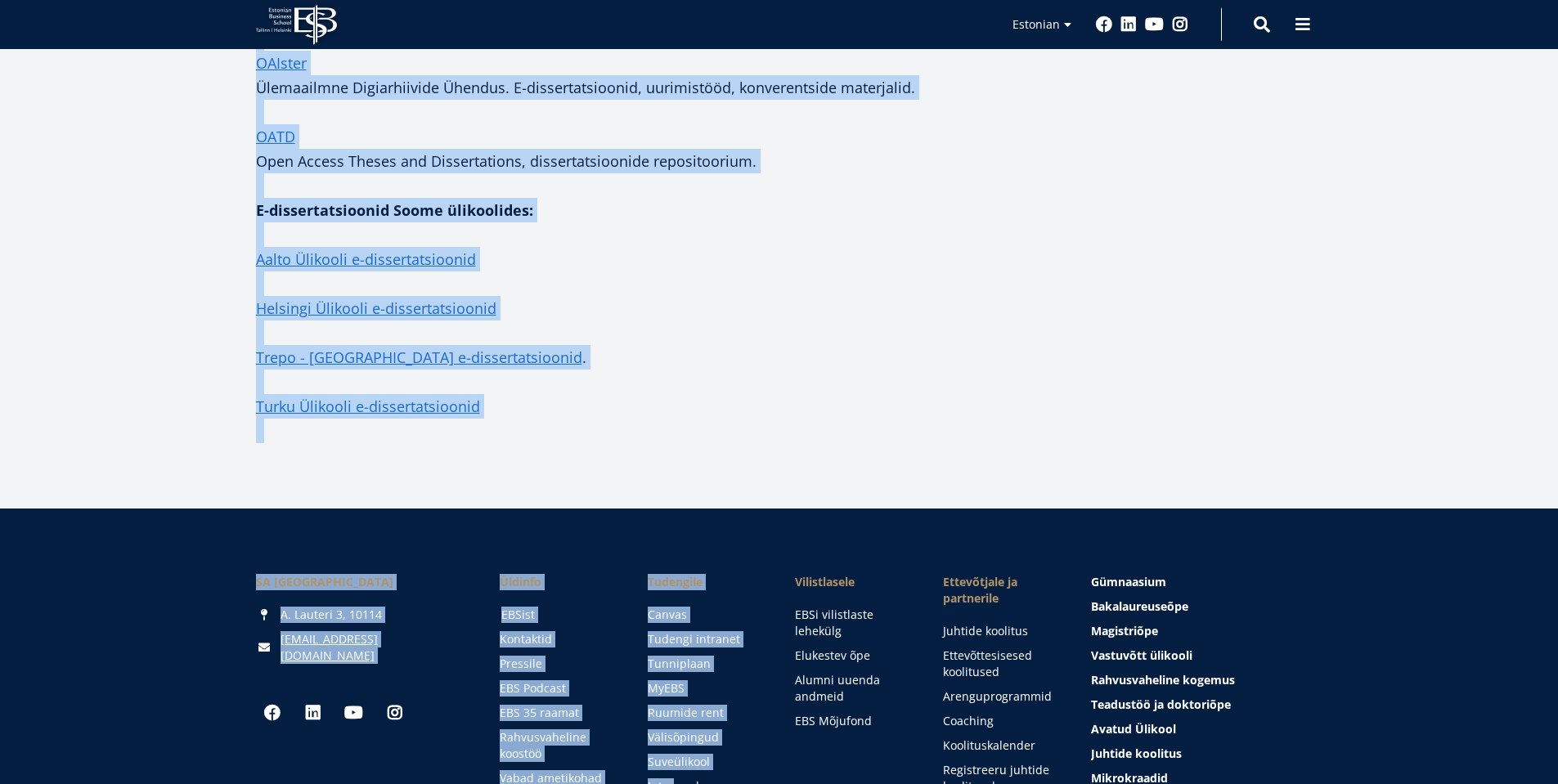
scroll to position [3568, 0]
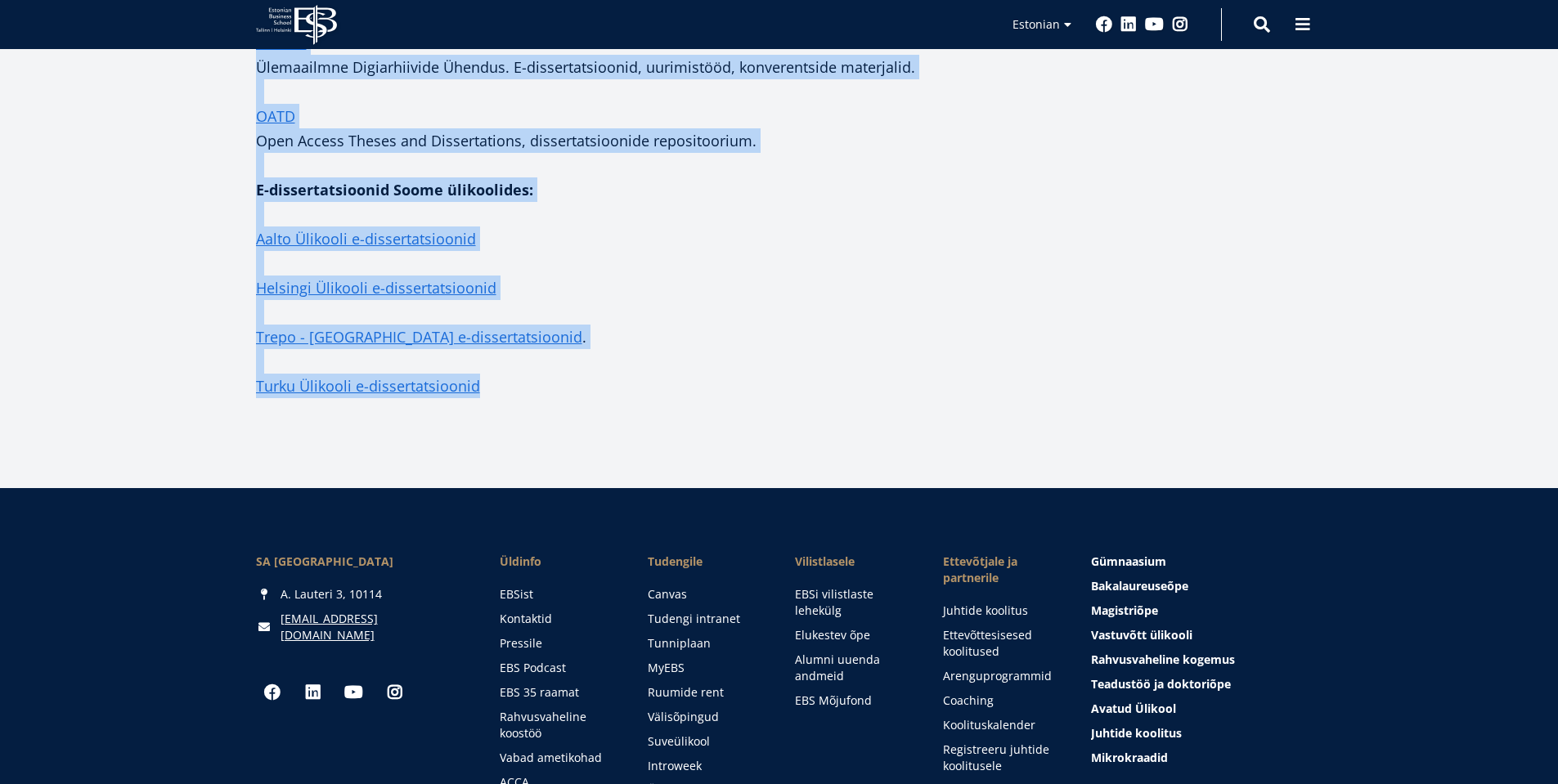
drag, startPoint x: 259, startPoint y: 305, endPoint x: 581, endPoint y: 370, distance: 328.5
click at [676, 240] on p "Aalto Ülikooli e-dissertatsioonid" at bounding box center [599, 251] width 687 height 49
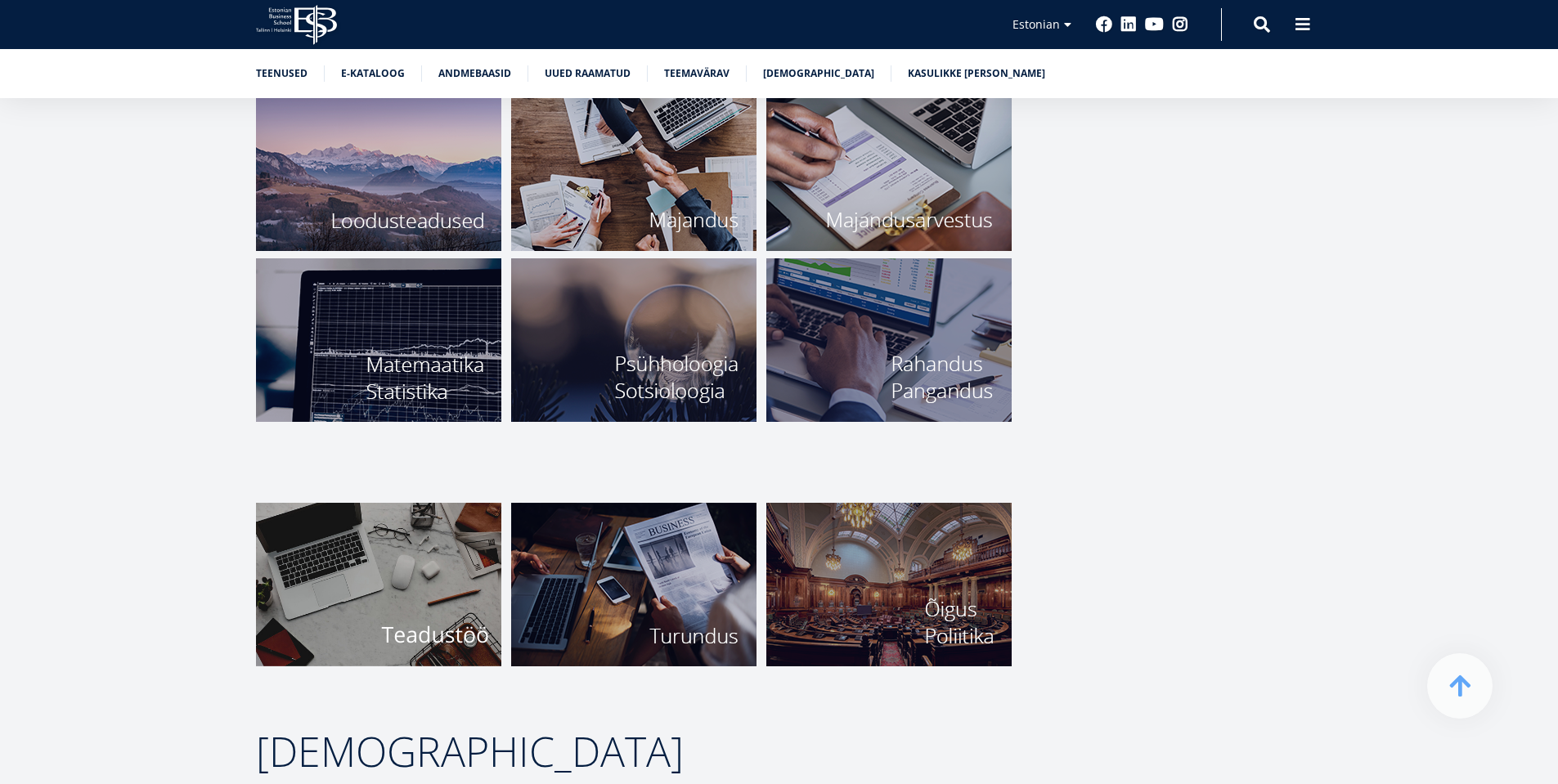
click at [680, 532] on img at bounding box center [633, 585] width 246 height 164
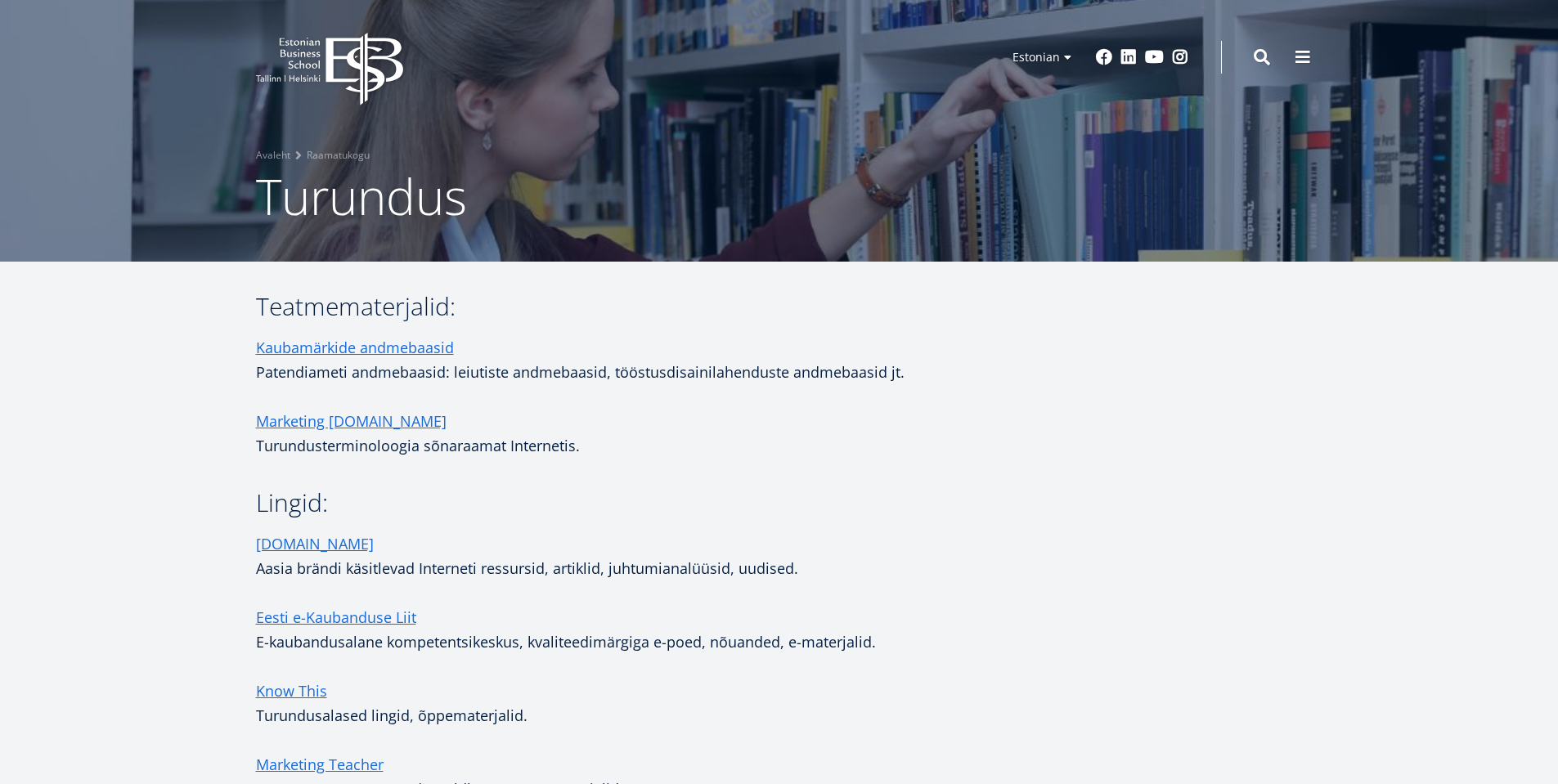
drag, startPoint x: 643, startPoint y: 399, endPoint x: 587, endPoint y: 392, distance: 56.4
click at [643, 399] on p at bounding box center [599, 396] width 687 height 24
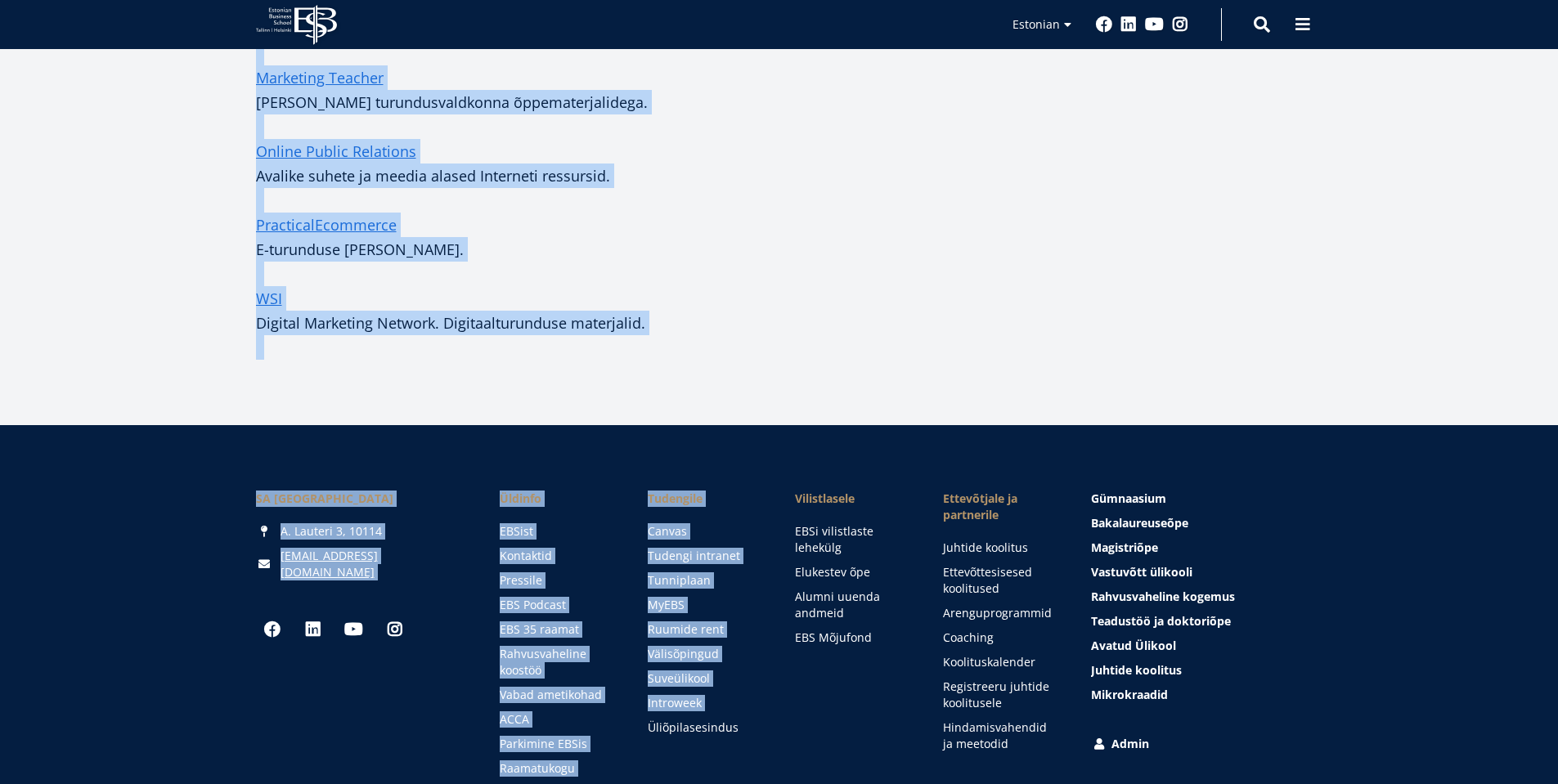
scroll to position [734, 0]
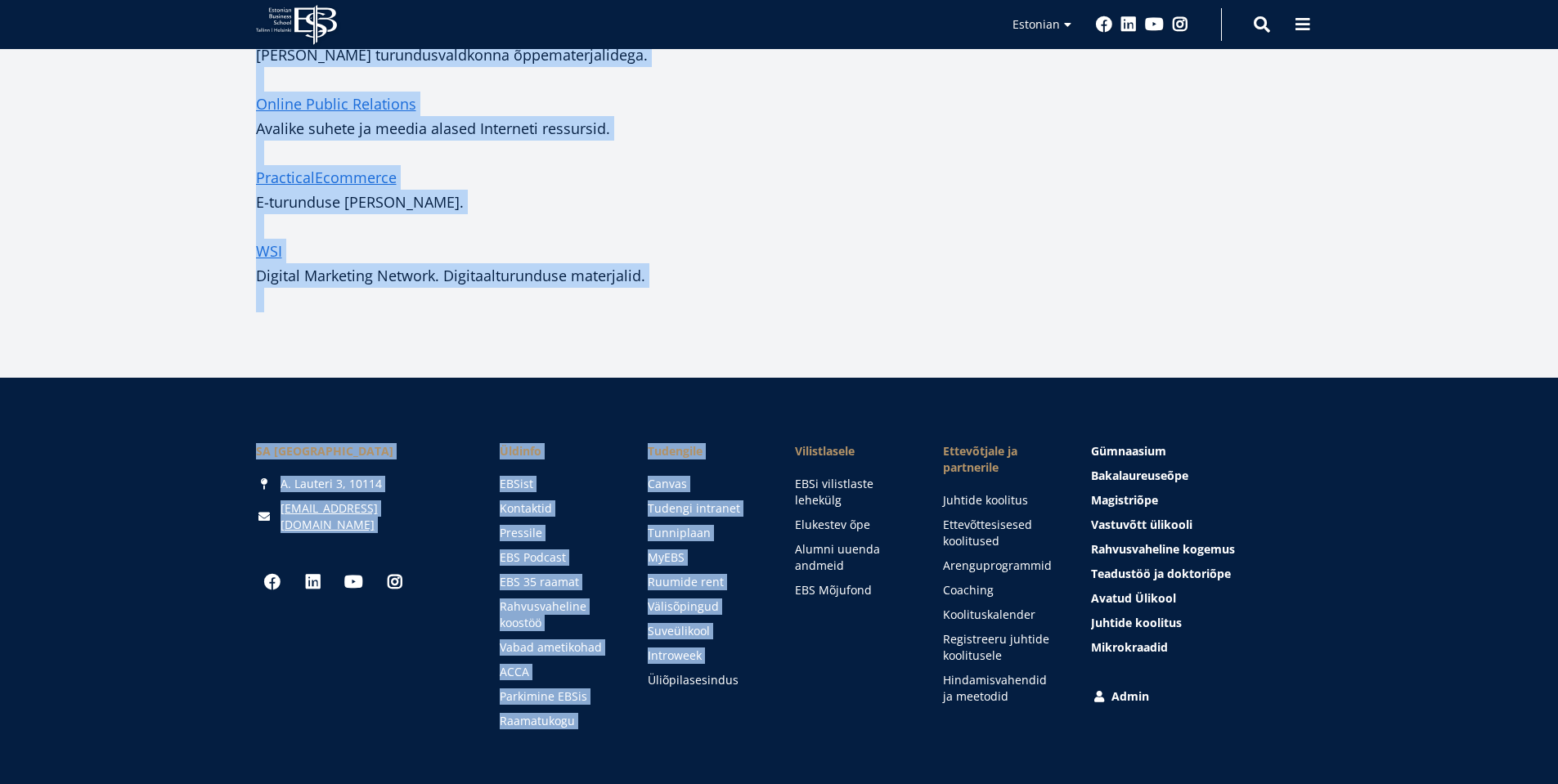
drag, startPoint x: 260, startPoint y: 305, endPoint x: 658, endPoint y: 270, distance: 399.5
copy div "Teatmematerjalid: Kaubamärkide andmebaasid Patendiameti andmebaasid: leiutiste …"
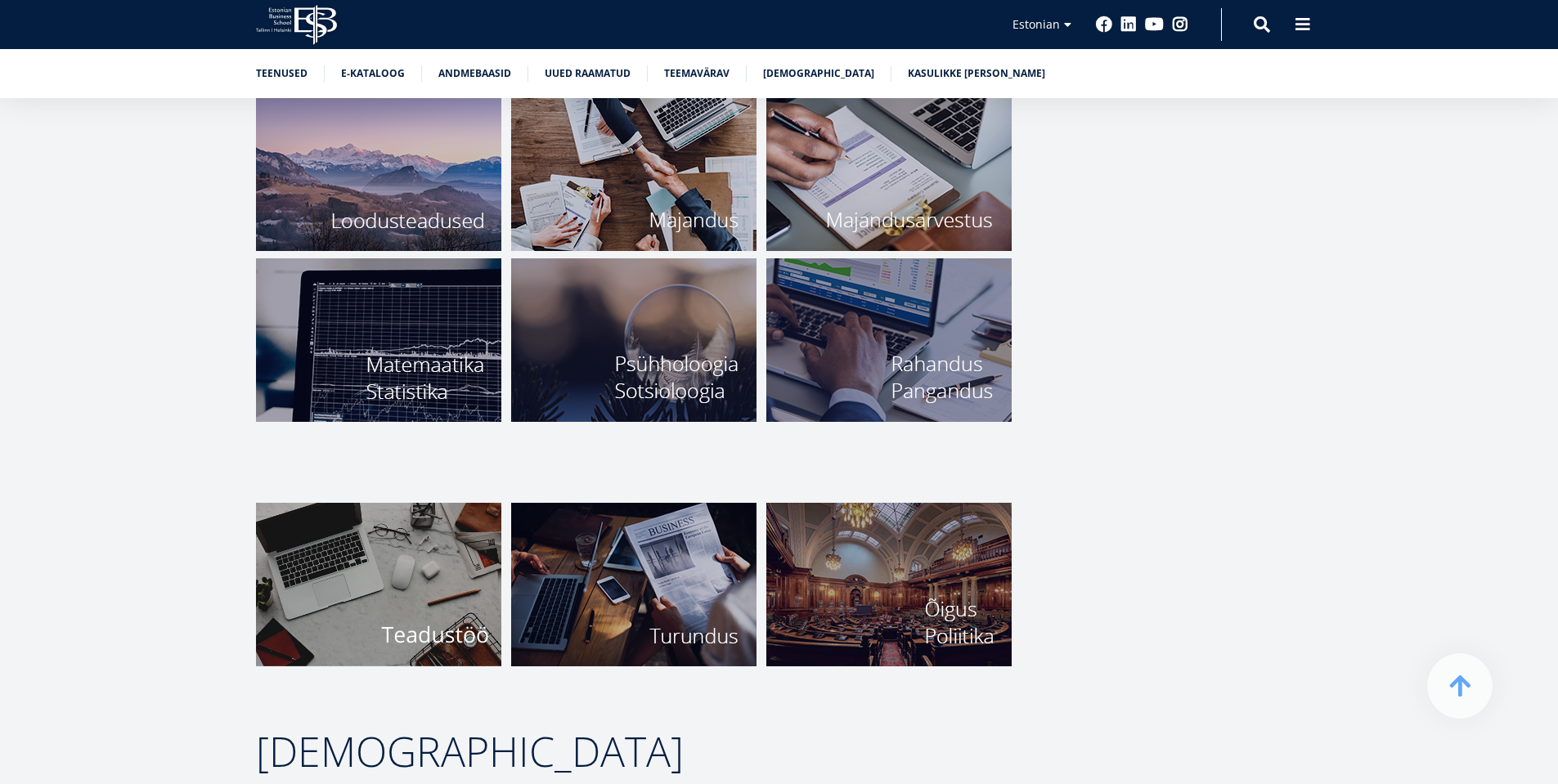
click at [932, 559] on img at bounding box center [888, 585] width 246 height 164
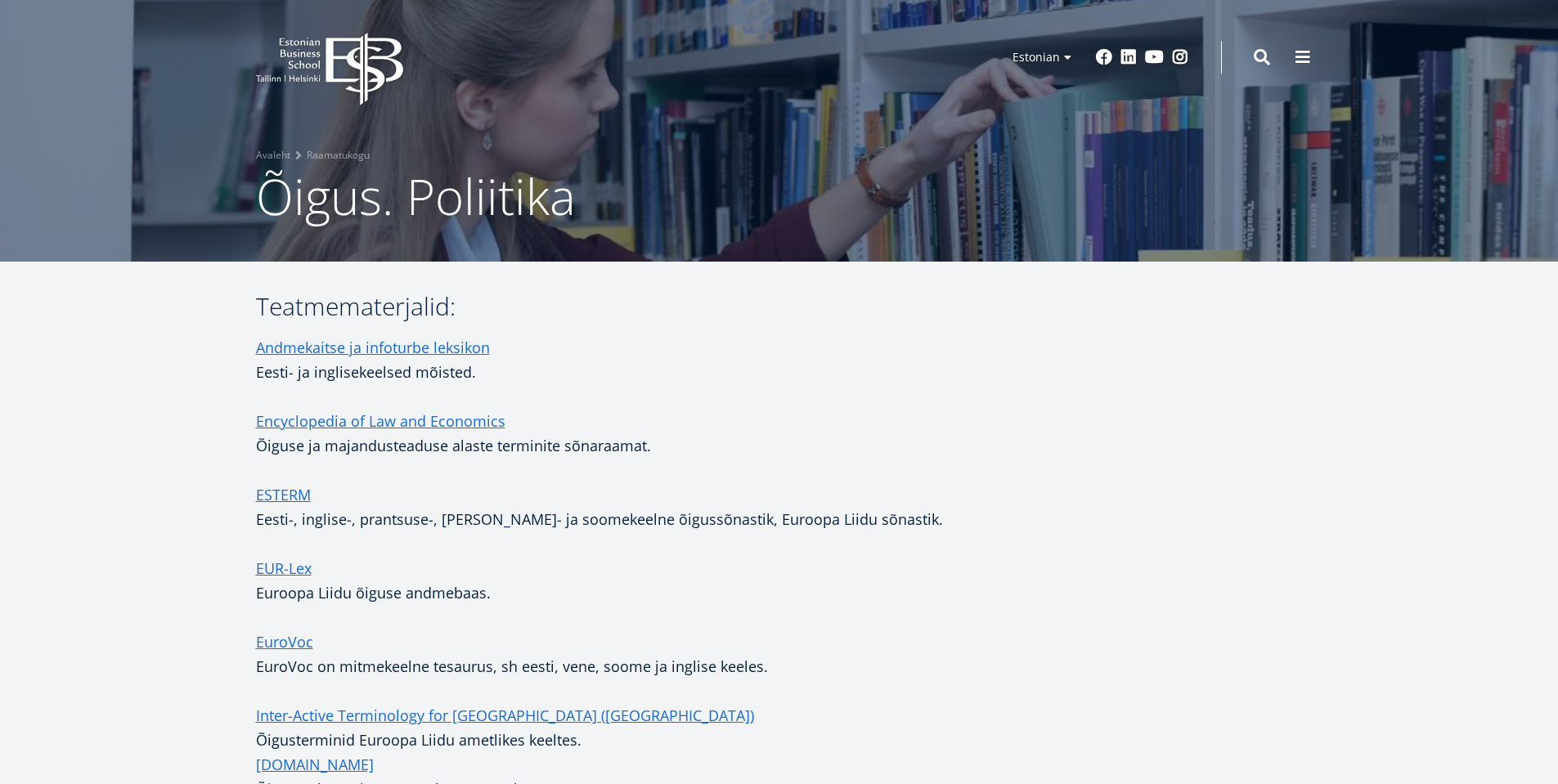
drag, startPoint x: 741, startPoint y: 321, endPoint x: 709, endPoint y: 333, distance: 34.2
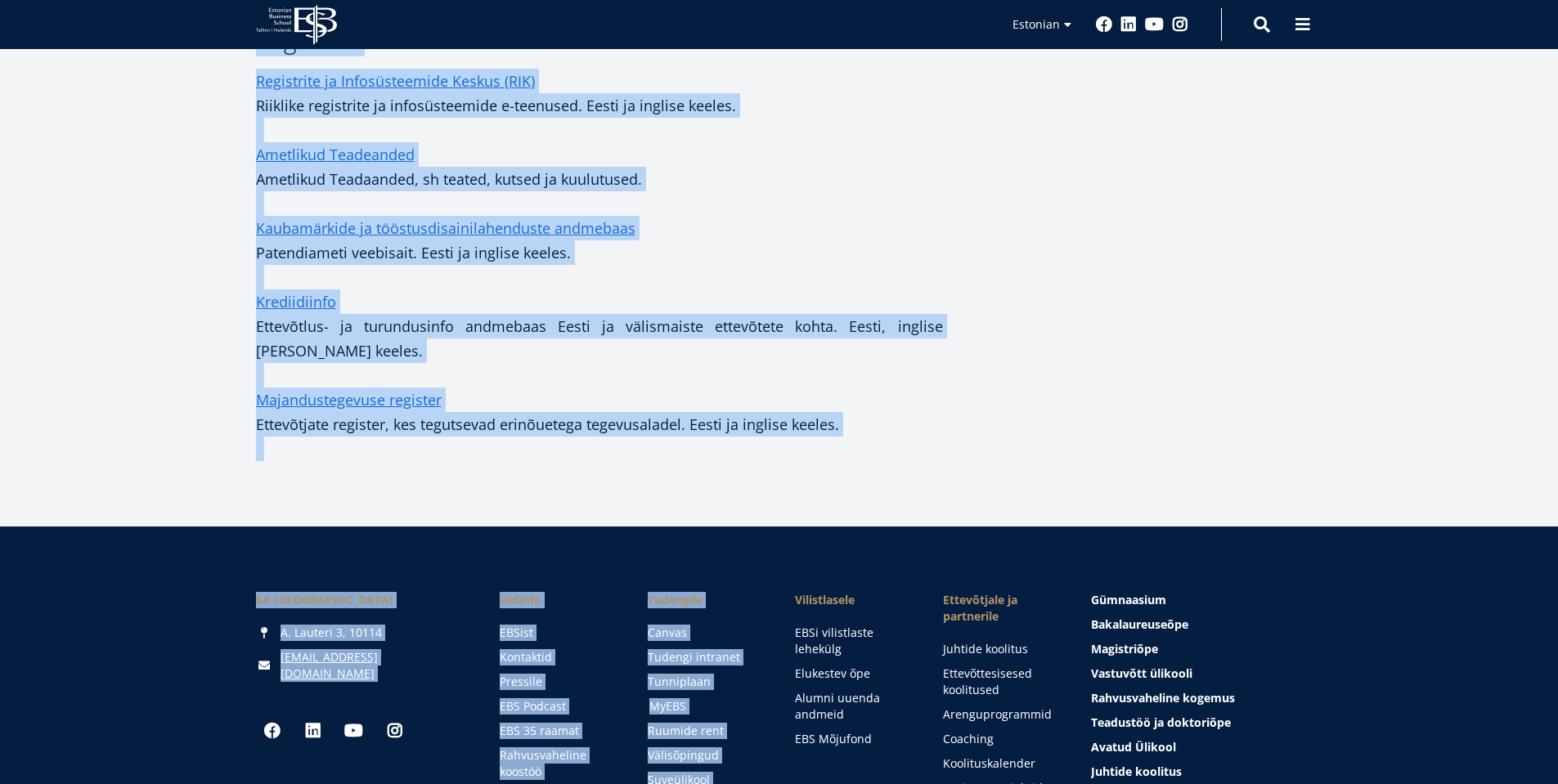
scroll to position [2047, 0]
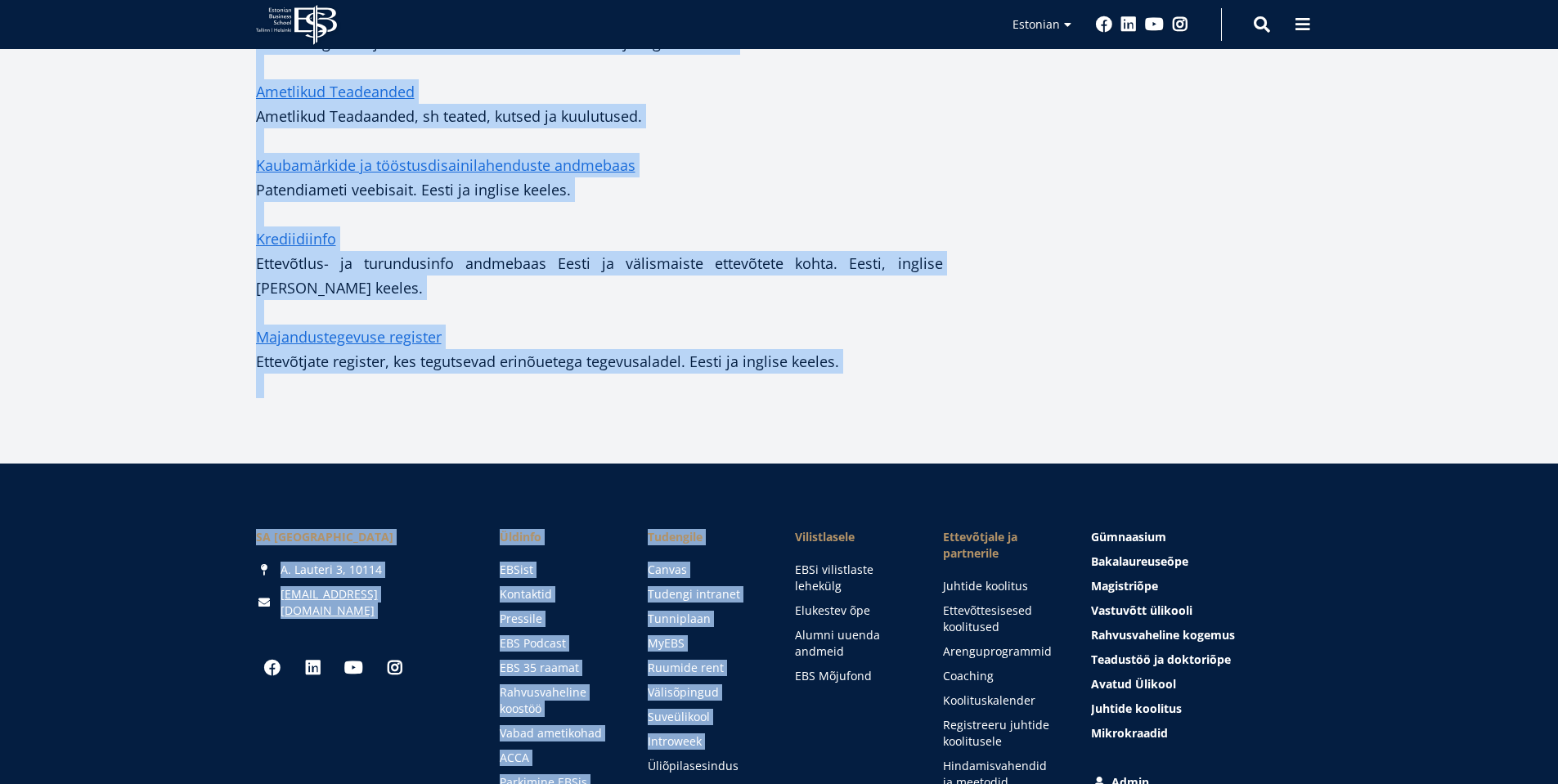
drag, startPoint x: 259, startPoint y: 307, endPoint x: 850, endPoint y: 320, distance: 591.1
copy div "Teatmematerjalid: Andmekaitse ja infoturbe leksikon Eesti- ja inglisekeelsed mõ…"
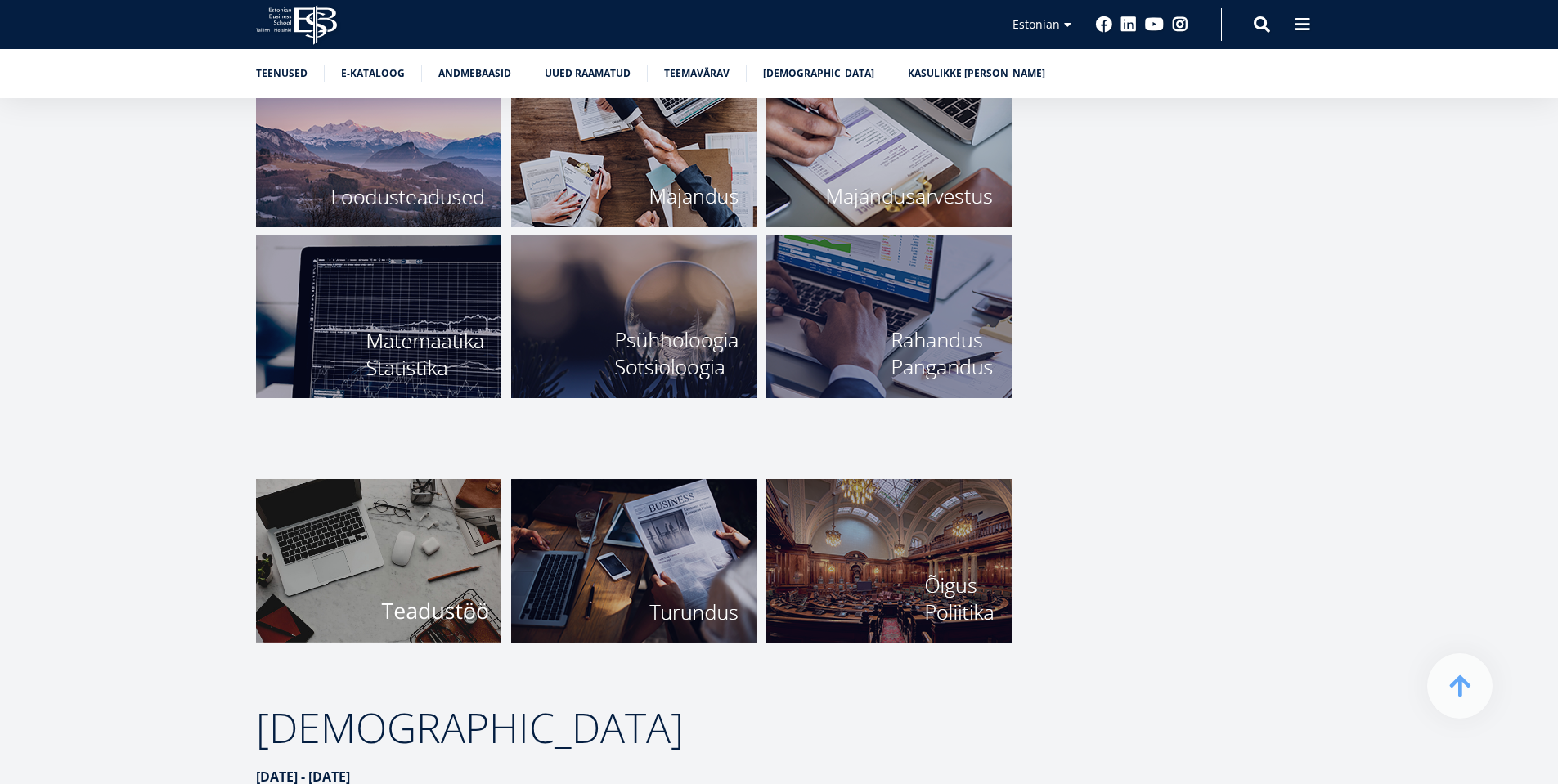
scroll to position [5945, 0]
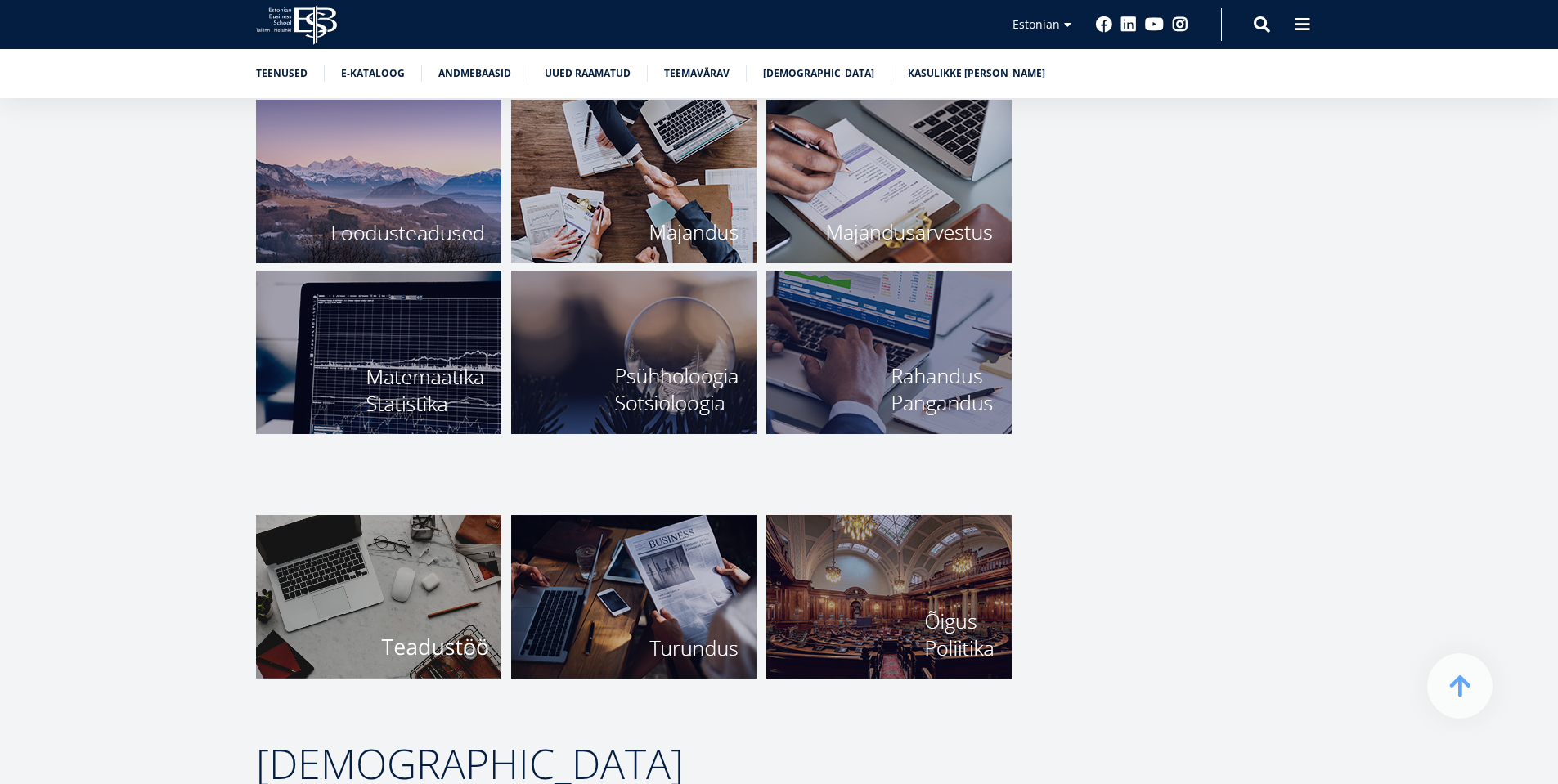
scroll to position [5535, 0]
